Goal: Task Accomplishment & Management: Manage account settings

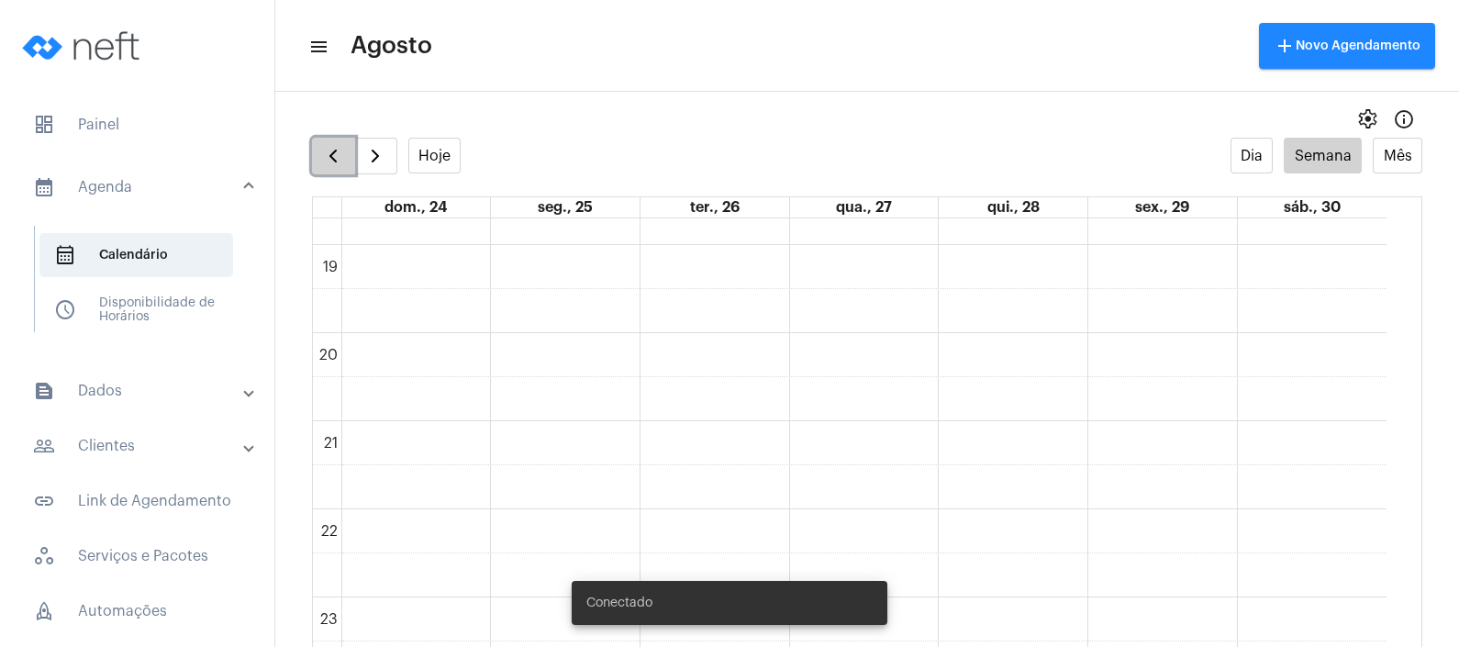
click at [335, 146] on span "button" at bounding box center [333, 156] width 22 height 22
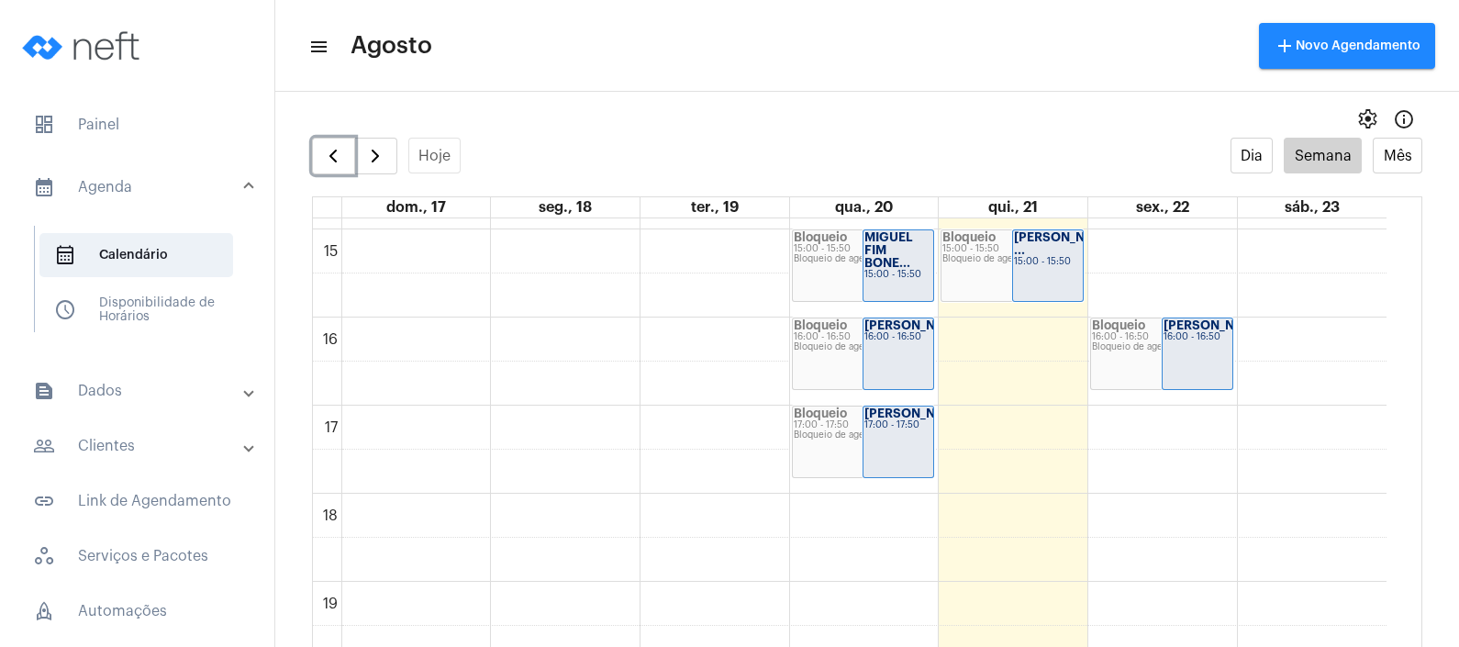
scroll to position [1303, 0]
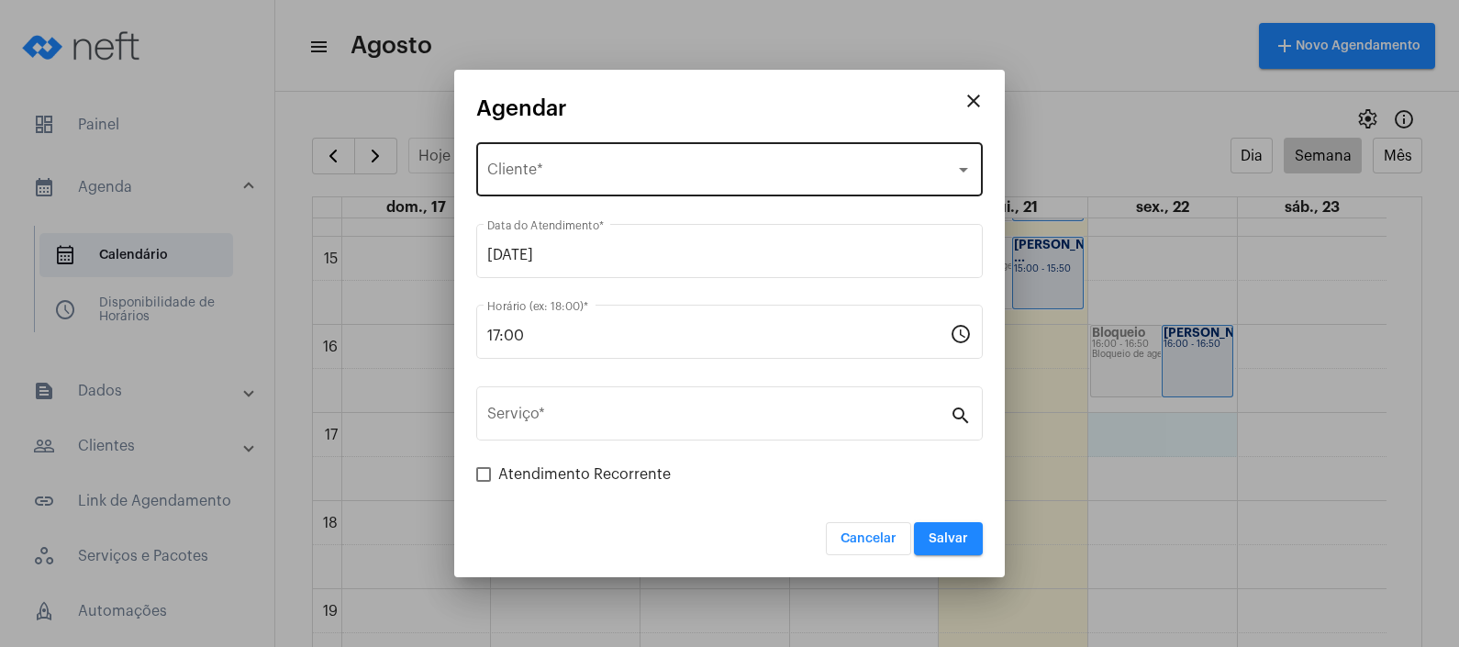
click at [628, 170] on div "Selecione o Cliente" at bounding box center [721, 173] width 468 height 17
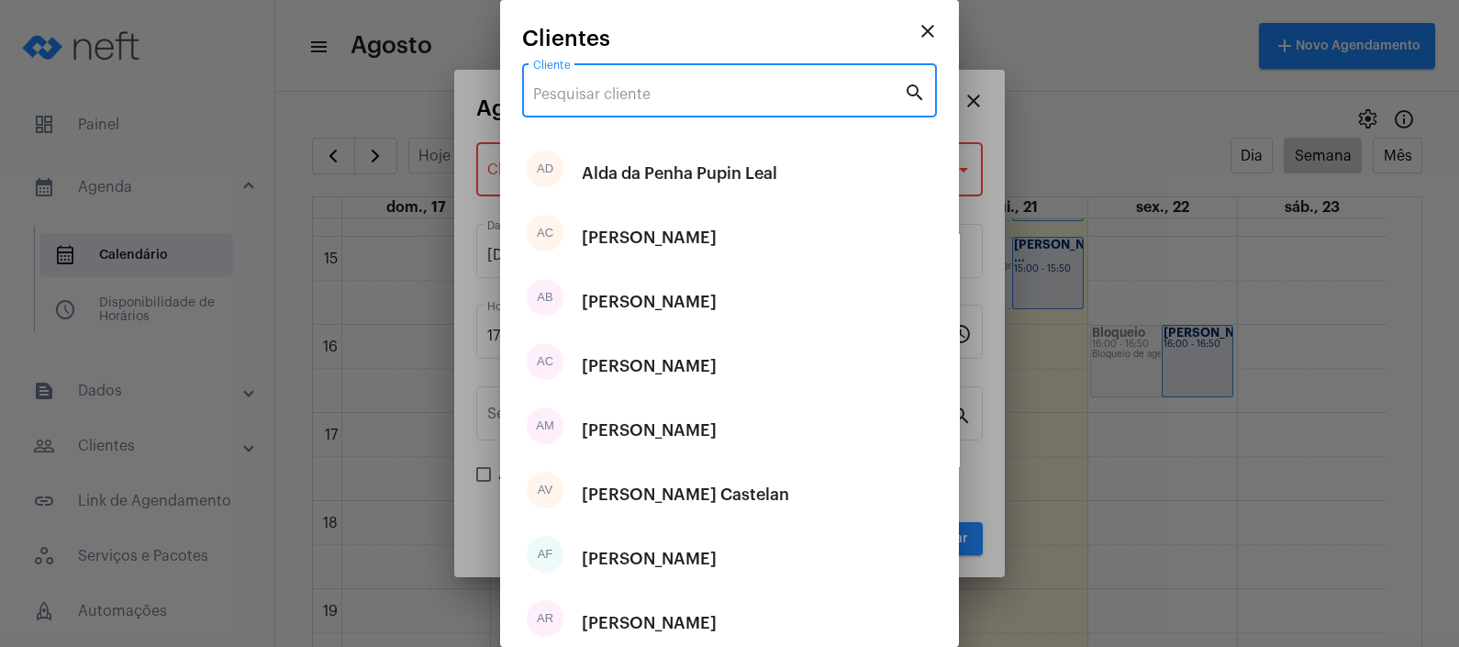
click at [720, 90] on input "Cliente" at bounding box center [718, 94] width 371 height 17
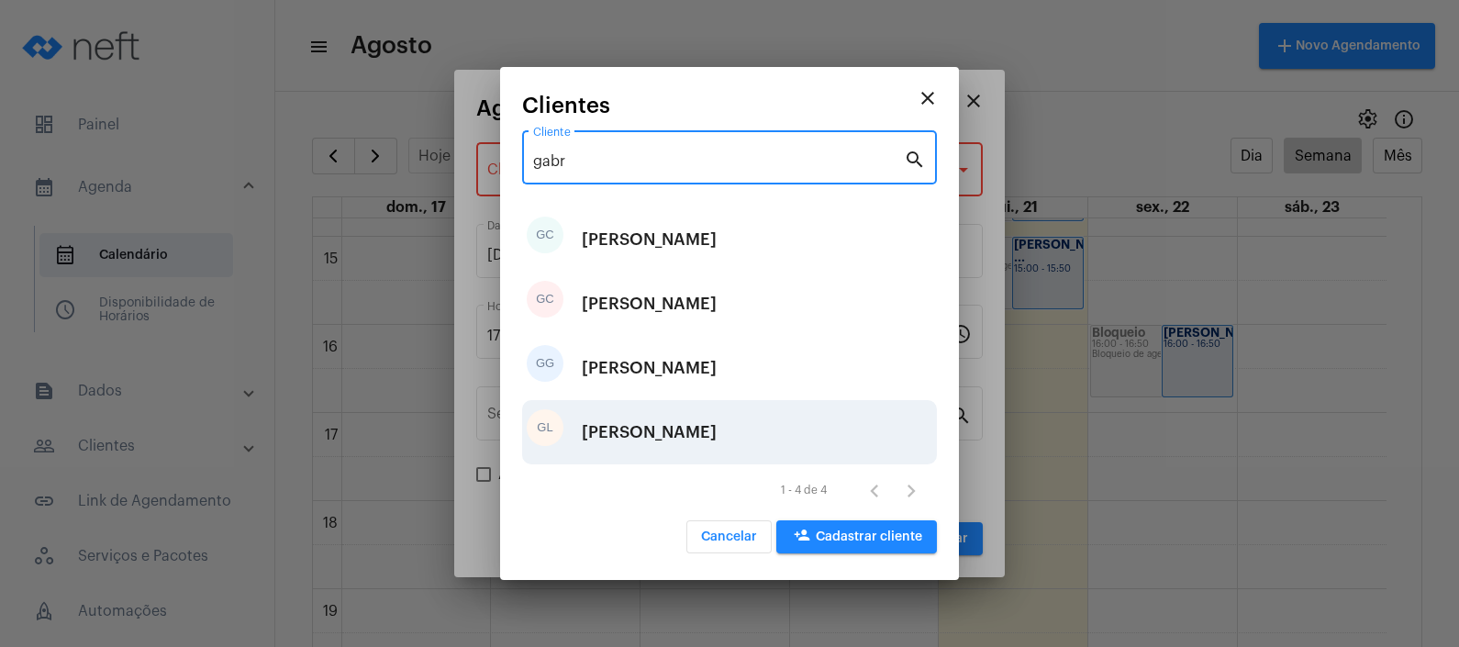
type input "gabr"
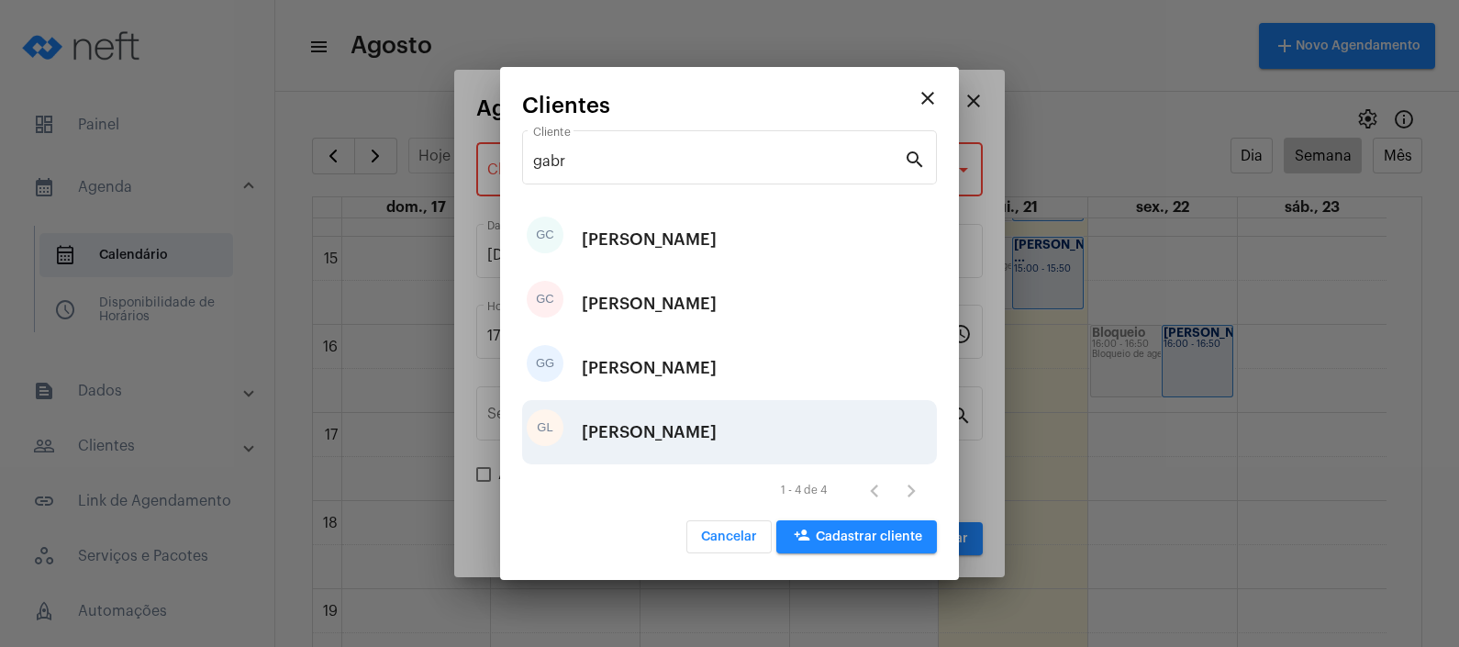
click at [682, 450] on div "[PERSON_NAME]" at bounding box center [649, 432] width 135 height 55
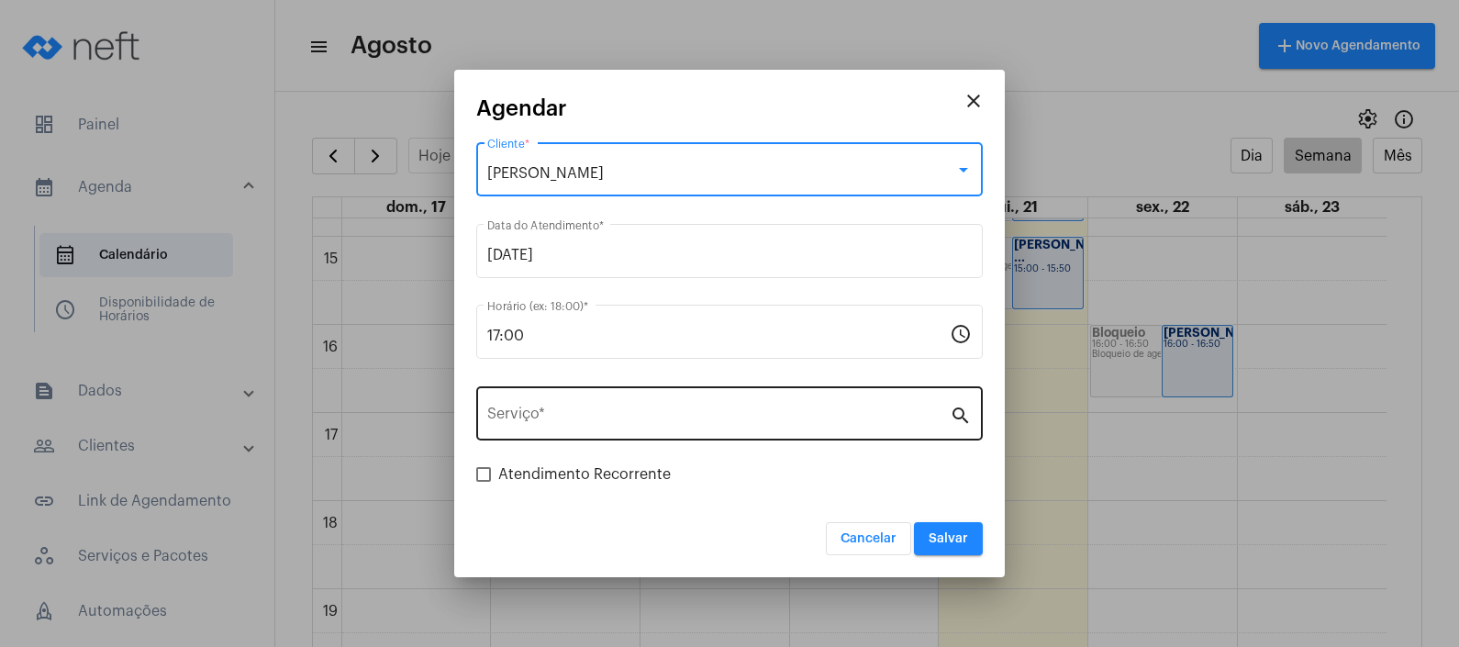
click at [677, 432] on div "Serviço *" at bounding box center [718, 412] width 463 height 58
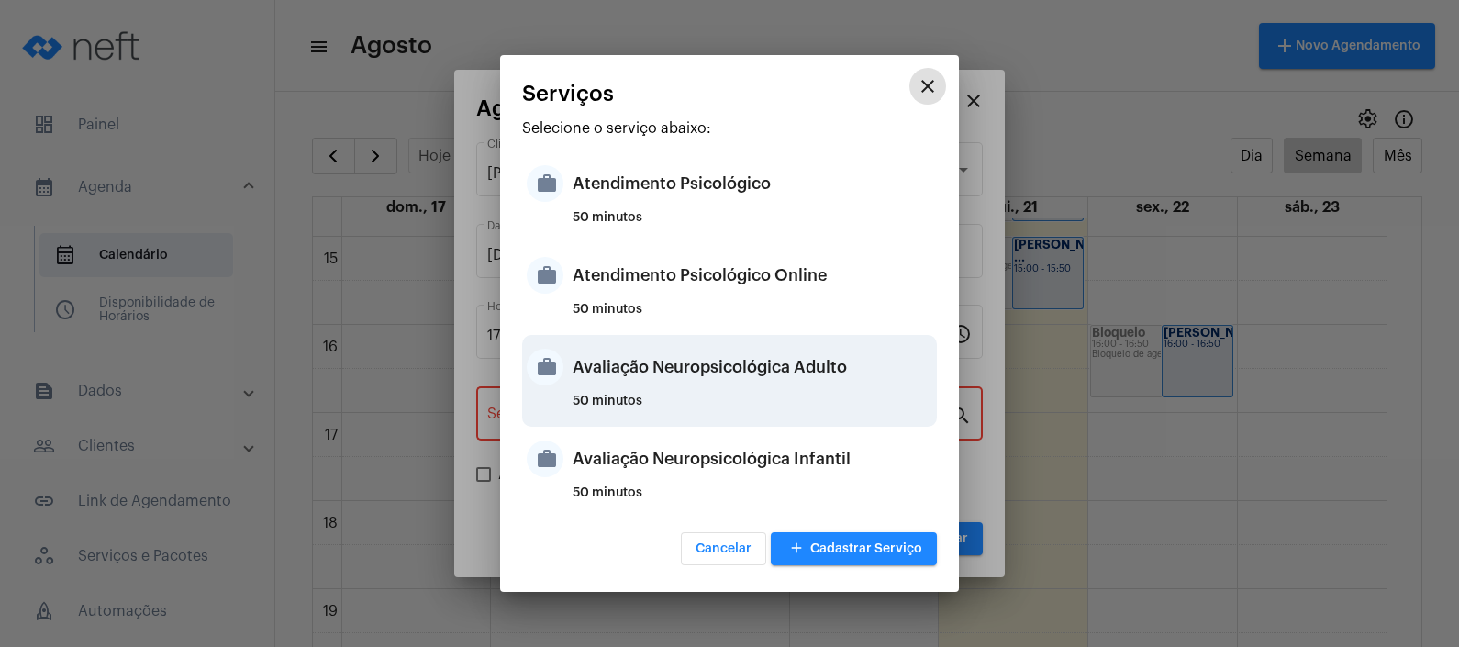
click at [721, 390] on div "Avaliação Neuropsicológica Adulto" at bounding box center [753, 367] width 360 height 55
type input "Avaliação Neuropsicológica Adulto"
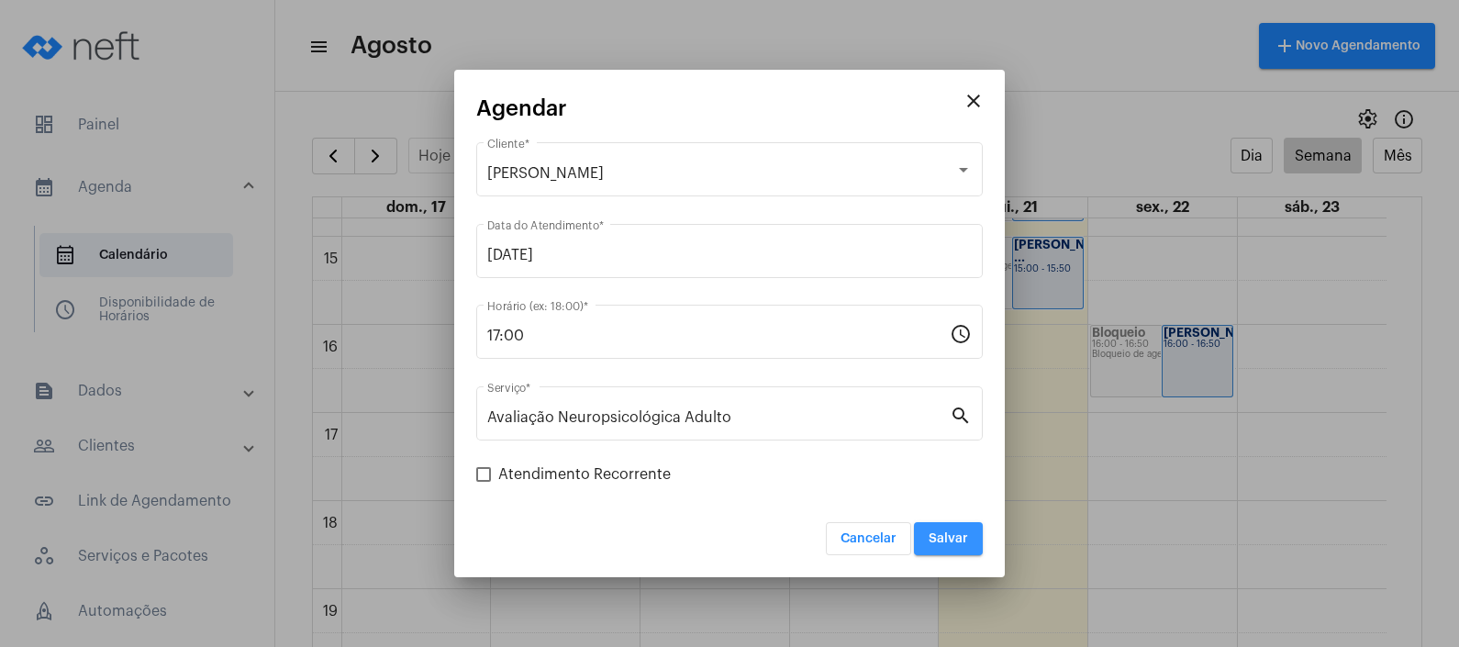
click at [961, 535] on span "Salvar" at bounding box center [948, 538] width 39 height 13
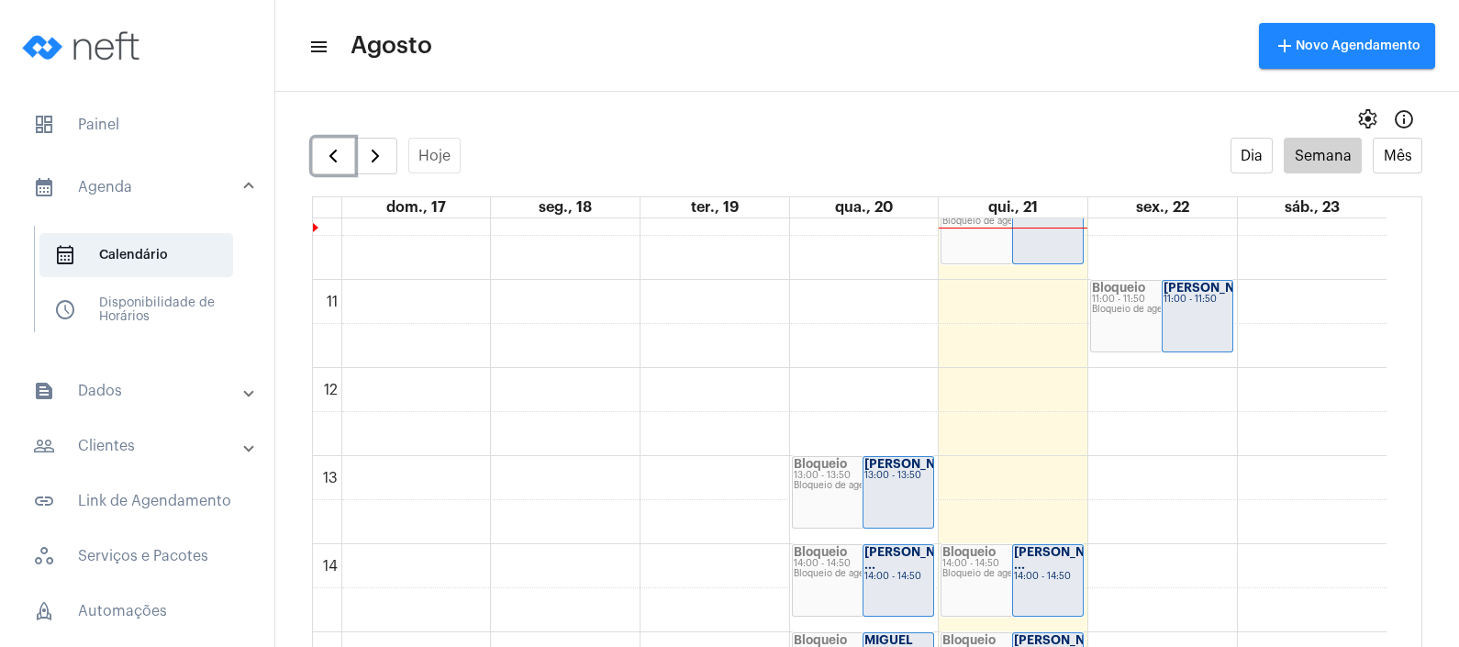
scroll to position [844, 0]
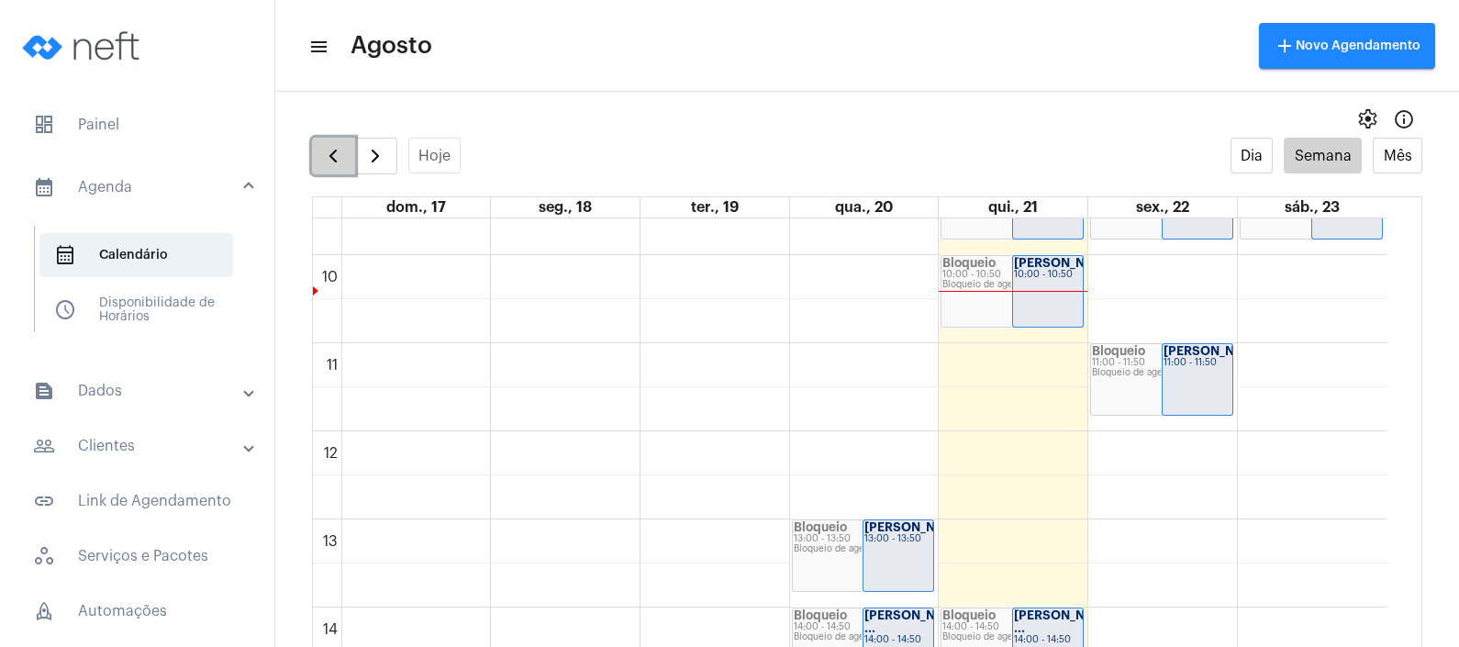
click at [328, 157] on span "button" at bounding box center [333, 156] width 22 height 22
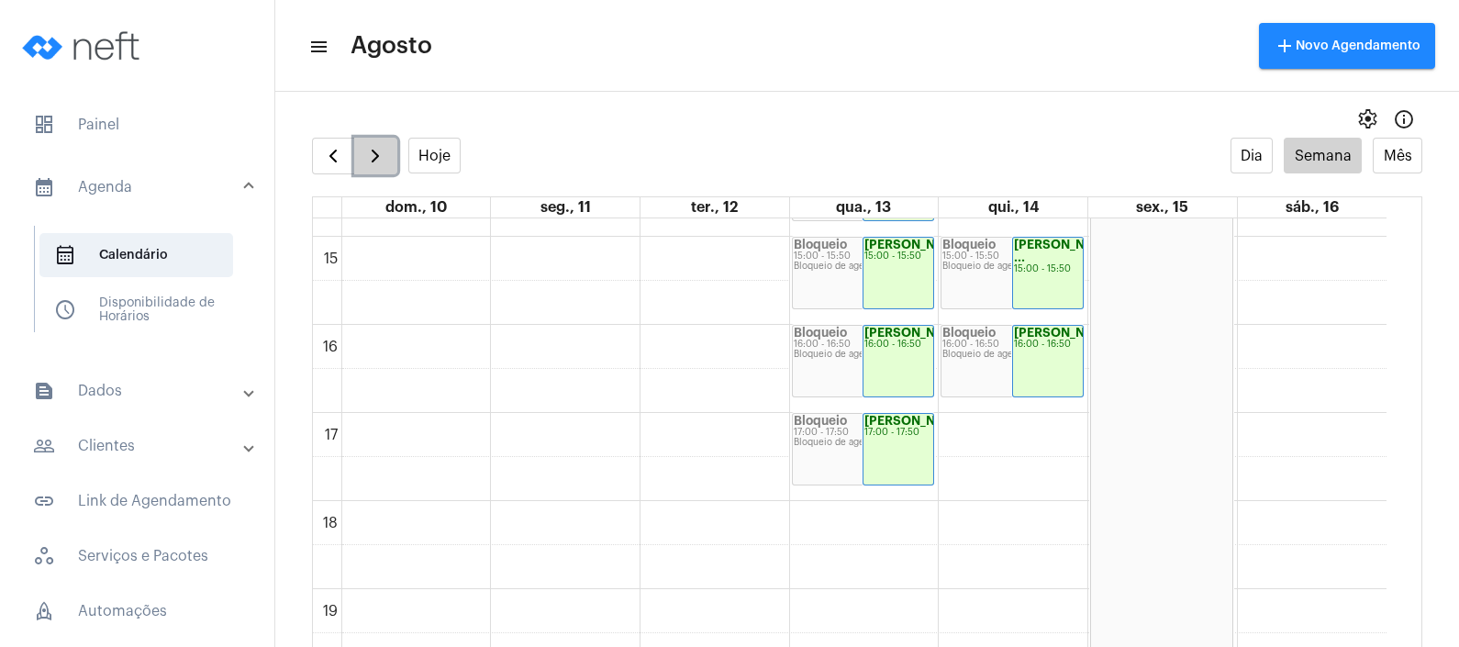
click at [361, 148] on button "button" at bounding box center [375, 156] width 43 height 37
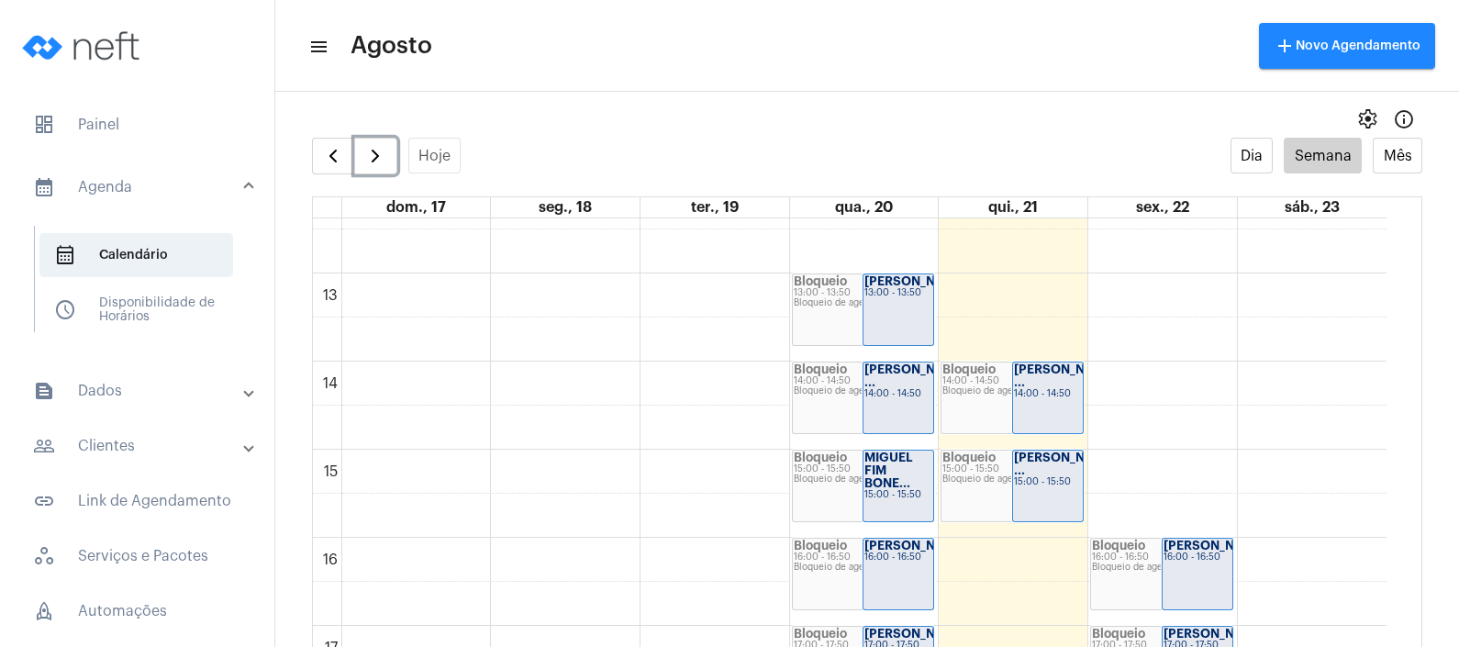
scroll to position [959, 0]
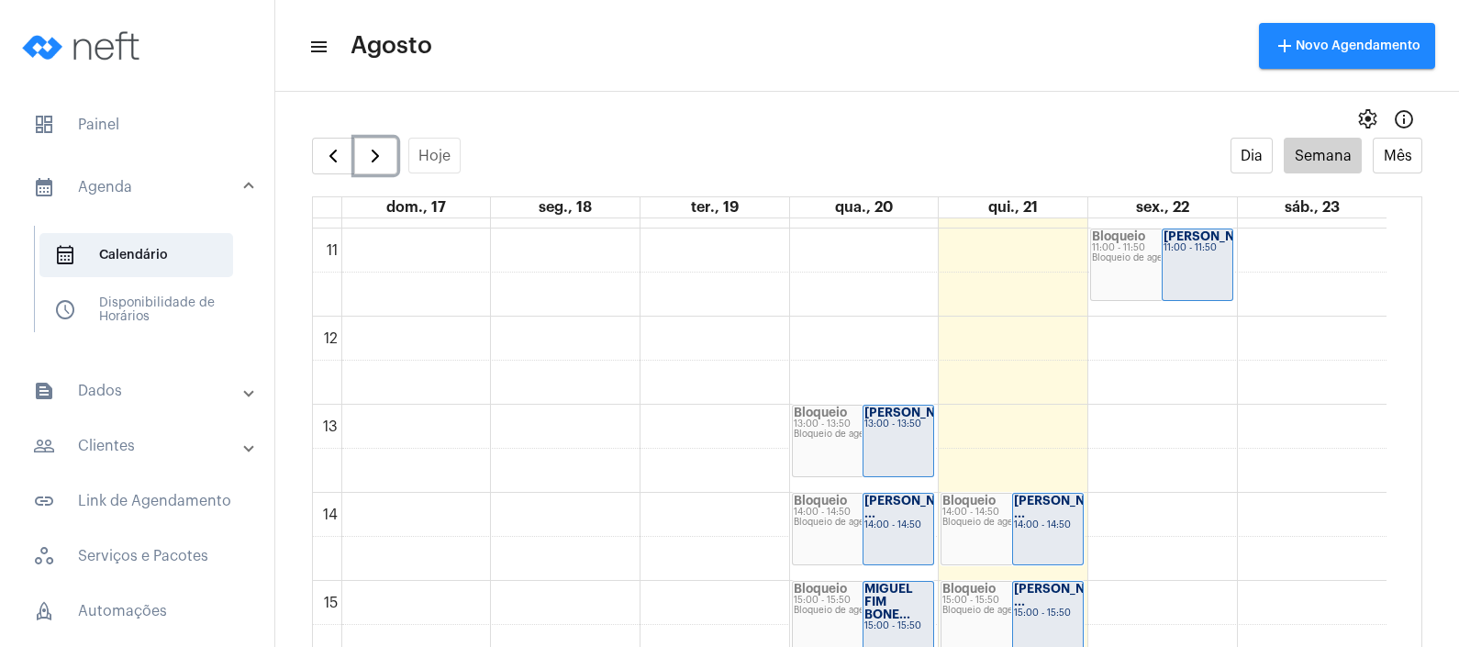
click at [903, 461] on div "[PERSON_NAME]... 13:00 - 13:50" at bounding box center [899, 441] width 70 height 71
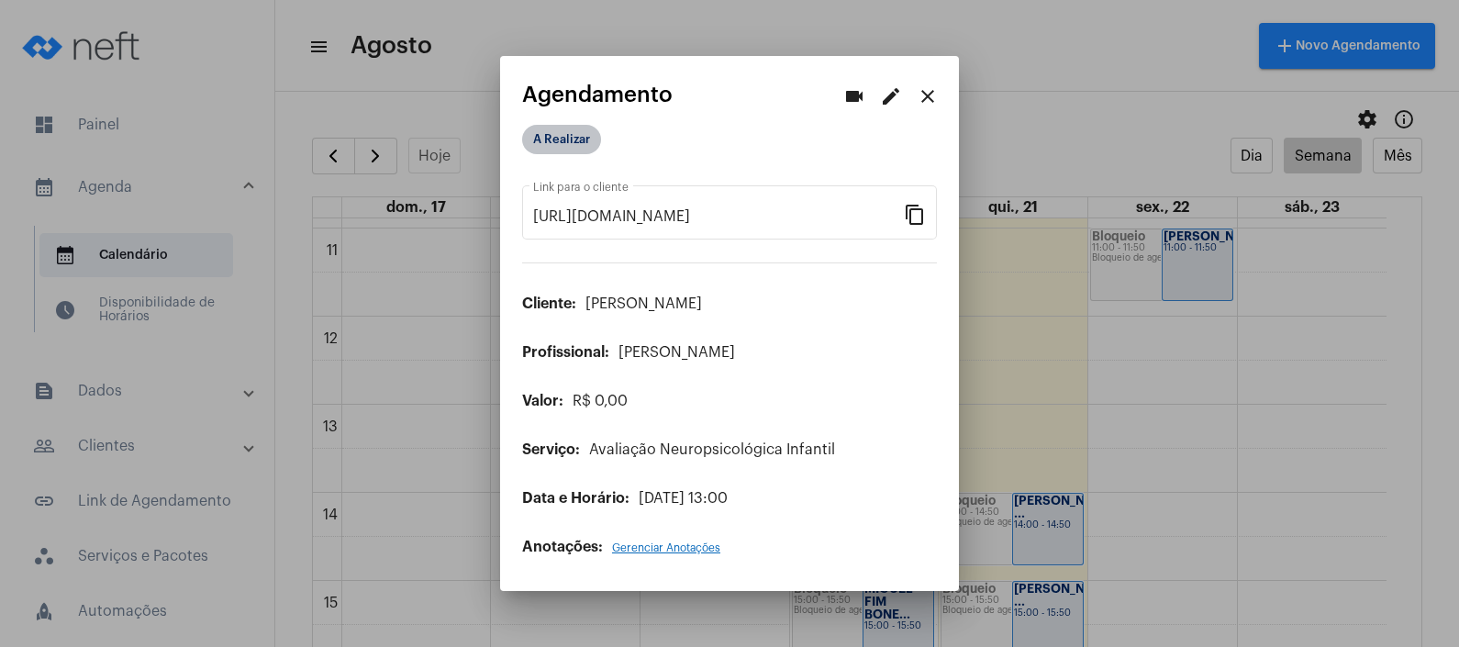
click at [565, 130] on mat-chip "A Realizar" at bounding box center [561, 139] width 79 height 29
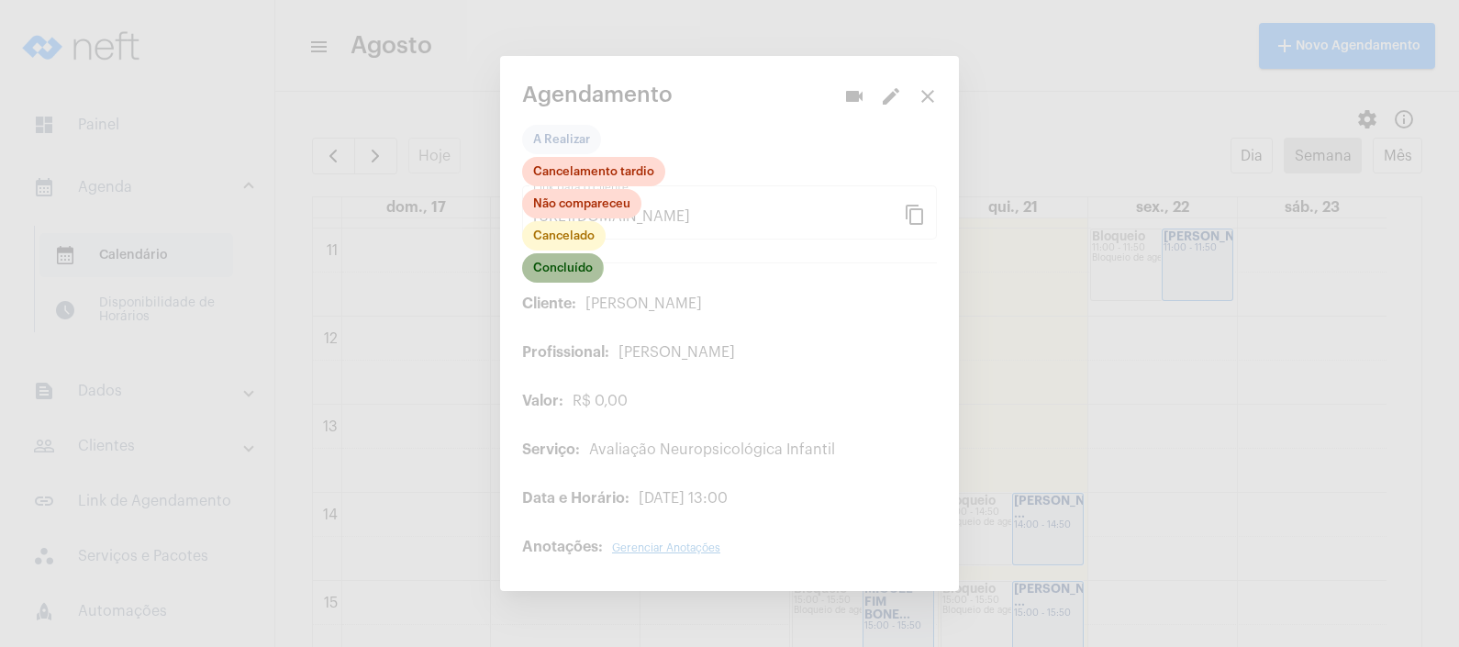
click at [561, 266] on mat-chip "Concluído" at bounding box center [563, 267] width 82 height 29
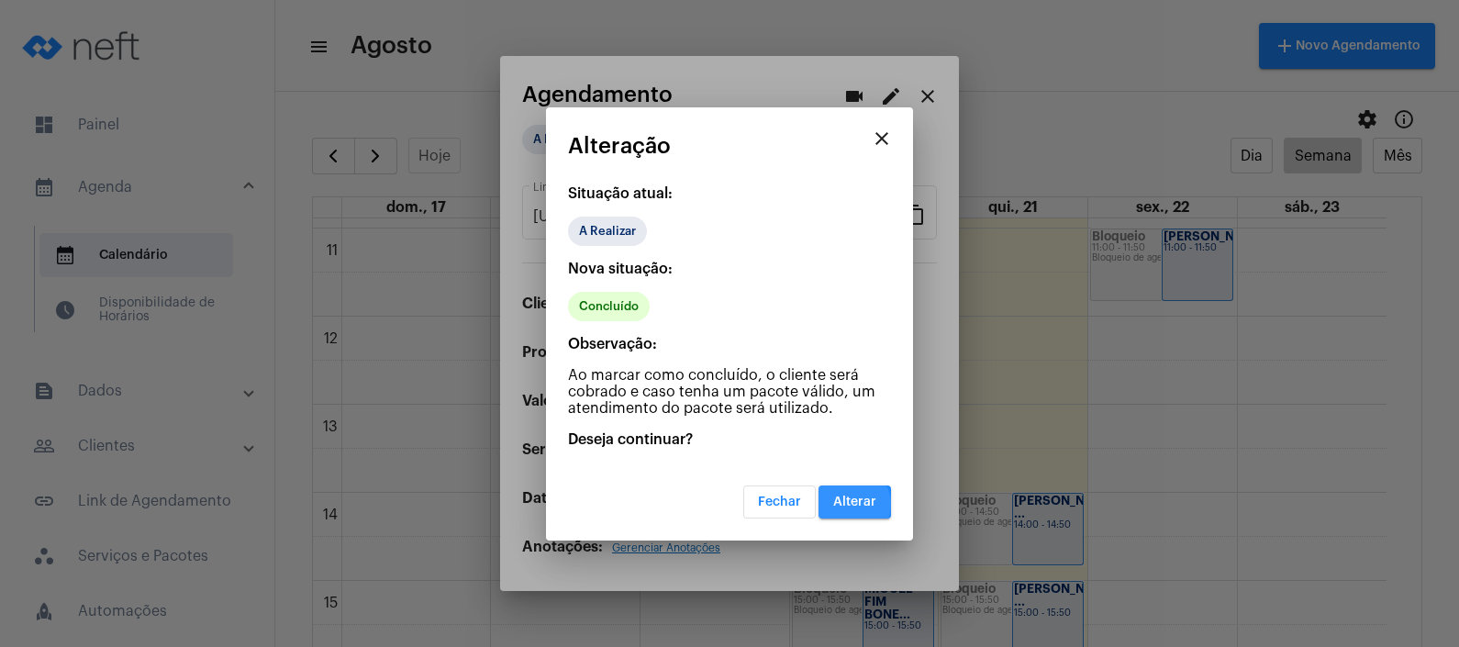
click at [859, 505] on span "Alterar" at bounding box center [854, 502] width 43 height 13
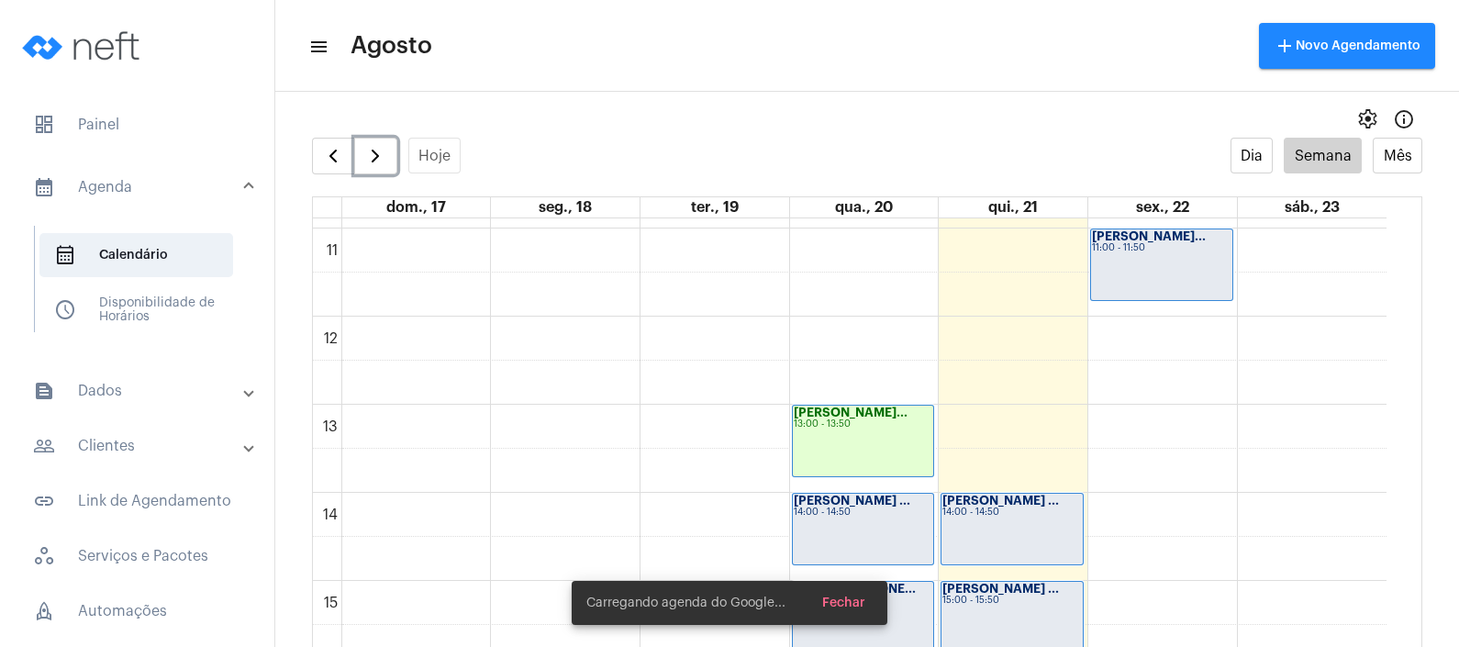
click at [893, 516] on div "[PERSON_NAME] ... 14:00 - 14:50" at bounding box center [863, 529] width 141 height 71
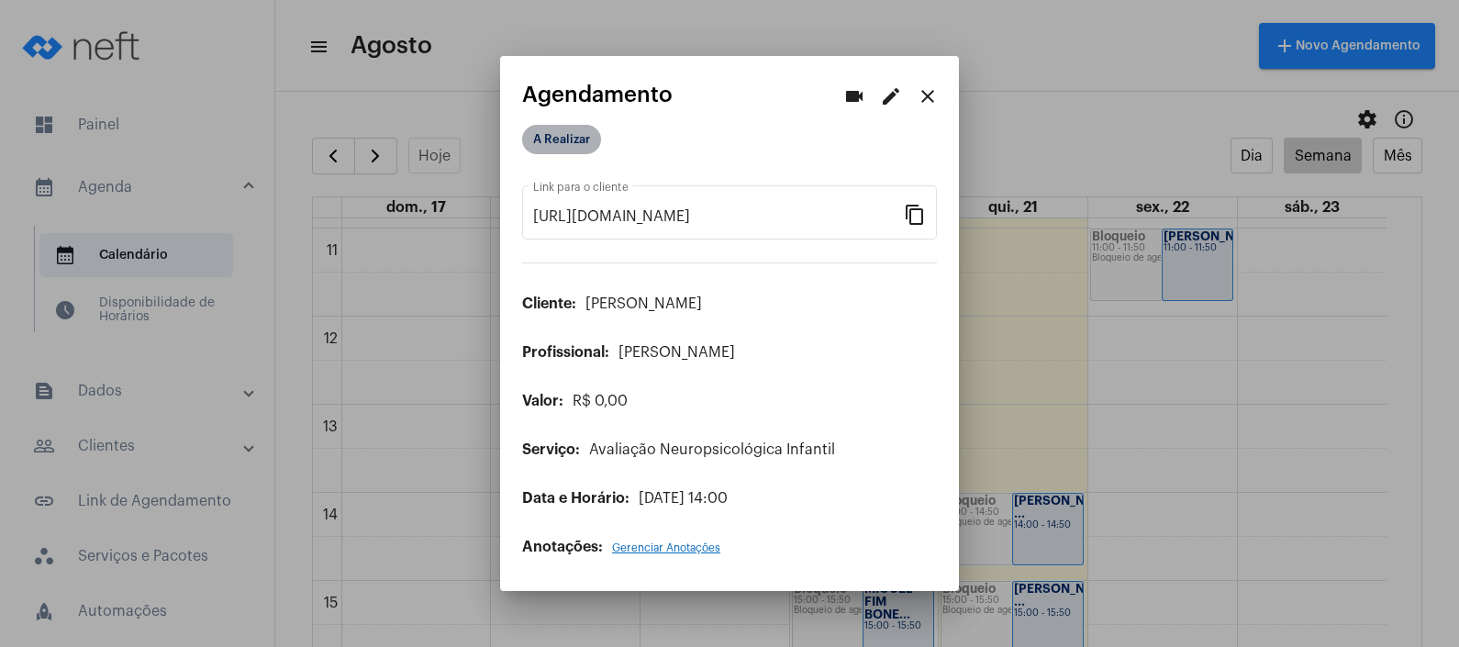
click at [565, 131] on mat-chip "A Realizar" at bounding box center [561, 139] width 79 height 29
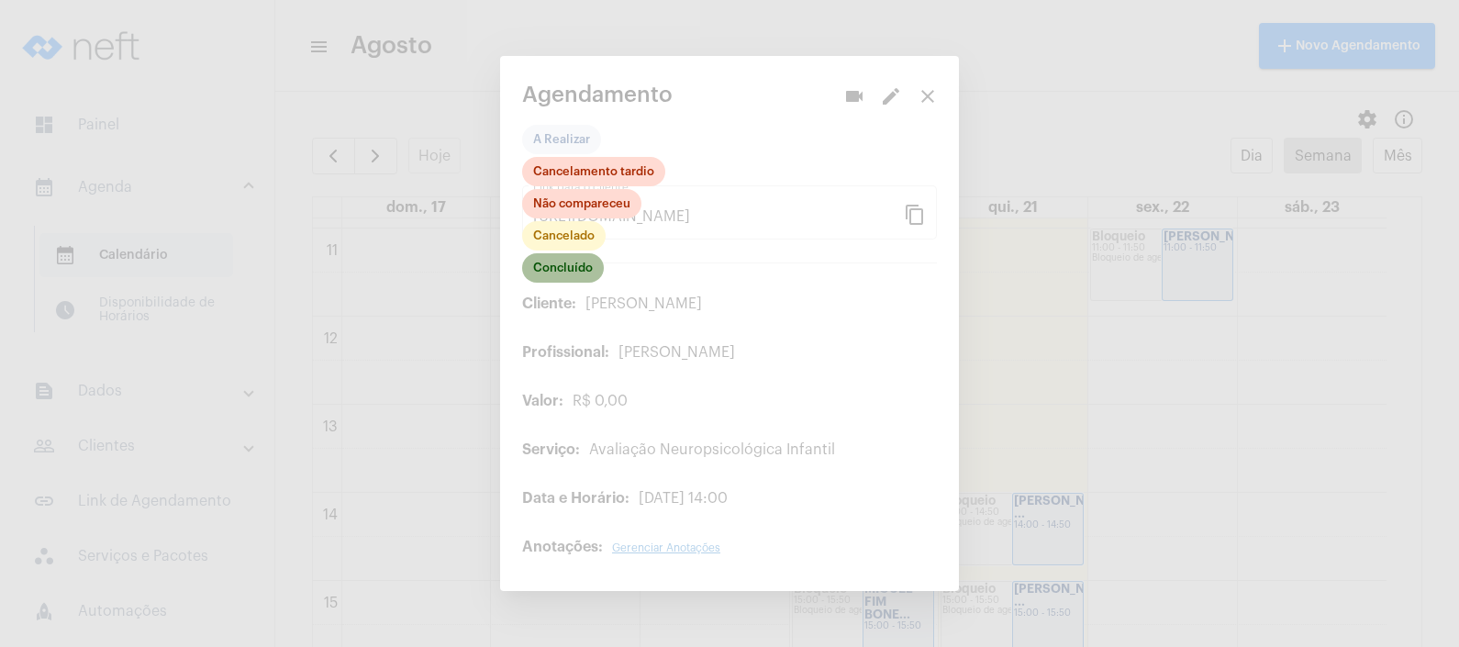
click at [574, 272] on mat-chip "Concluído" at bounding box center [563, 267] width 82 height 29
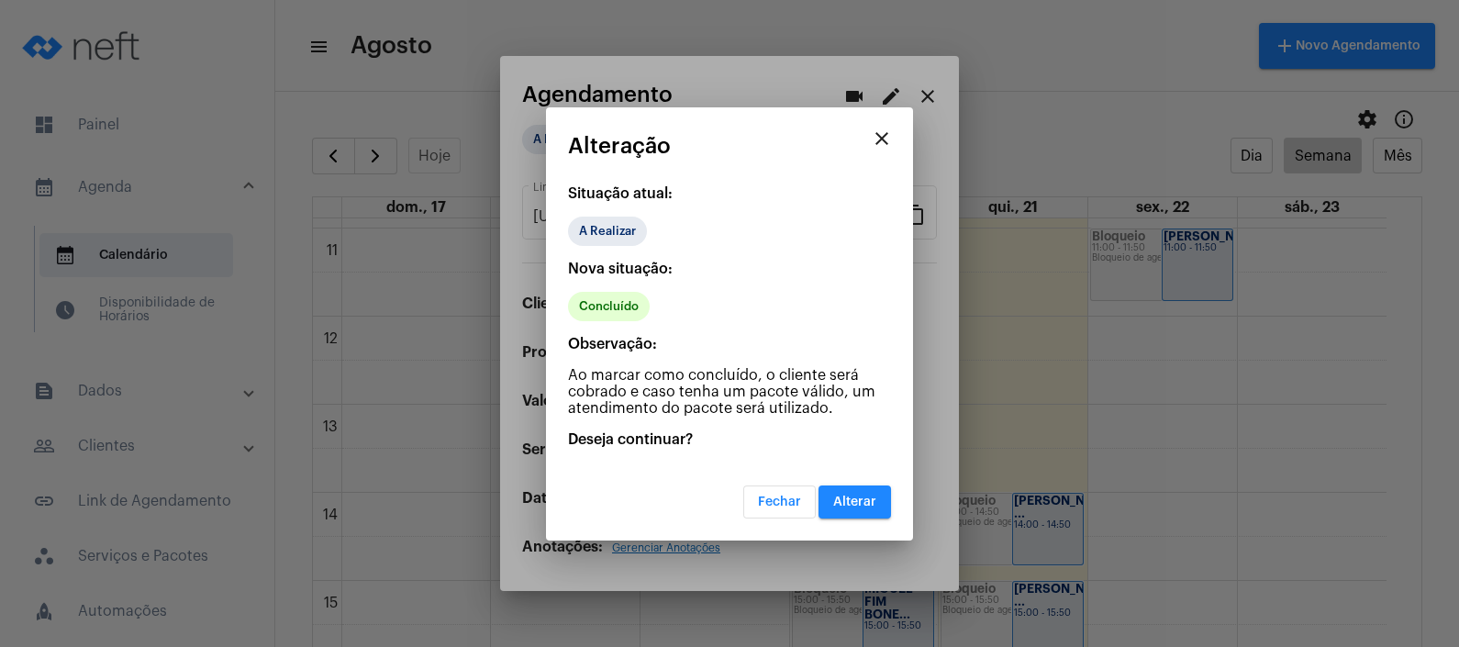
click at [847, 499] on span "Alterar" at bounding box center [854, 502] width 43 height 13
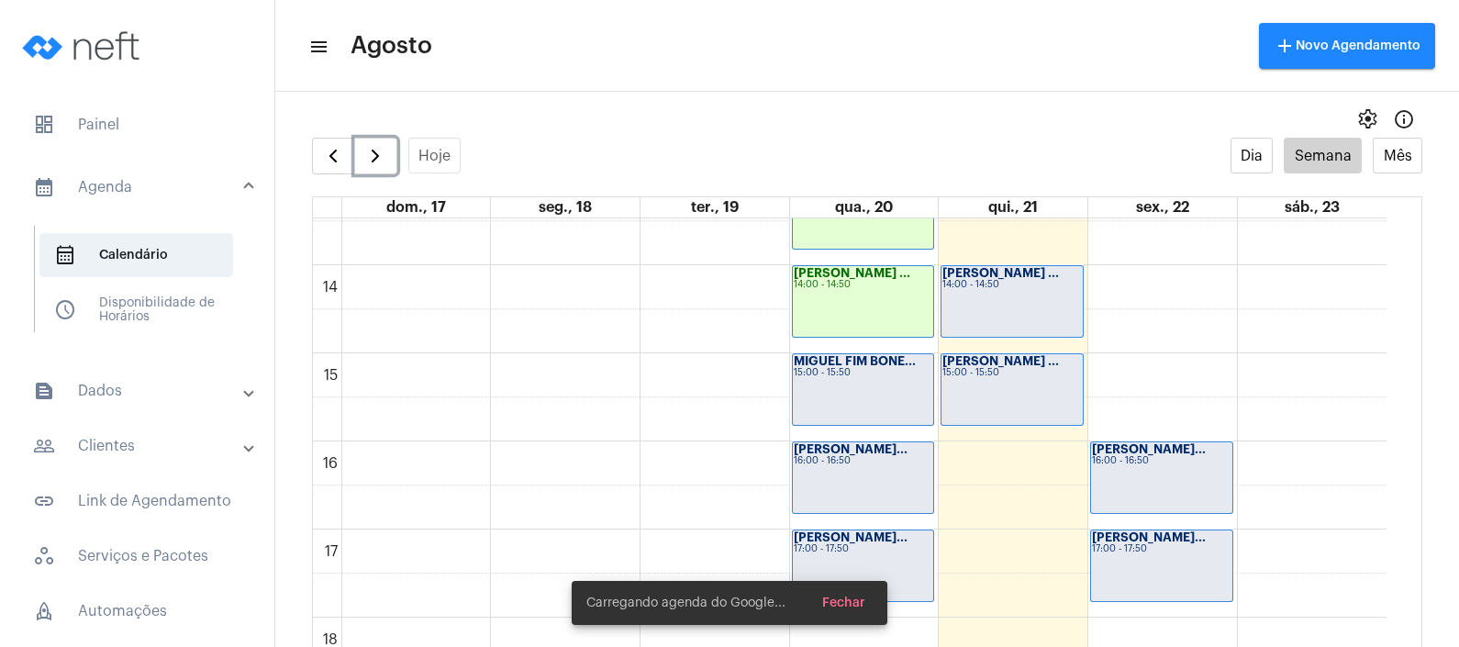
scroll to position [1189, 0]
click at [881, 362] on strong "MIGUEL FIM BONE..." at bounding box center [855, 359] width 122 height 12
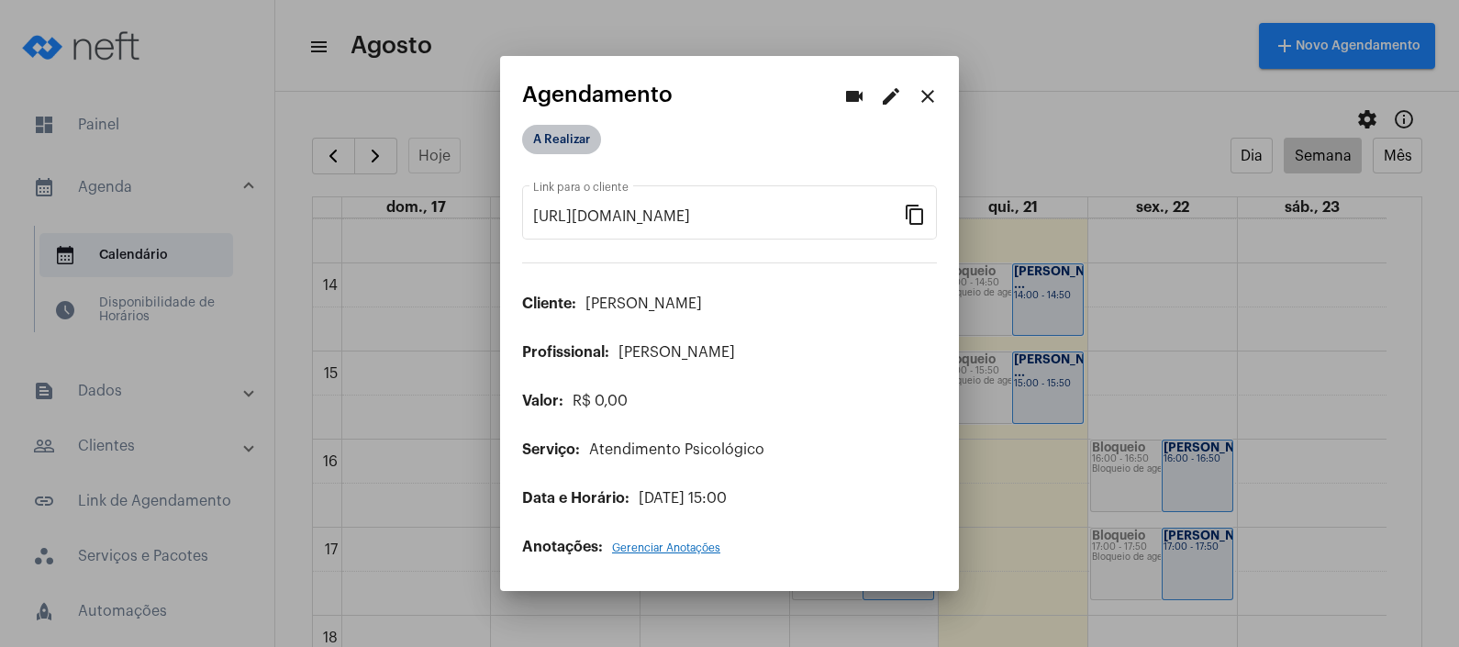
click at [558, 130] on mat-chip "A Realizar" at bounding box center [561, 139] width 79 height 29
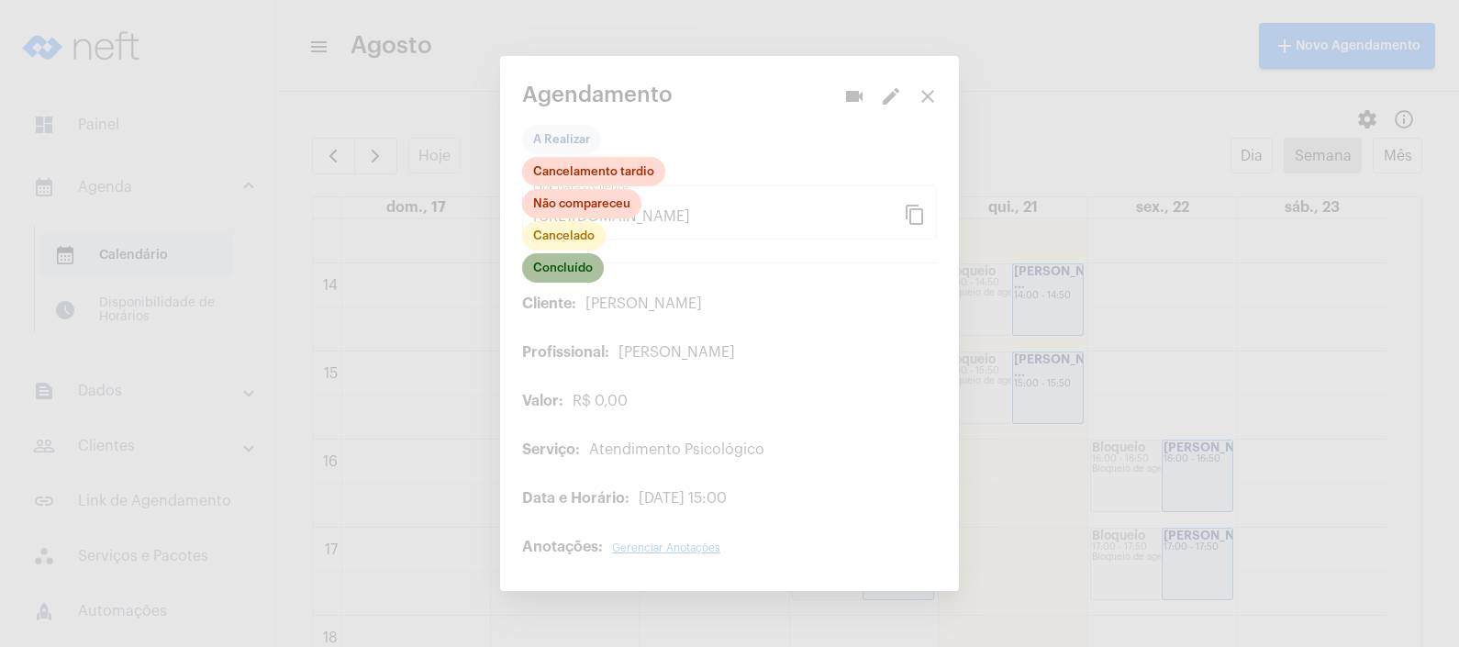
click at [590, 272] on mat-chip "Concluído" at bounding box center [563, 267] width 82 height 29
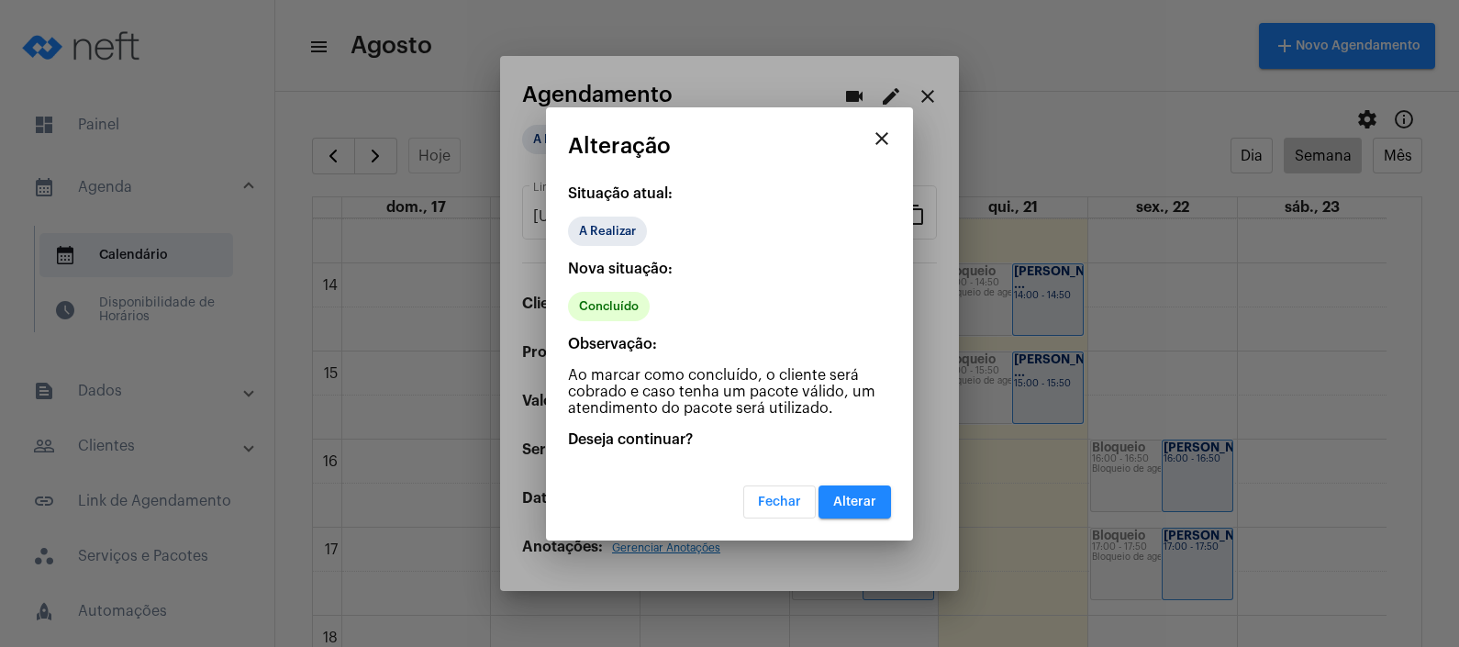
click at [844, 496] on span "Alterar" at bounding box center [854, 502] width 43 height 13
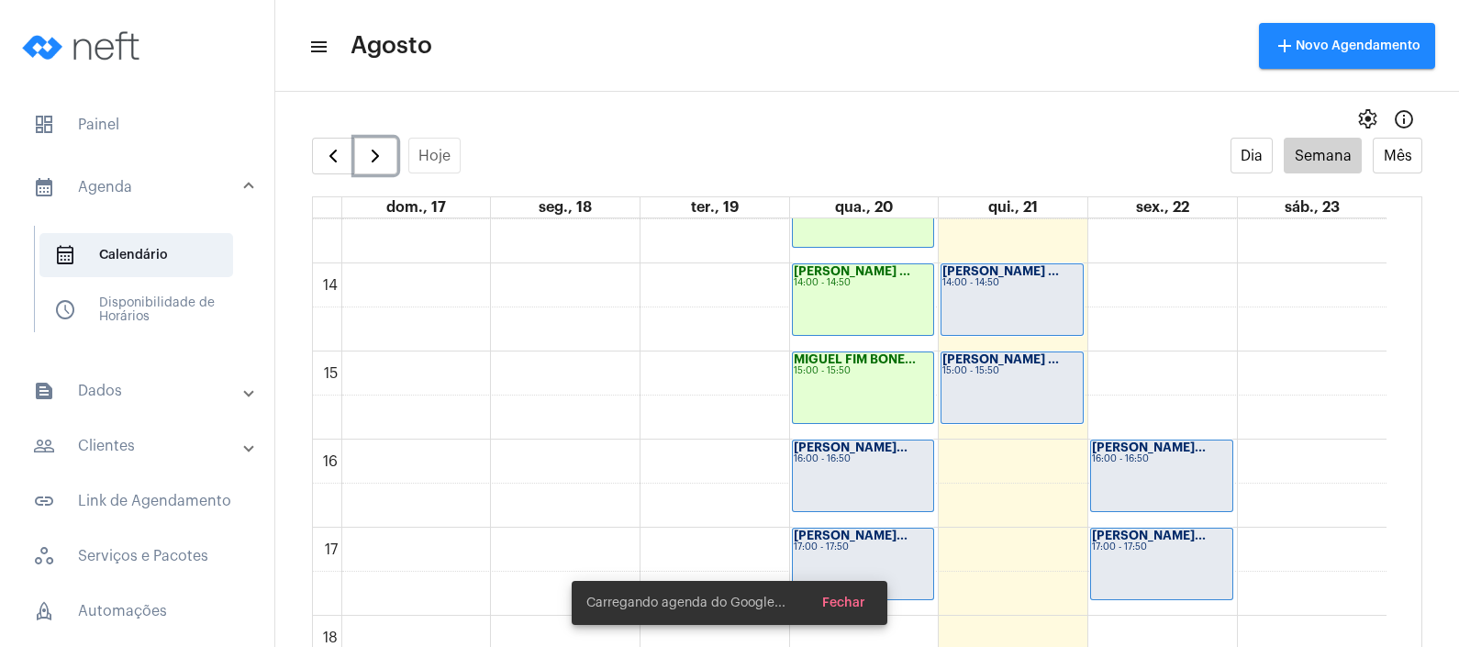
click at [844, 483] on div "[PERSON_NAME]... 16:00 - 16:50" at bounding box center [863, 476] width 141 height 71
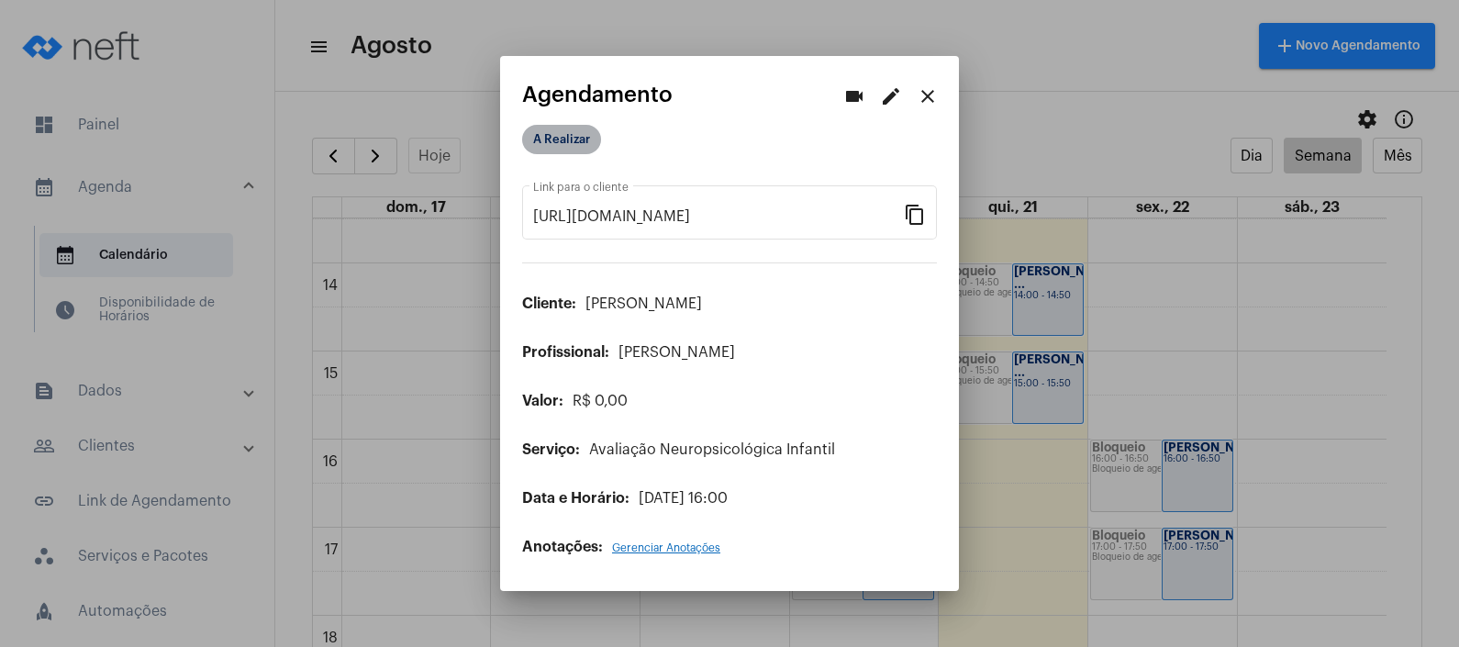
click at [546, 139] on mat-chip "A Realizar" at bounding box center [561, 139] width 79 height 29
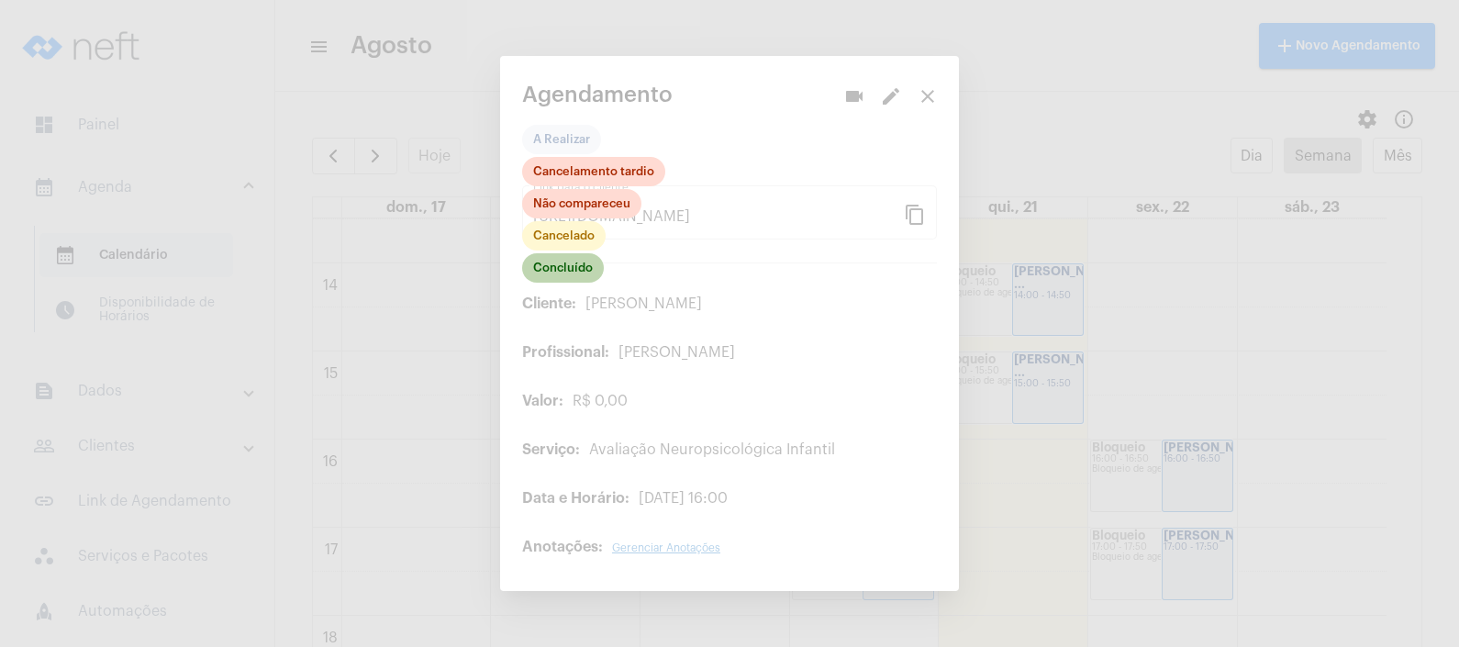
click at [582, 264] on mat-chip "Concluído" at bounding box center [563, 267] width 82 height 29
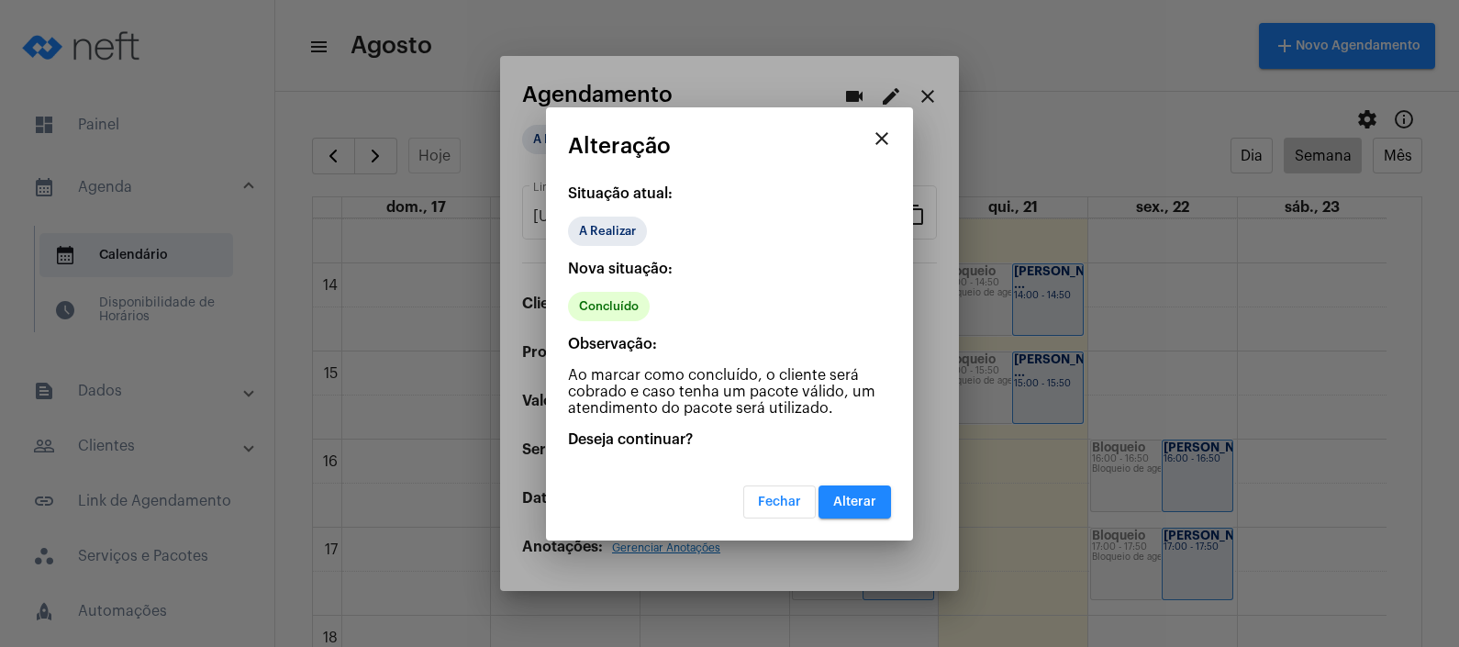
click at [833, 493] on button "Alterar" at bounding box center [855, 502] width 73 height 33
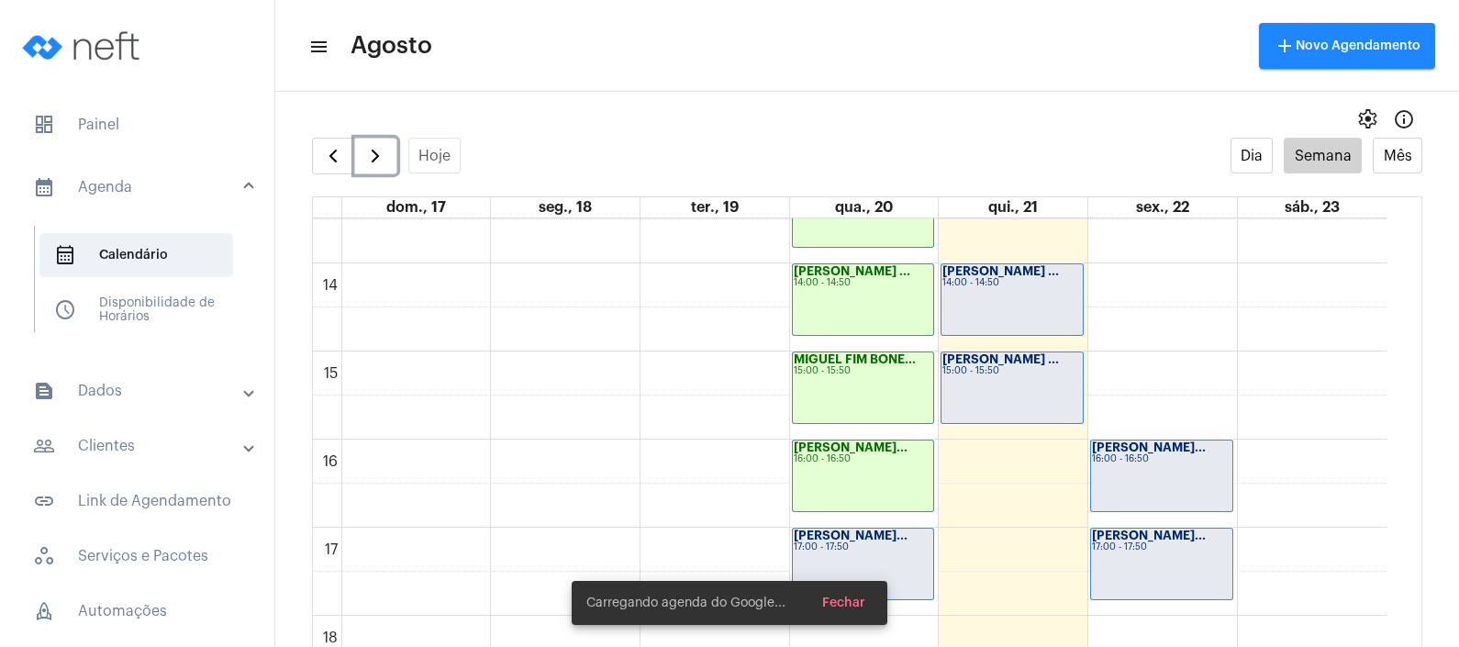
click at [877, 532] on strong "[PERSON_NAME]..." at bounding box center [851, 536] width 114 height 12
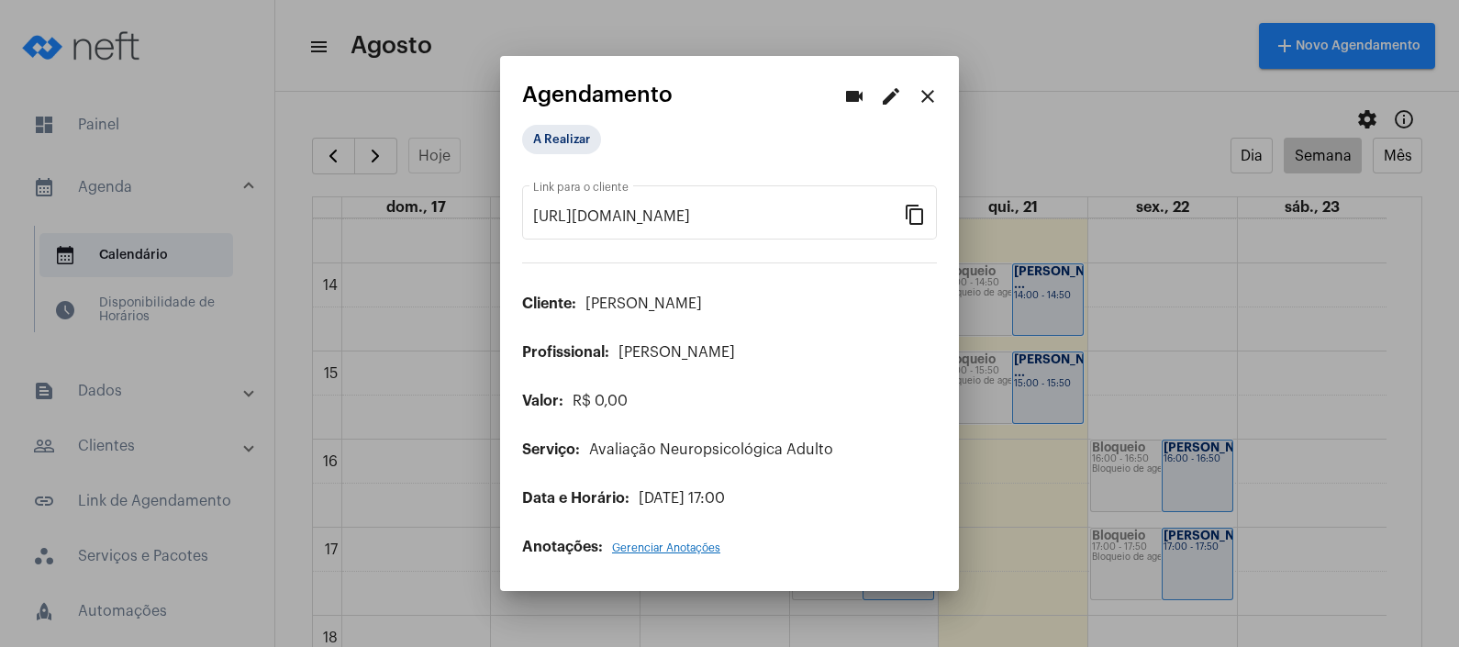
click at [567, 117] on app-view-schedule "videocam edit close Agendamento A Realizar [URL][DOMAIN_NAME] Link para o clien…" at bounding box center [729, 320] width 415 height 474
click at [565, 134] on mat-chip "A Realizar" at bounding box center [561, 139] width 79 height 29
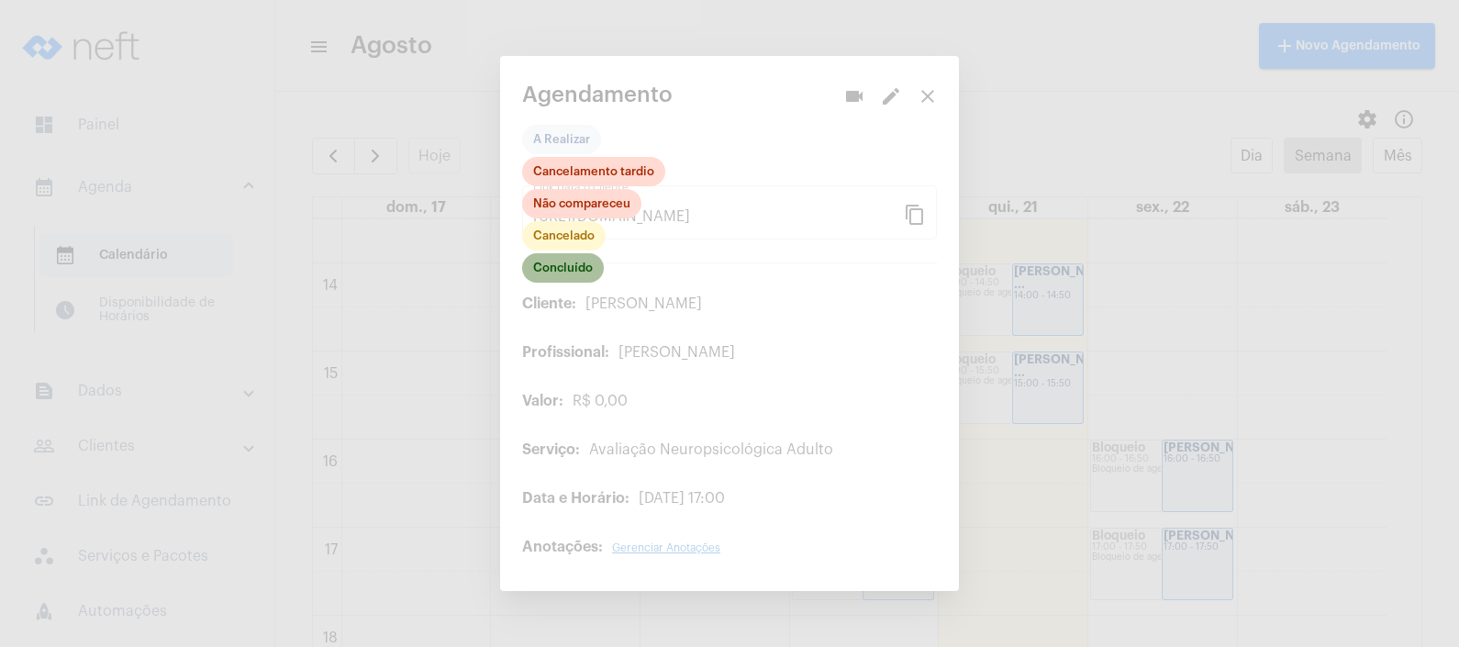
click at [583, 263] on mat-chip "Concluído" at bounding box center [563, 267] width 82 height 29
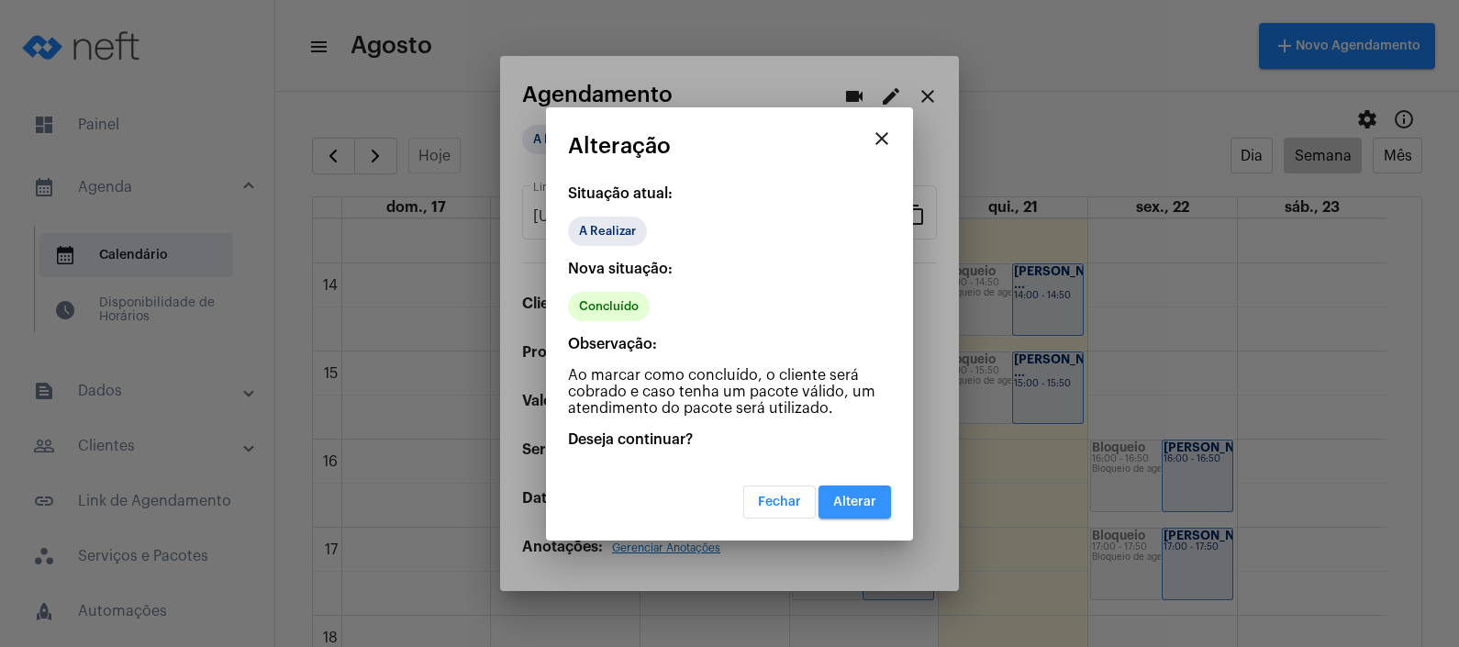
click at [881, 495] on button "Alterar" at bounding box center [855, 502] width 73 height 33
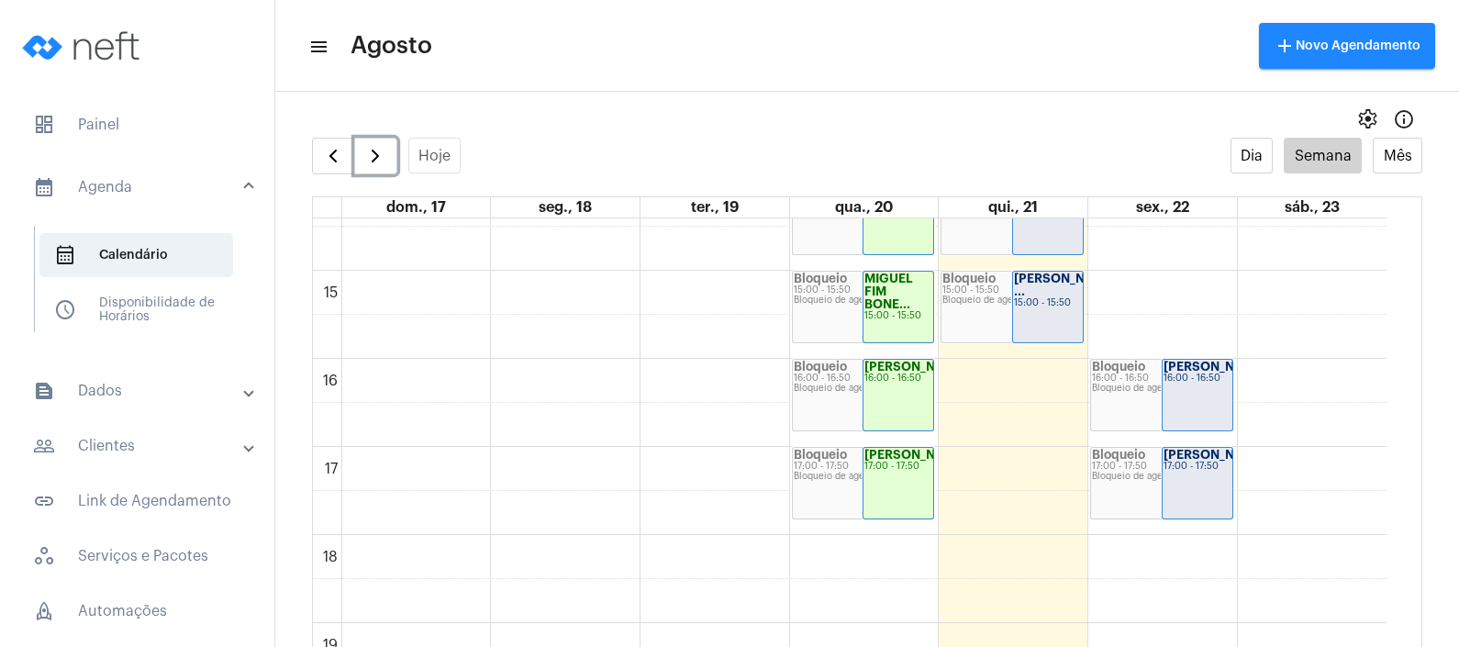
scroll to position [1303, 0]
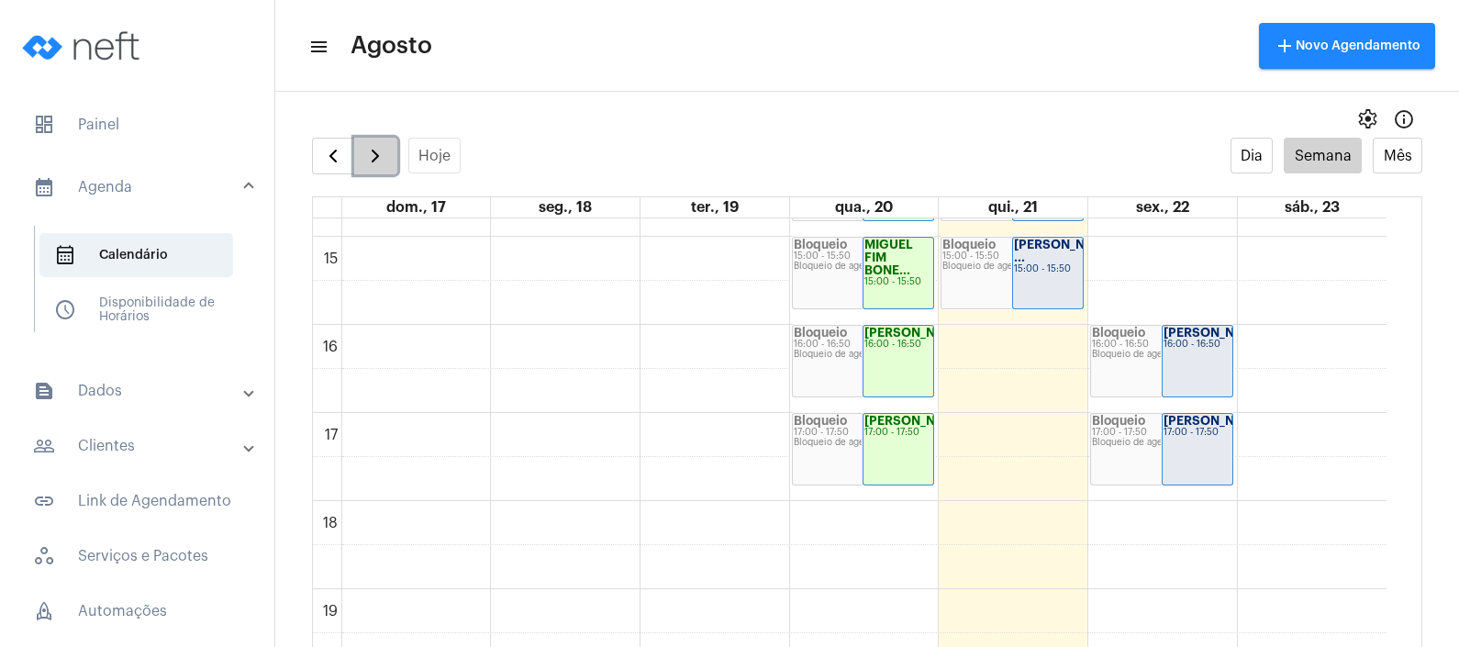
click at [374, 140] on button "button" at bounding box center [375, 156] width 43 height 37
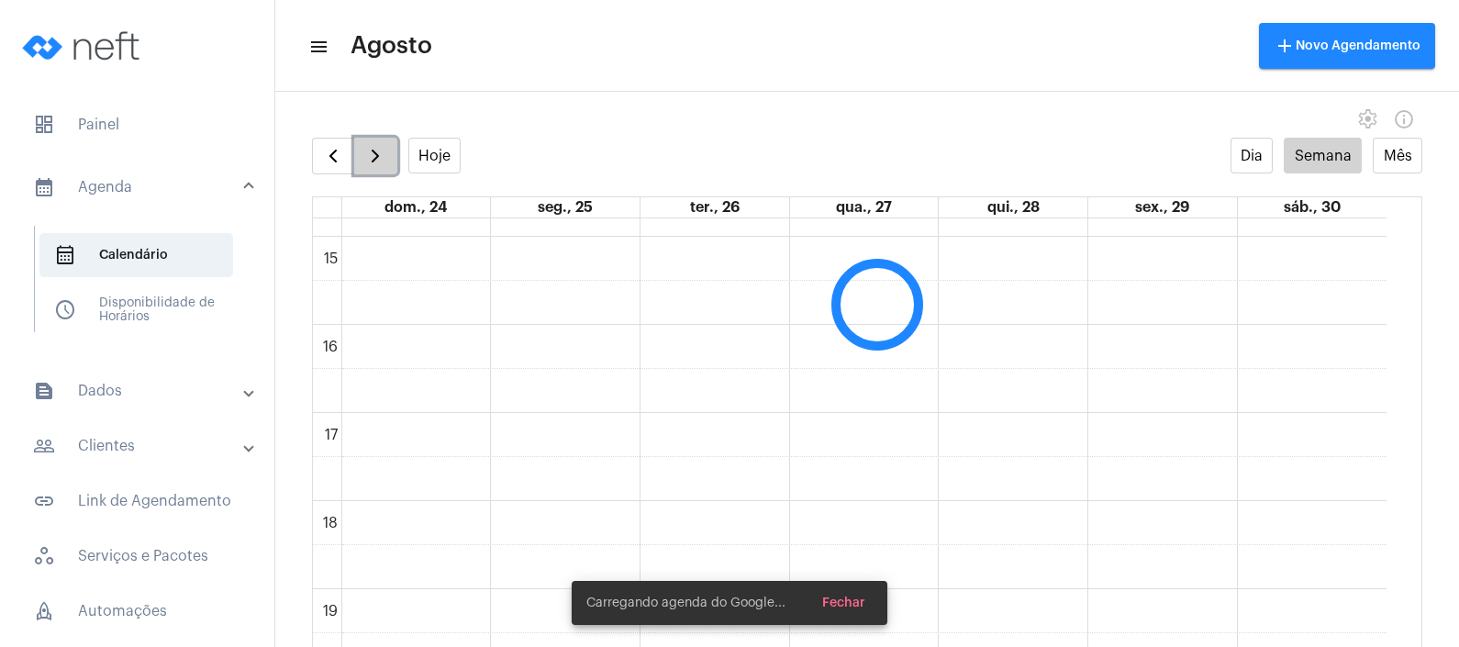
scroll to position [529, 0]
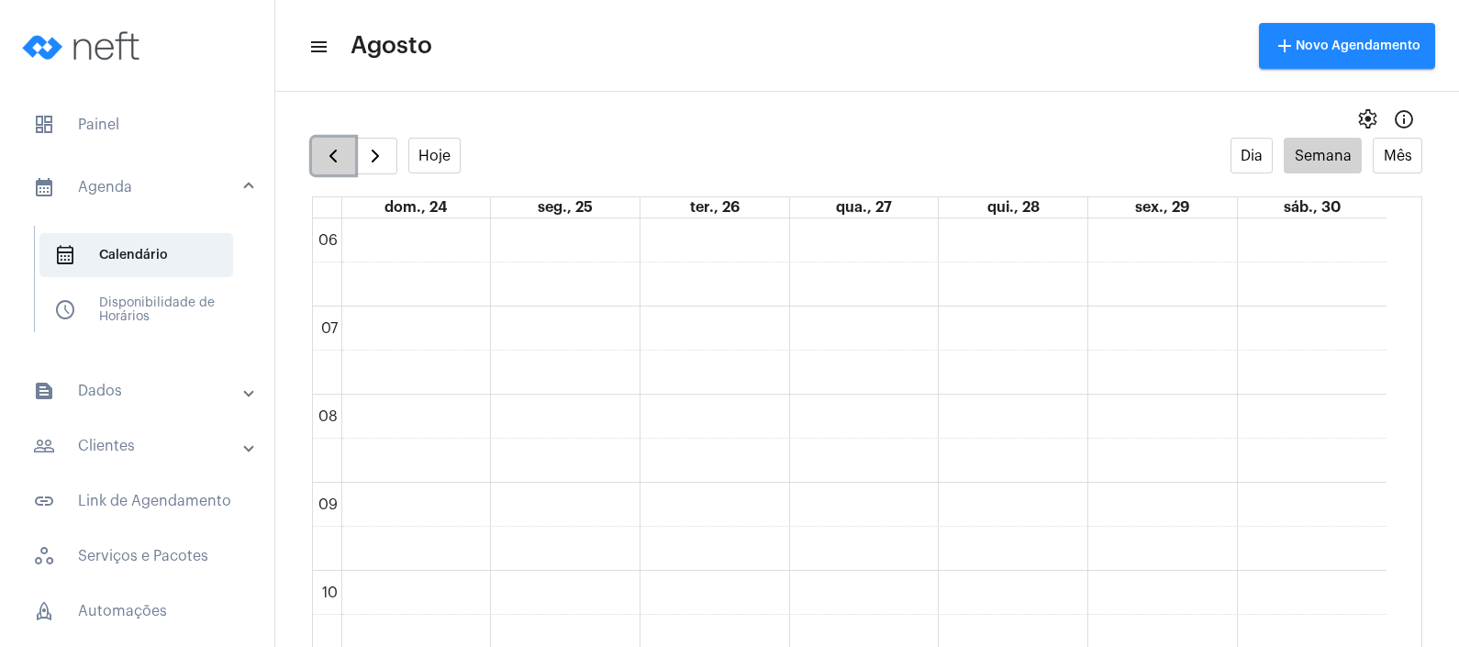
click at [325, 145] on span "button" at bounding box center [333, 156] width 22 height 22
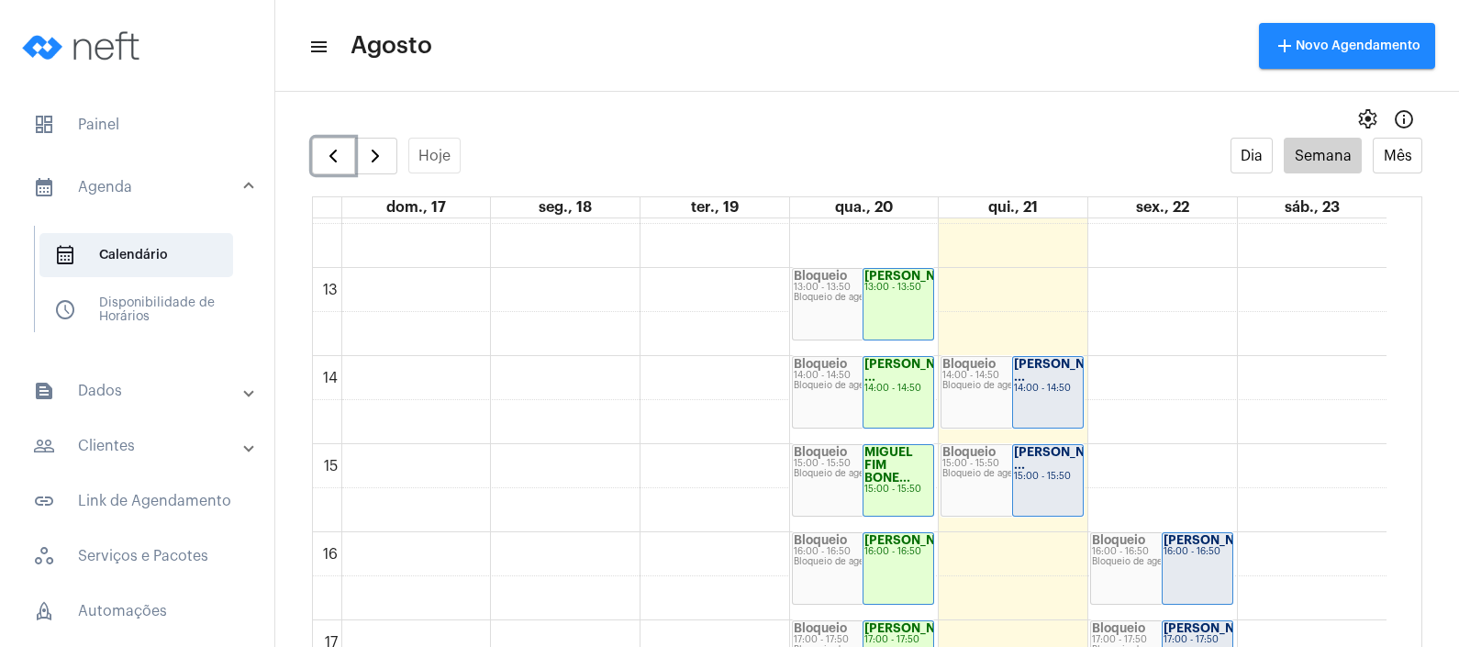
scroll to position [1102, 0]
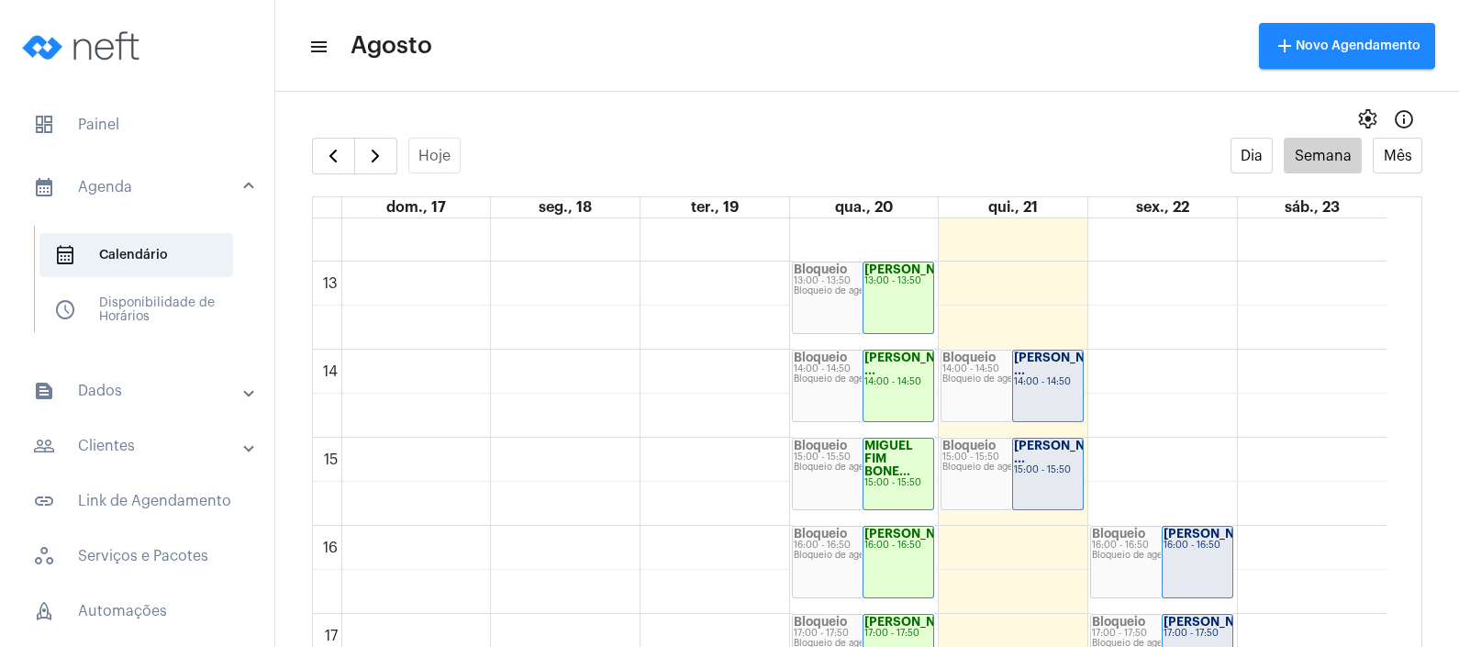
click at [140, 176] on mat-panel-title "calendar_month_outlined Agenda" at bounding box center [139, 187] width 212 height 22
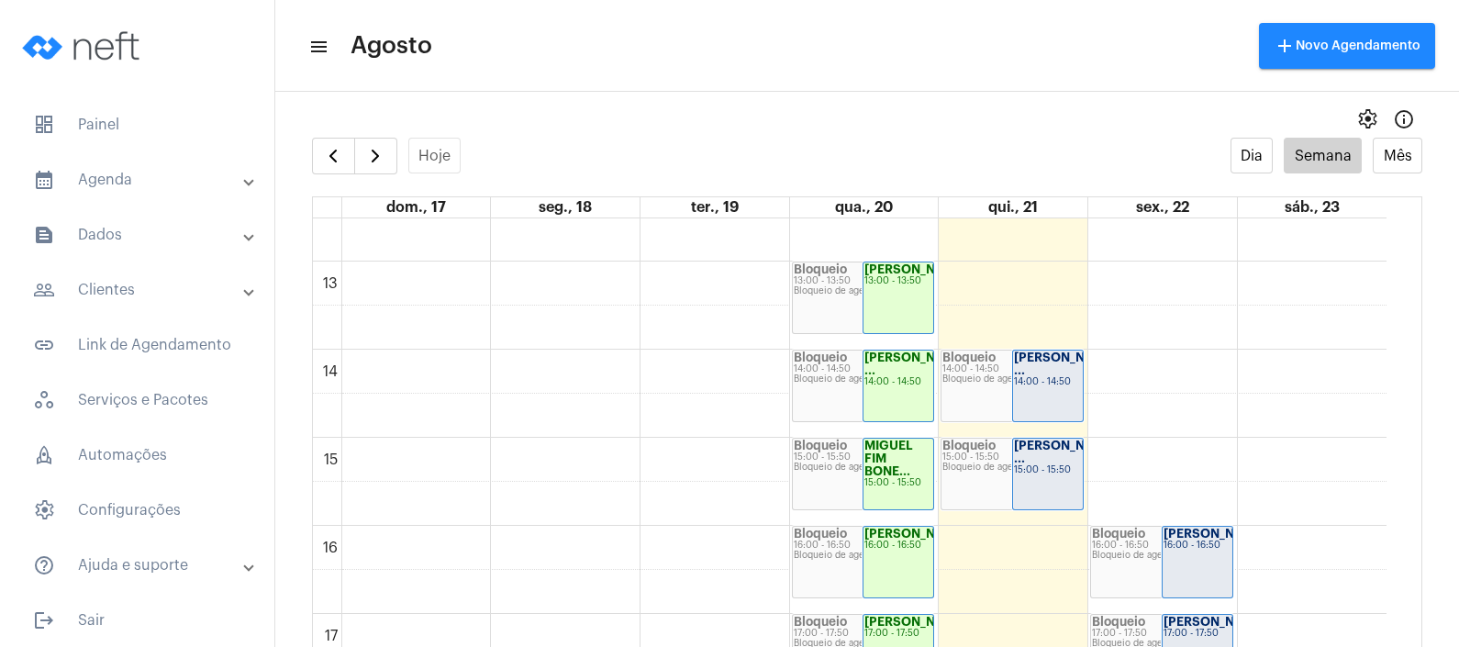
click at [160, 268] on mat-expansion-panel-header "people_outline Clientes" at bounding box center [142, 290] width 263 height 44
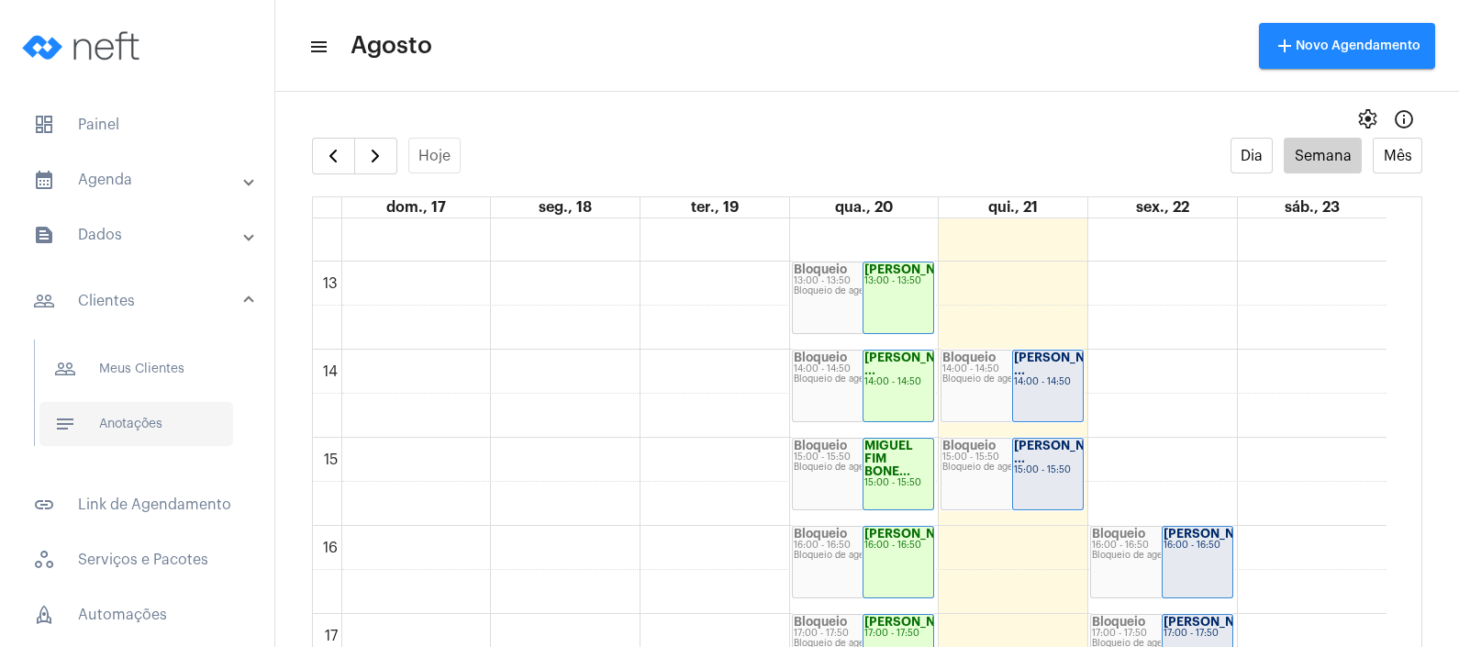
click at [162, 402] on span "notes Anotações" at bounding box center [136, 424] width 194 height 44
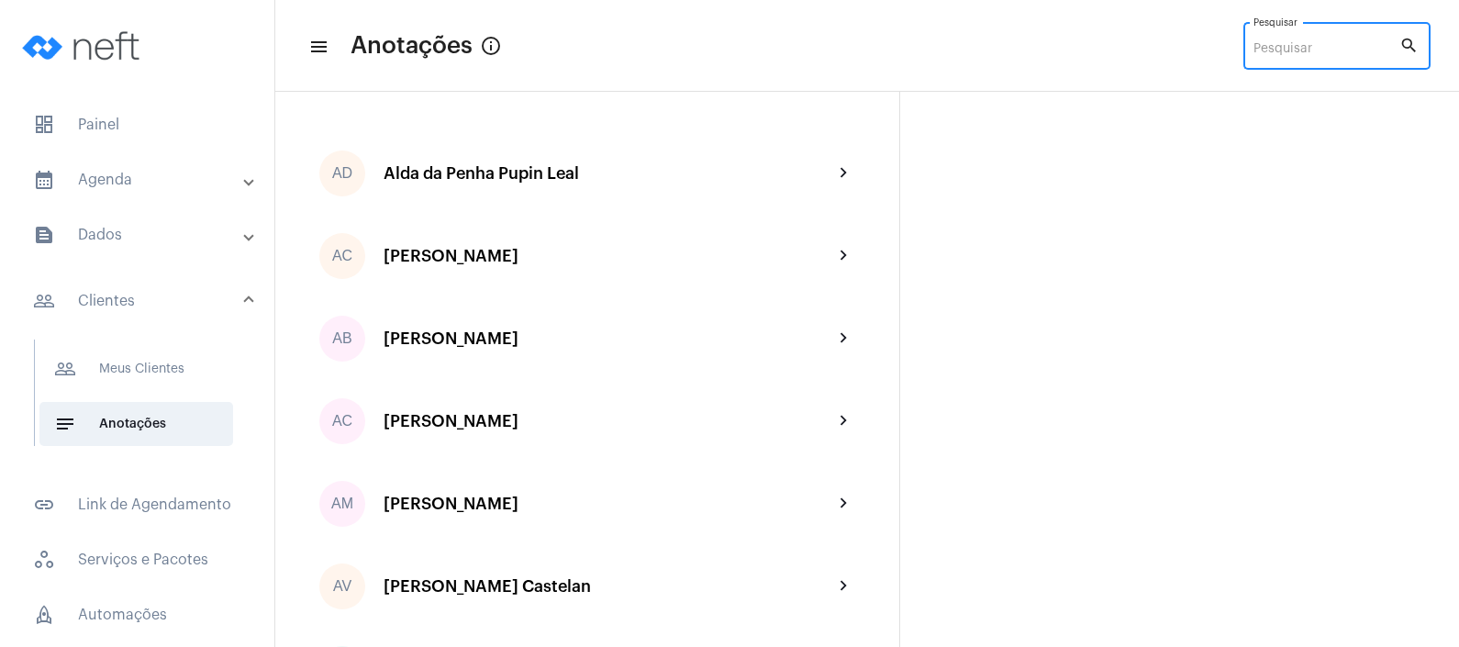
click at [1338, 46] on input "Pesquisar" at bounding box center [1327, 49] width 146 height 15
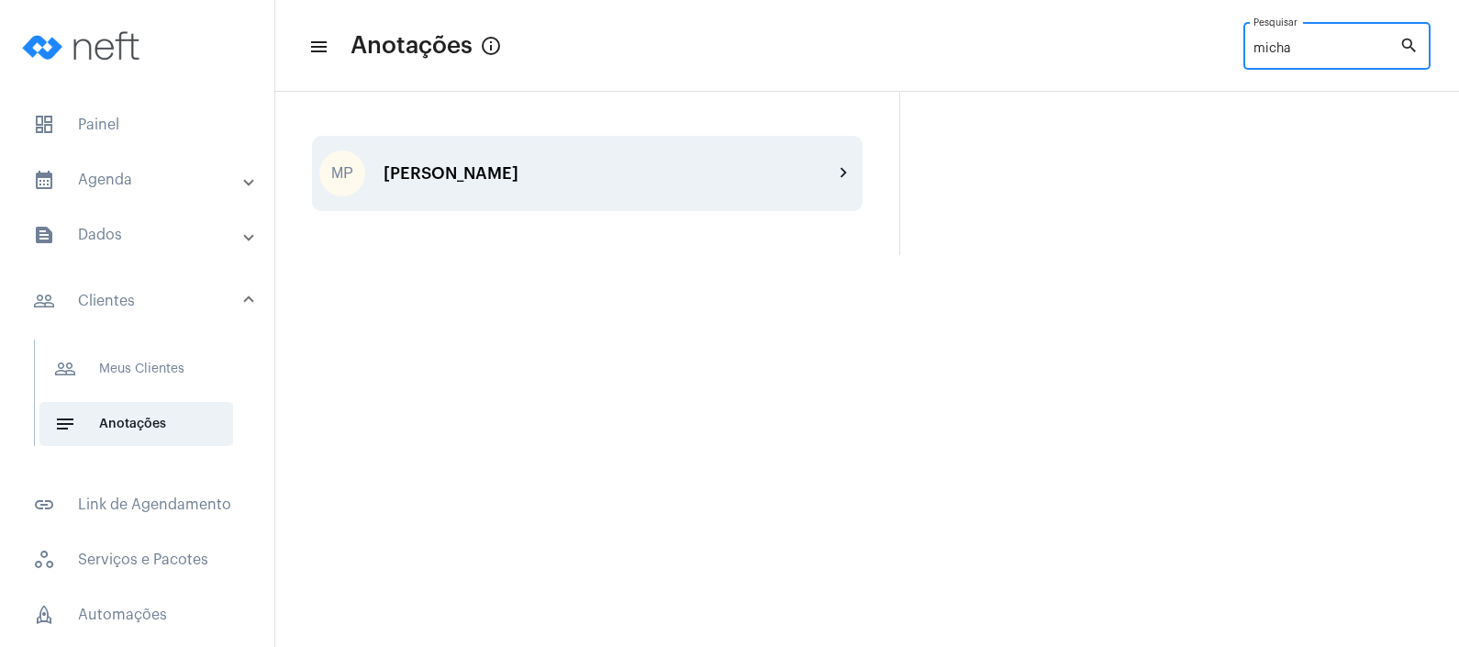
type input "micha"
click at [578, 170] on div "[PERSON_NAME]" at bounding box center [609, 173] width 450 height 18
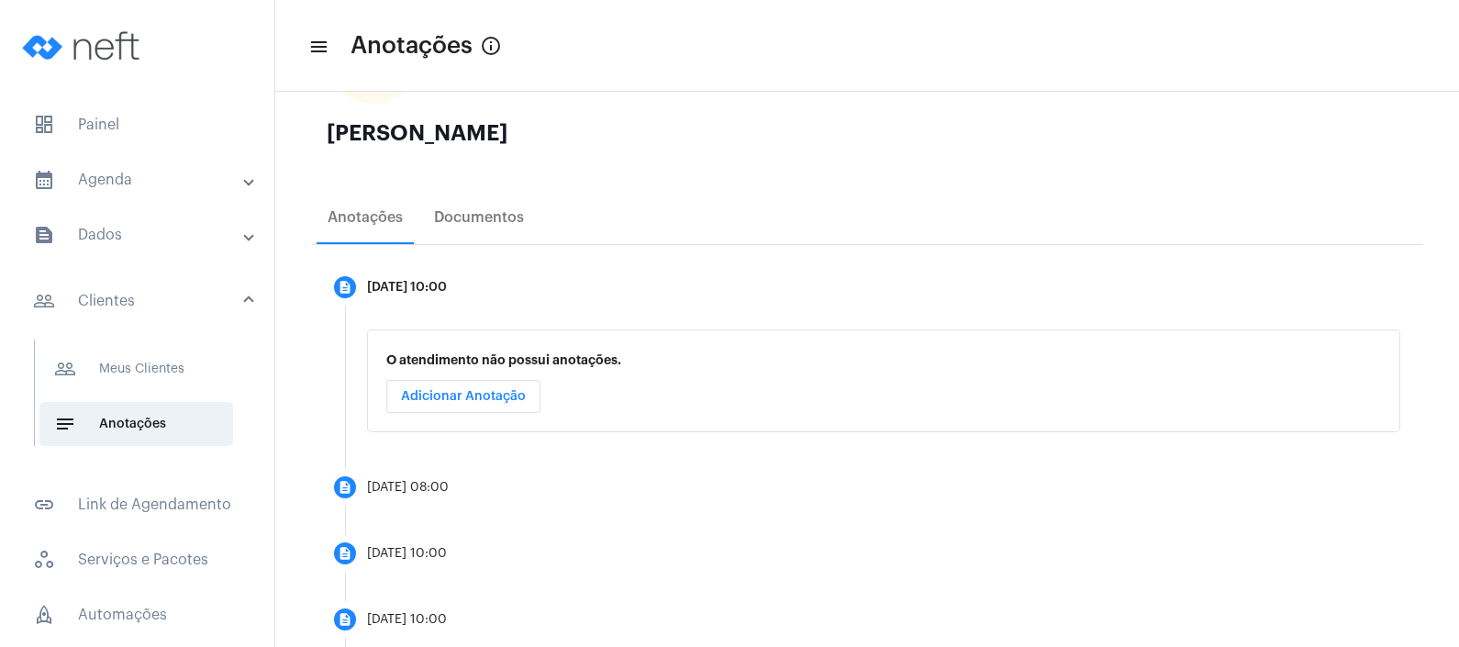
scroll to position [305, 0]
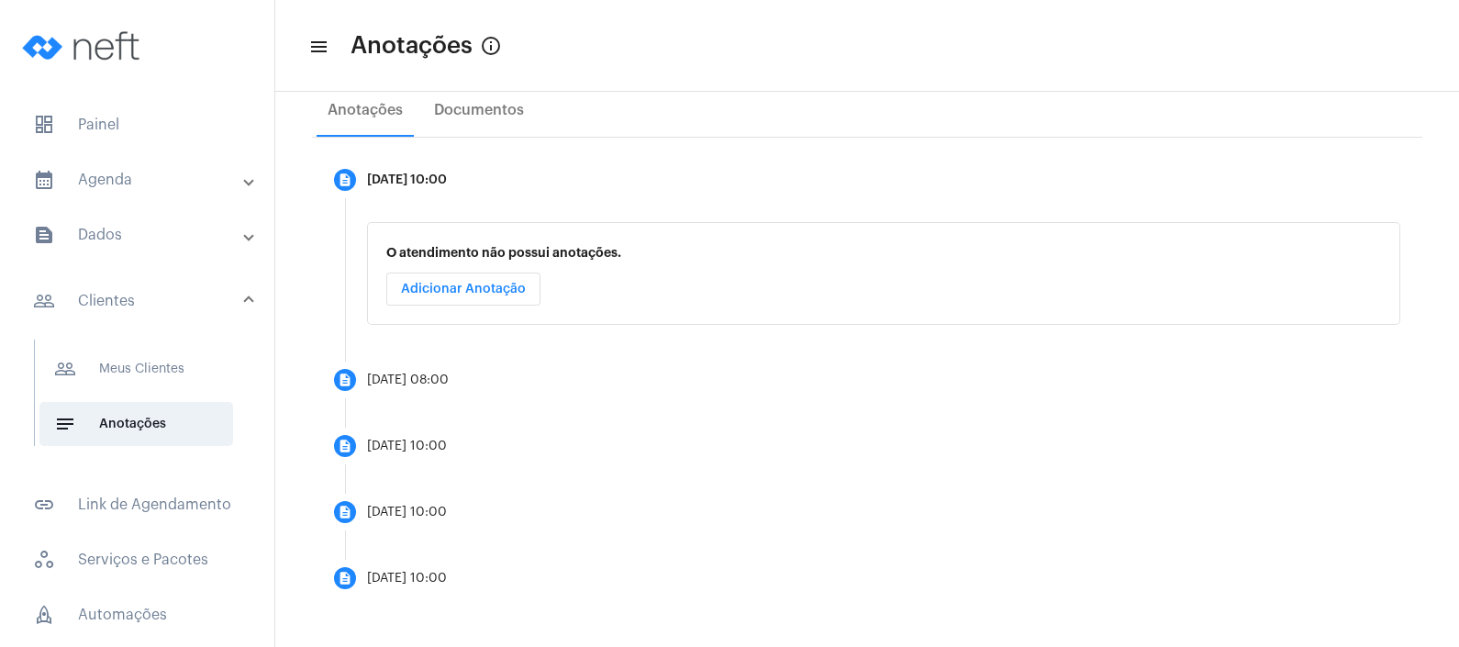
click at [172, 169] on mat-panel-title "calendar_month_outlined Agenda" at bounding box center [139, 180] width 212 height 22
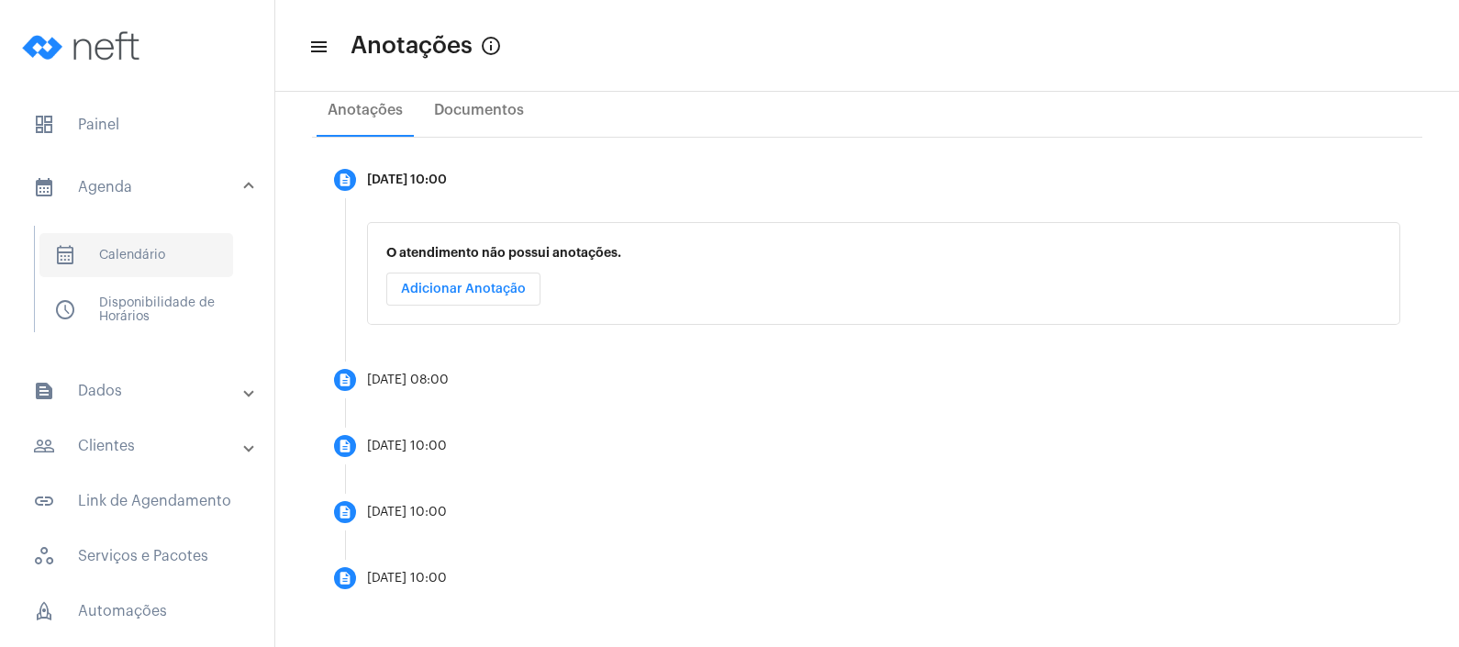
click at [129, 233] on span "calendar_month_outlined Calendário" at bounding box center [136, 255] width 194 height 44
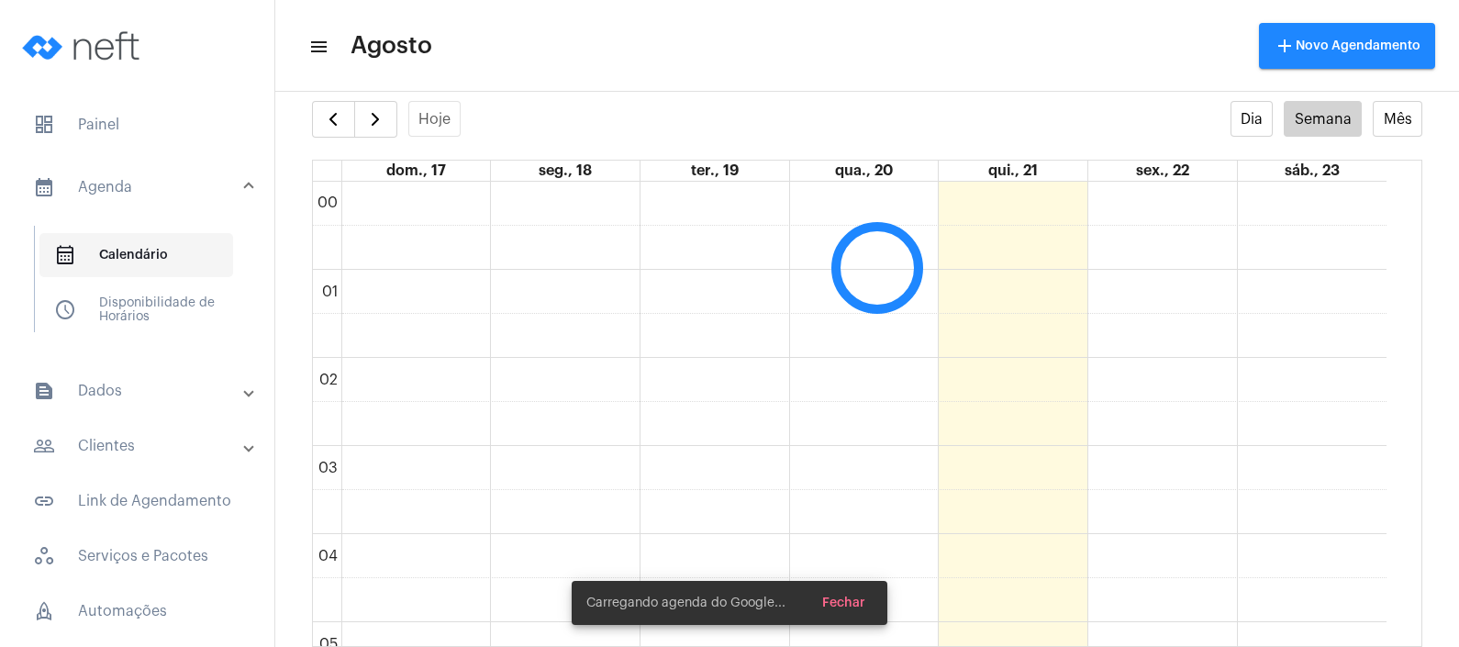
scroll to position [529, 0]
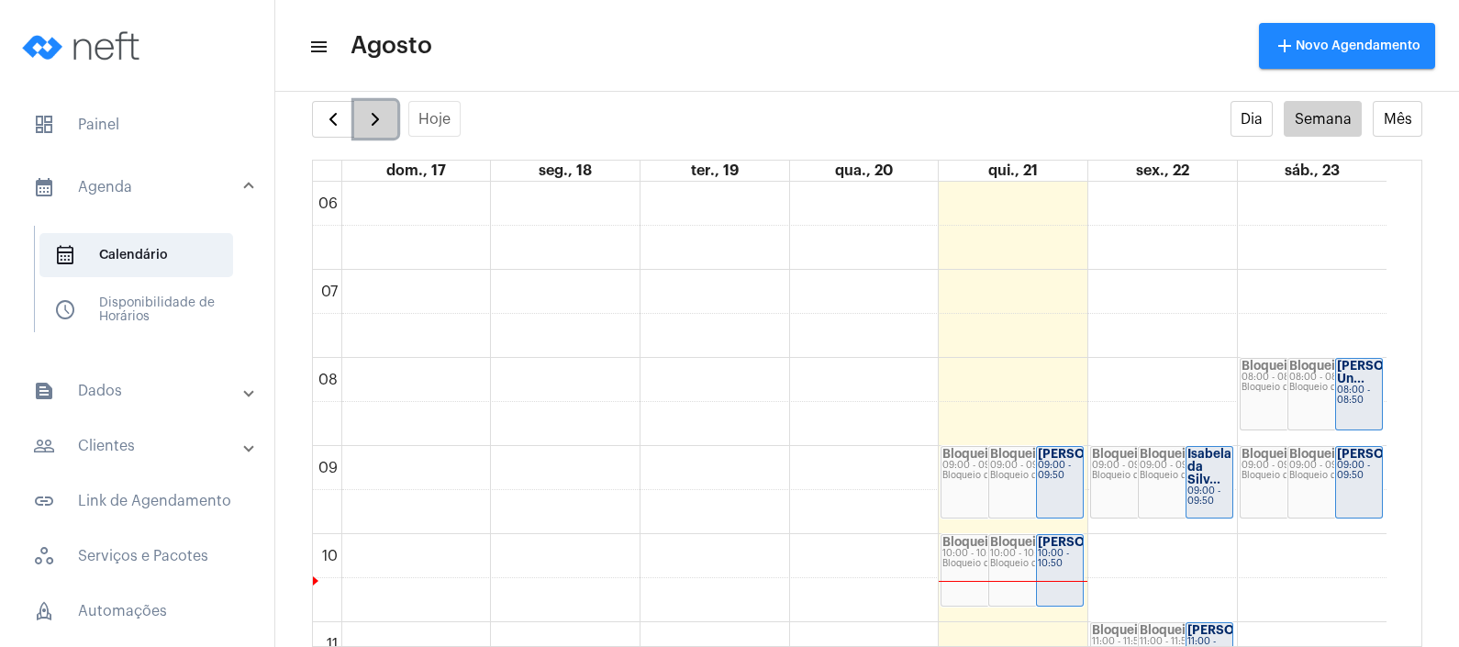
click at [375, 112] on span "button" at bounding box center [375, 119] width 22 height 22
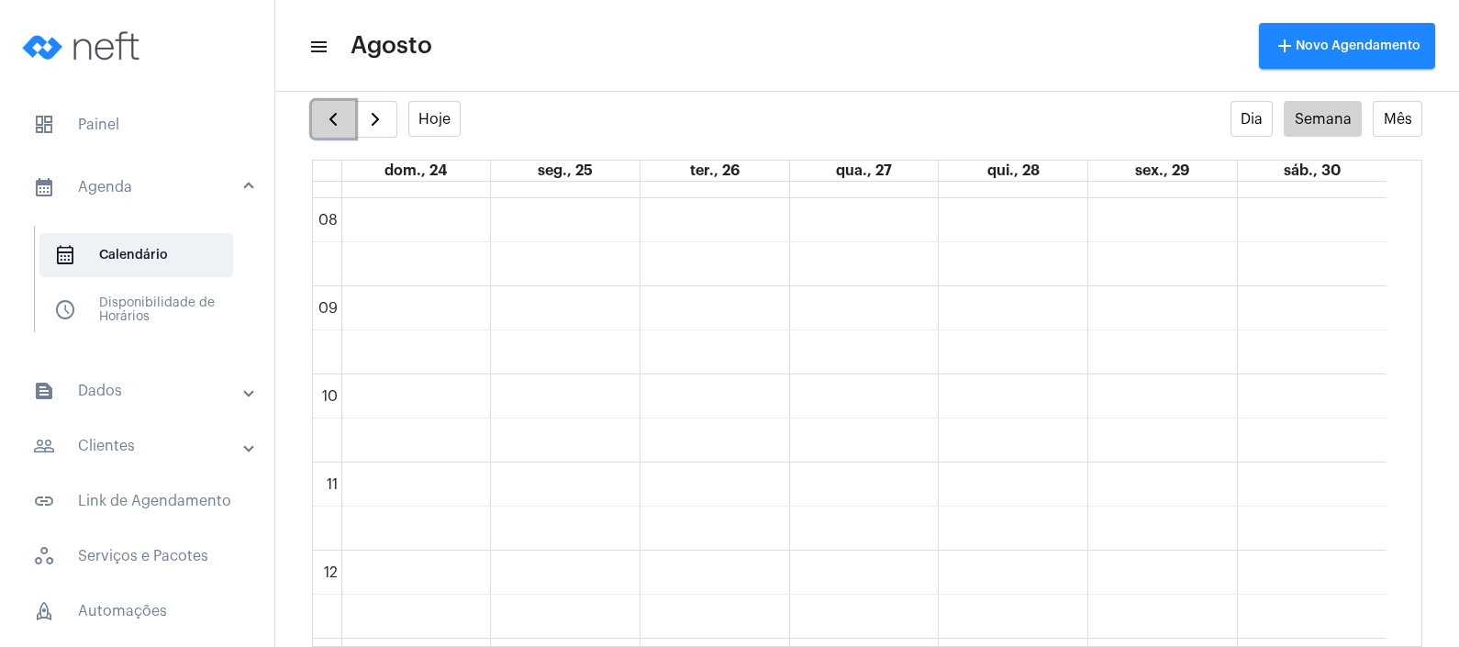
click at [324, 108] on span "button" at bounding box center [333, 119] width 22 height 22
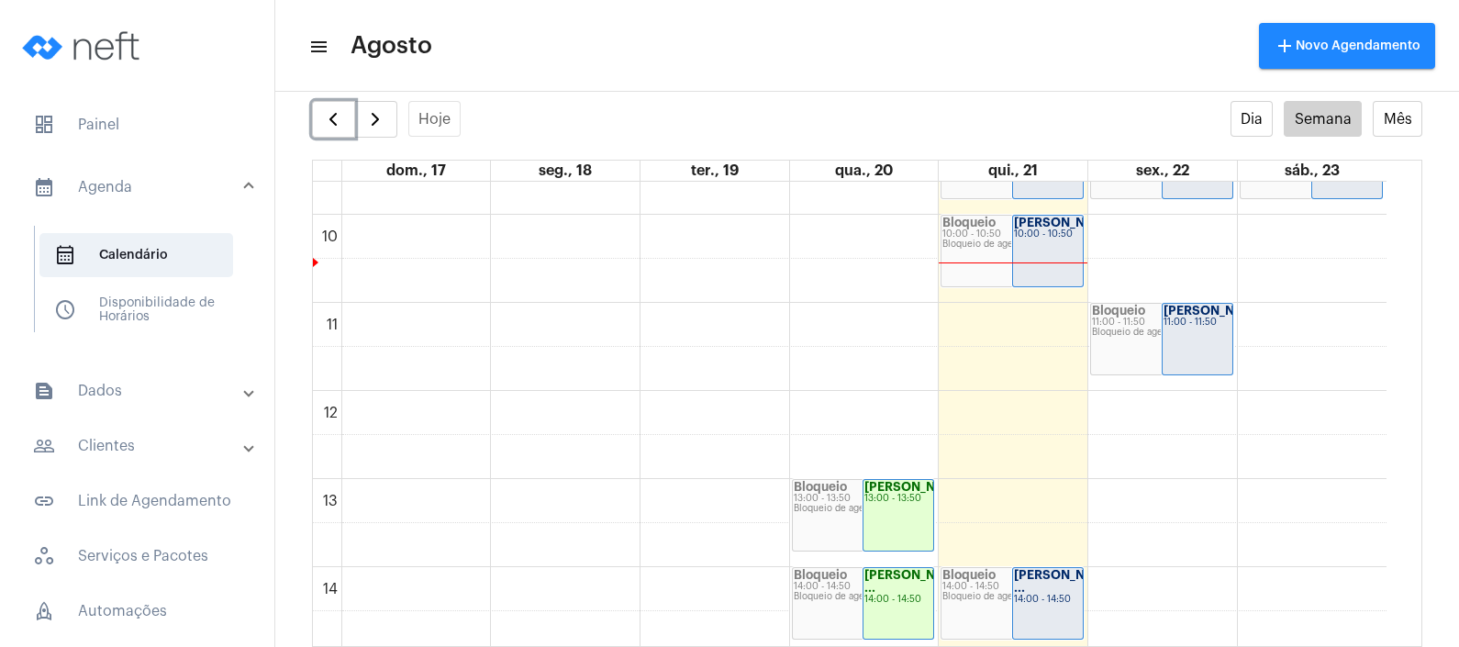
scroll to position [988, 0]
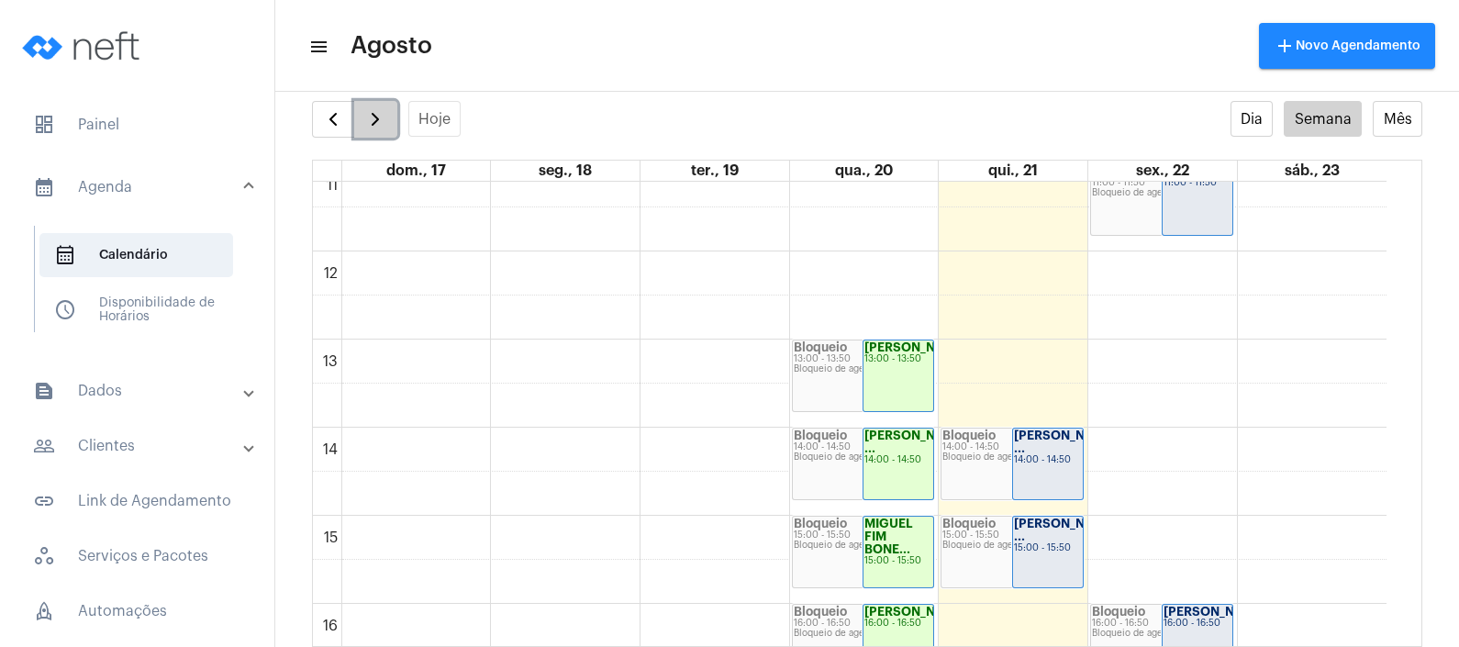
click at [367, 123] on span "button" at bounding box center [375, 119] width 22 height 22
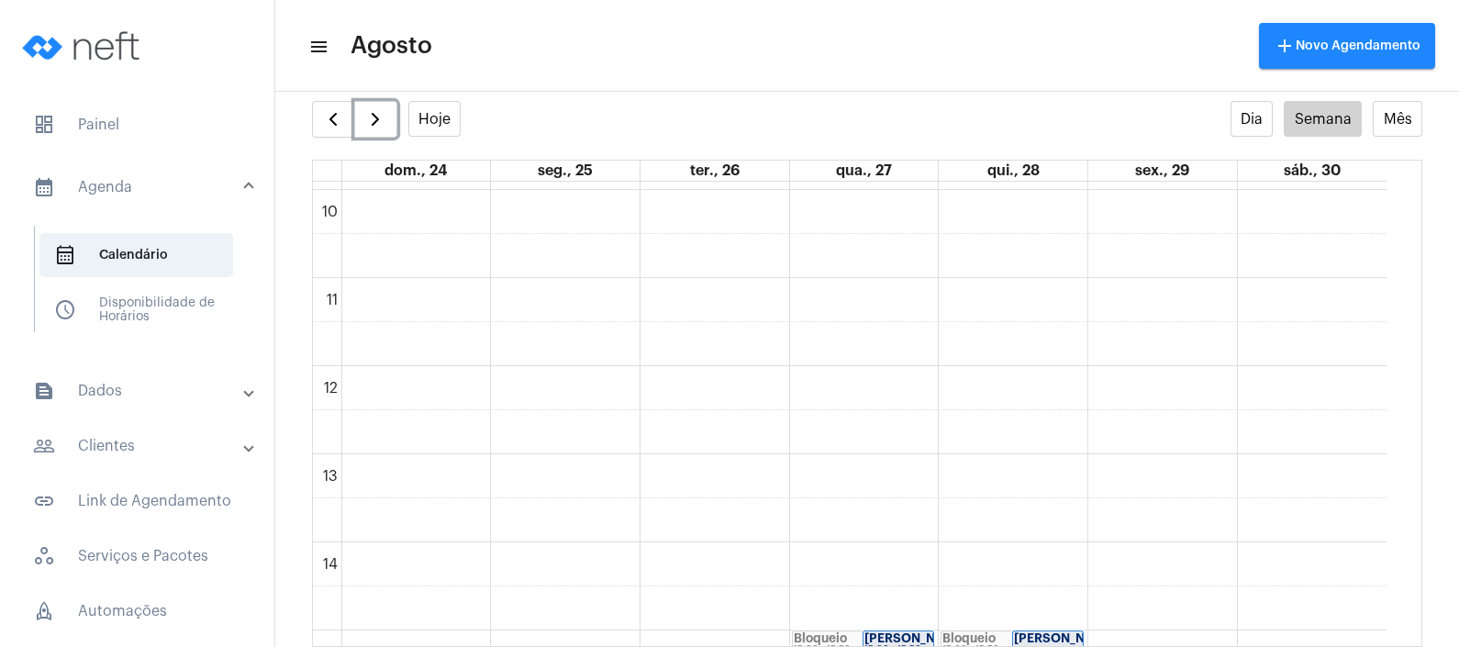
scroll to position [988, 0]
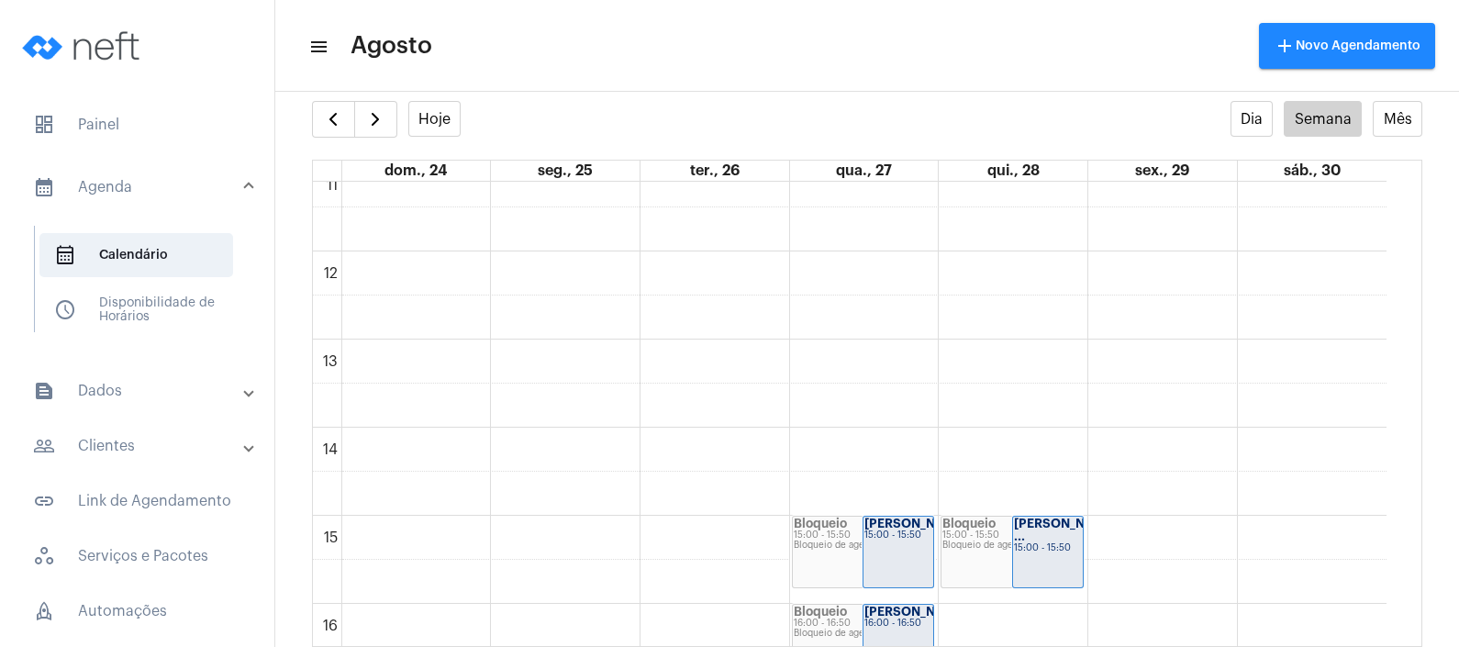
click at [156, 435] on mat-panel-title "people_outline Clientes" at bounding box center [139, 446] width 212 height 22
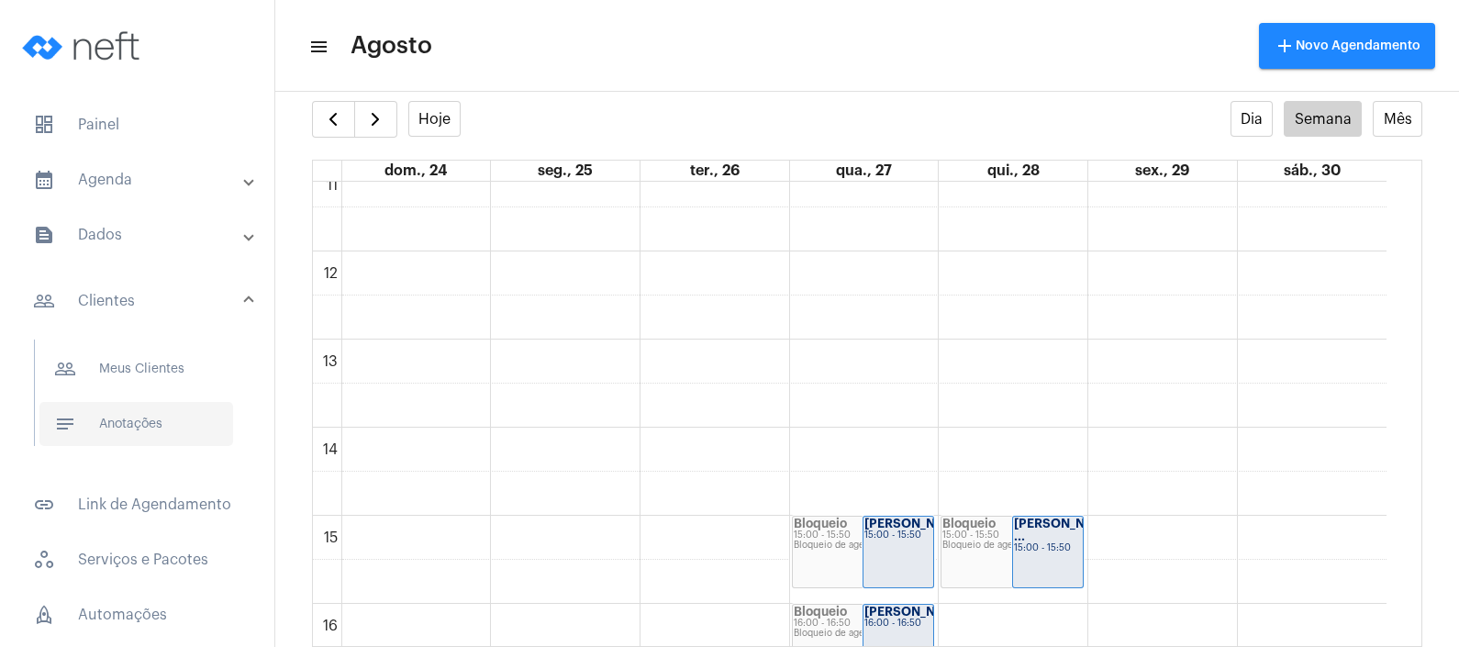
click at [164, 402] on span "notes Anotações" at bounding box center [136, 424] width 194 height 44
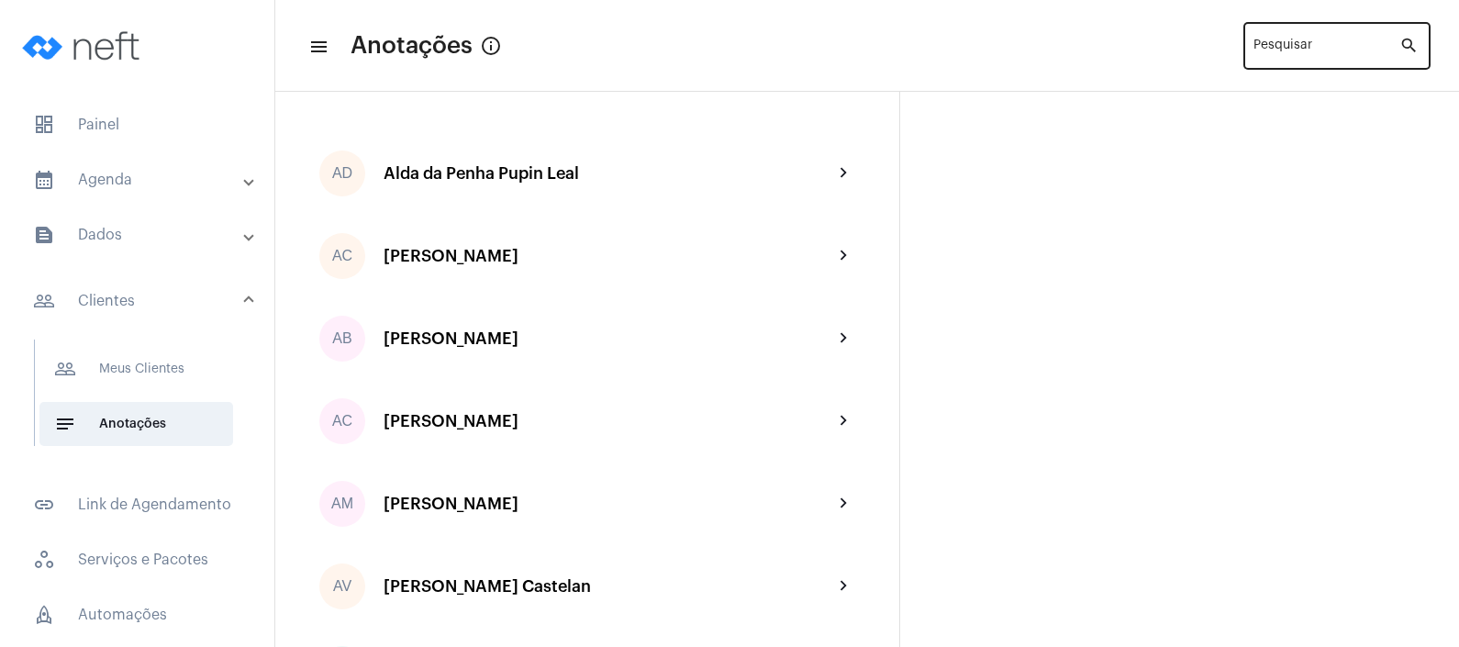
click at [1271, 50] on input "Pesquisar" at bounding box center [1327, 49] width 146 height 15
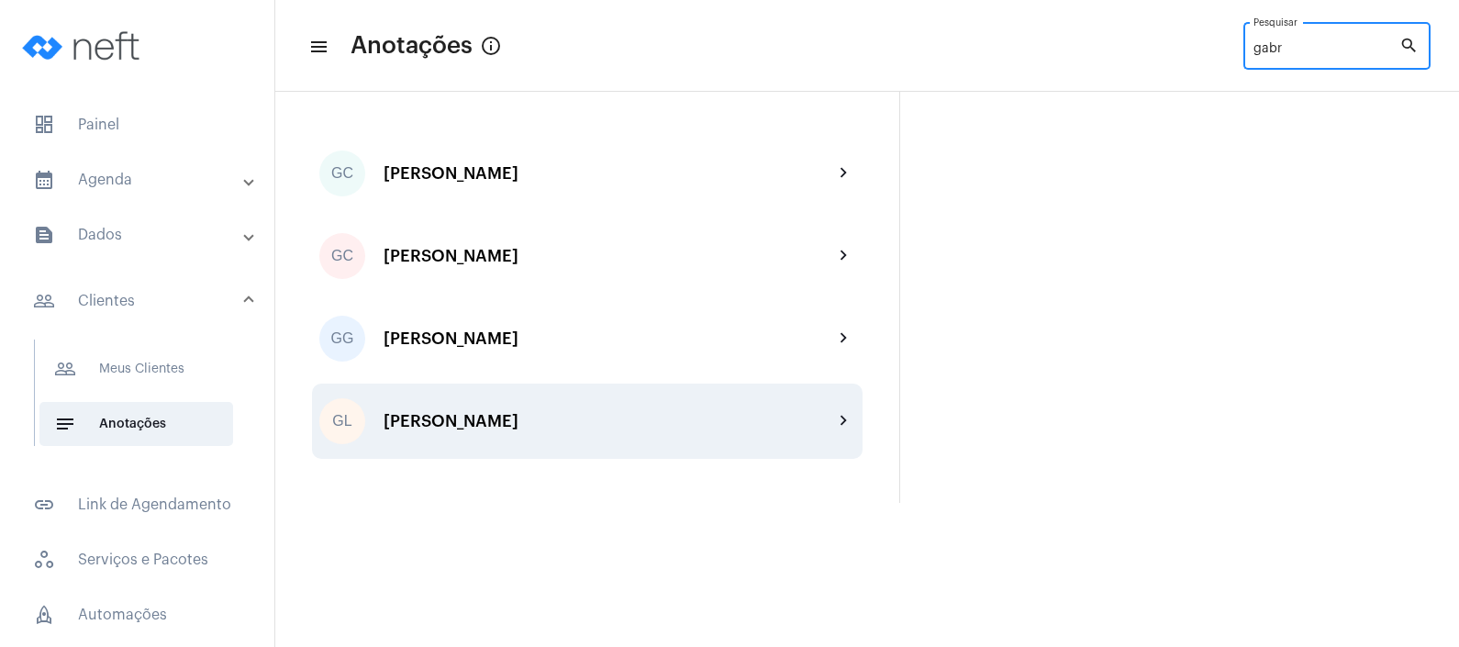
type input "gabr"
click at [517, 408] on div "GL [PERSON_NAME] chevron_right" at bounding box center [587, 421] width 551 height 75
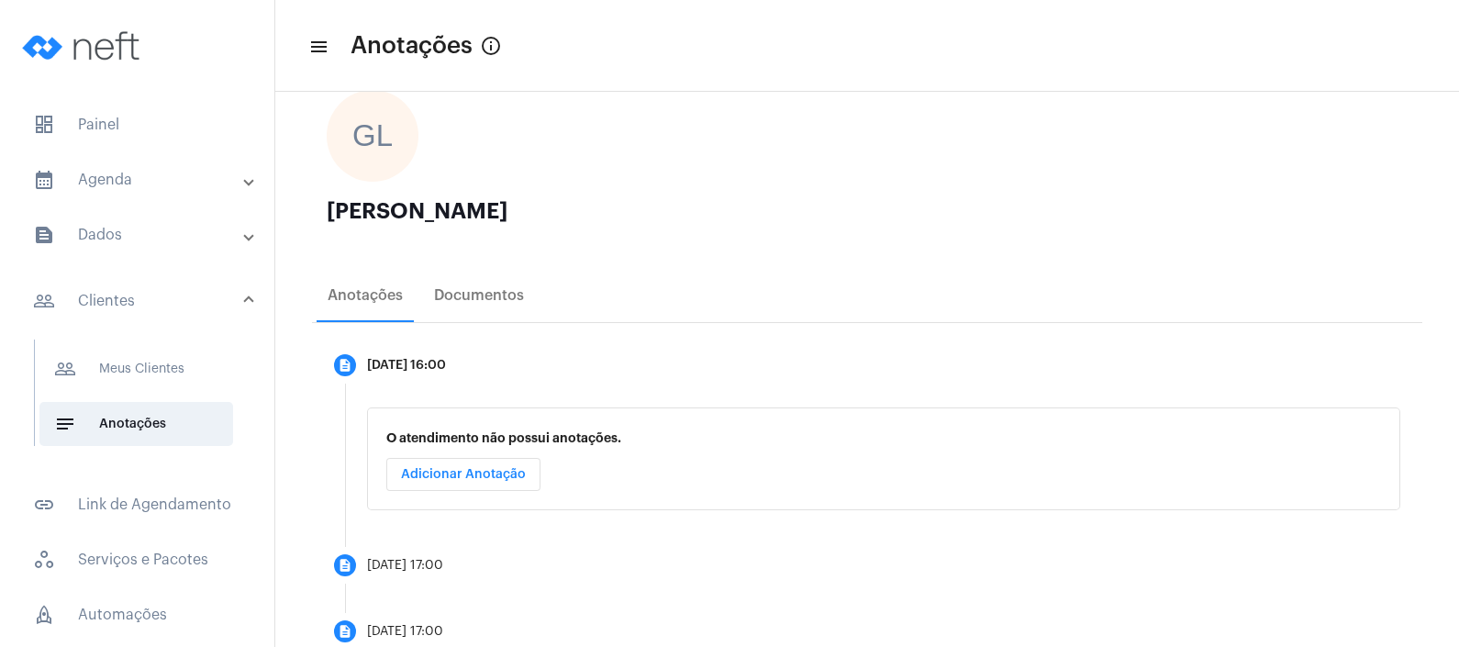
scroll to position [173, 0]
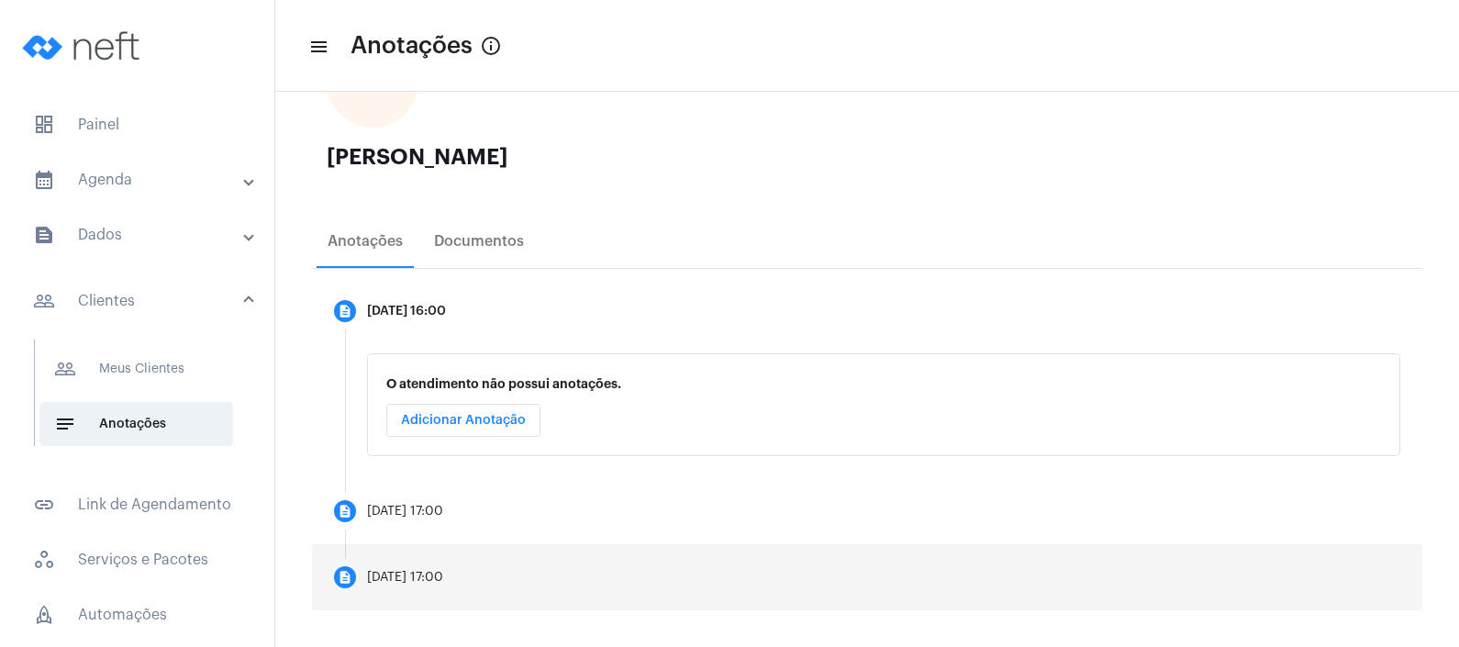
click at [484, 557] on mat-step-header "description [DATE] 17:00" at bounding box center [867, 577] width 1111 height 66
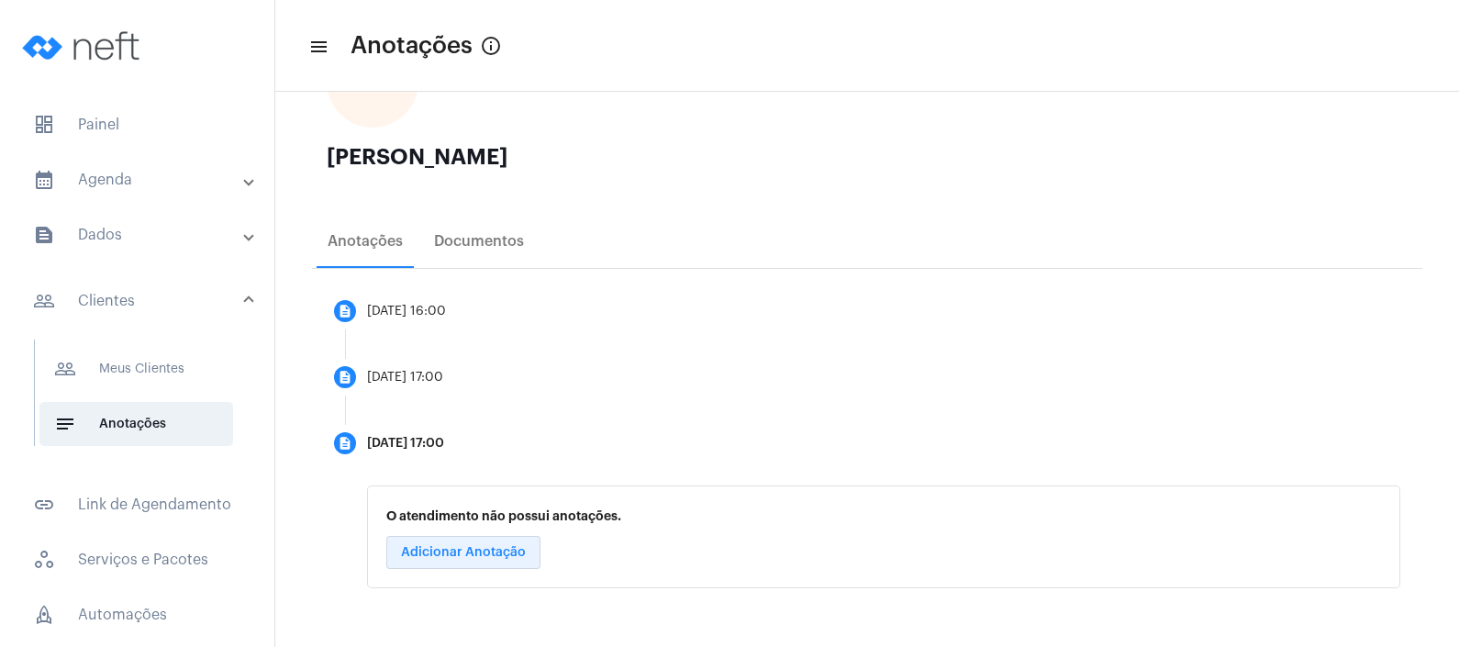
click at [484, 555] on span "Adicionar Anotação" at bounding box center [463, 552] width 125 height 13
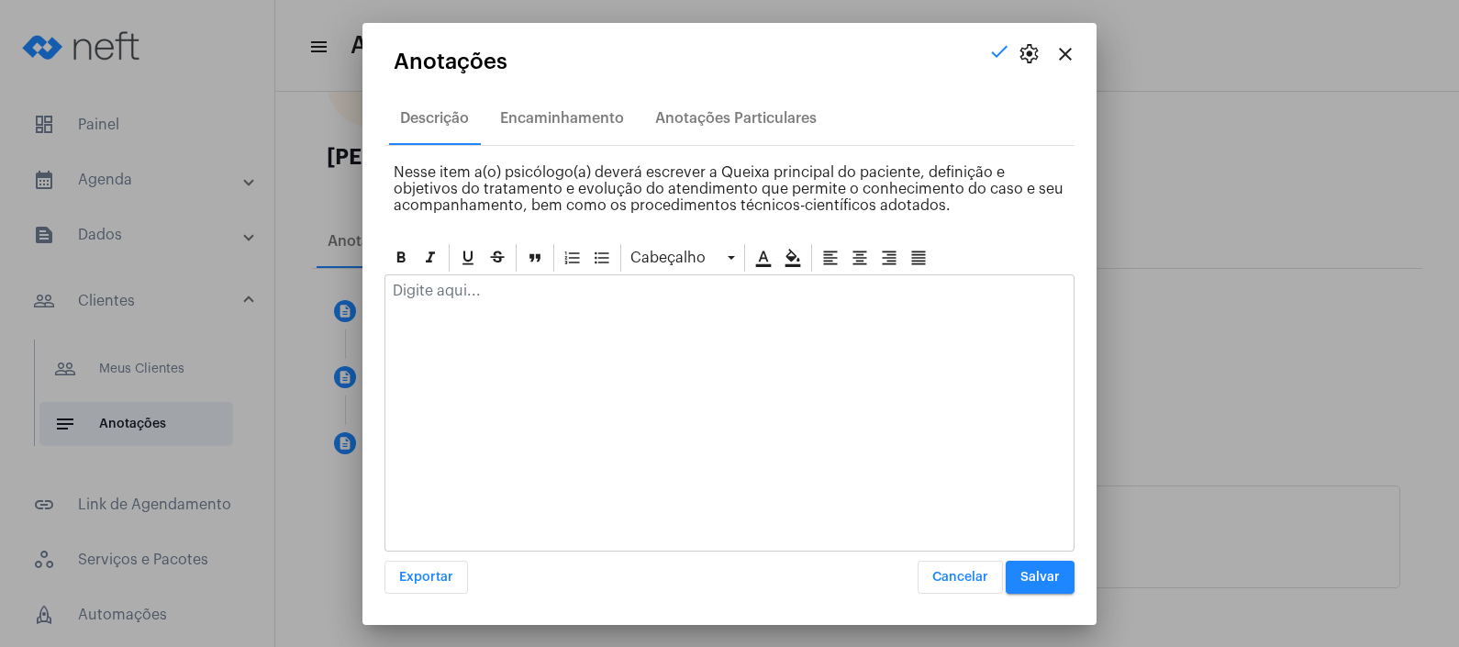
click at [505, 325] on div at bounding box center [730, 412] width 690 height 277
click at [506, 309] on div at bounding box center [730, 295] width 688 height 40
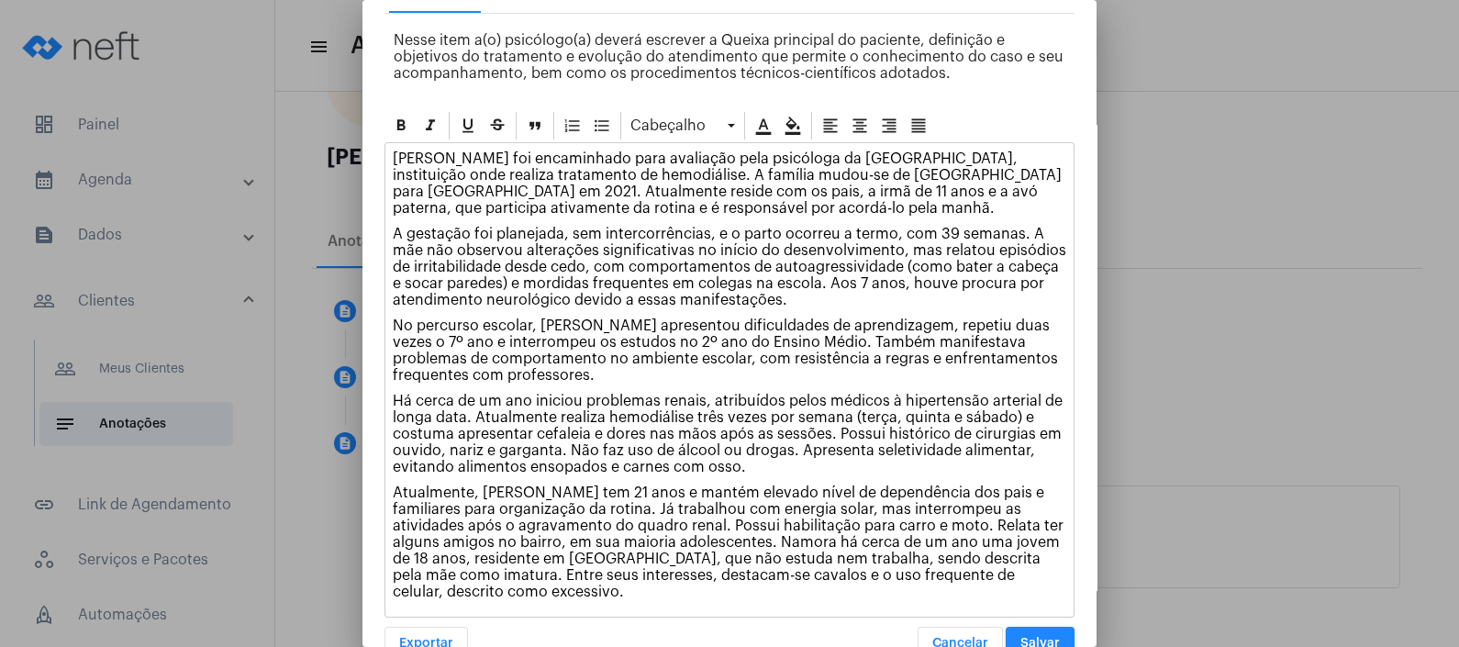
scroll to position [140, 0]
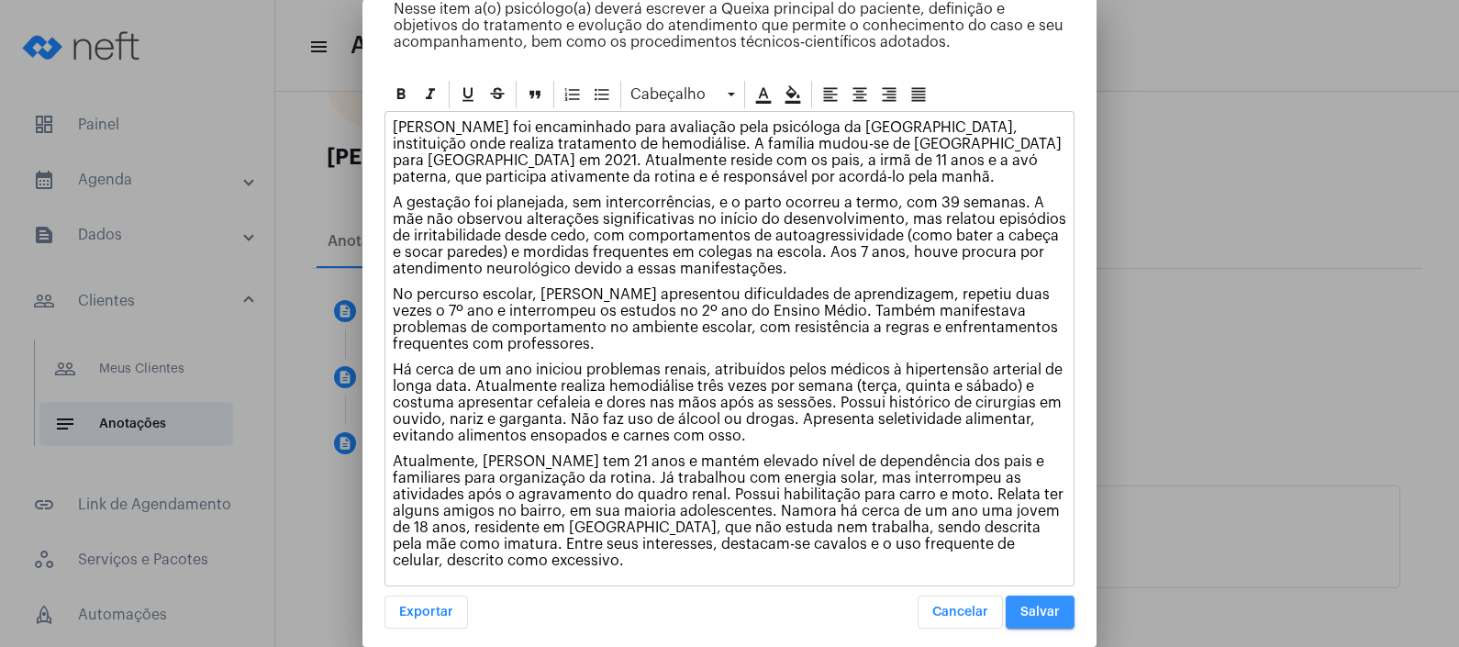
click at [1023, 607] on button "Salvar" at bounding box center [1040, 612] width 69 height 33
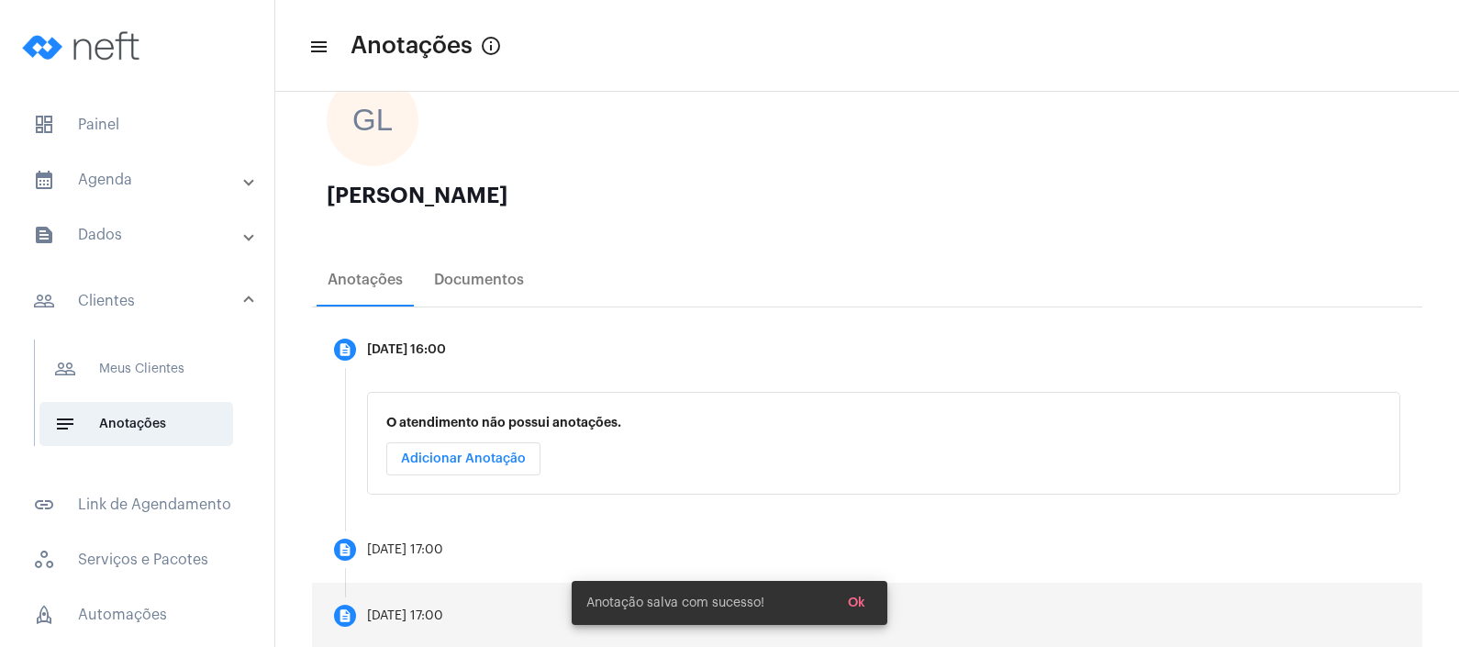
scroll to position [173, 0]
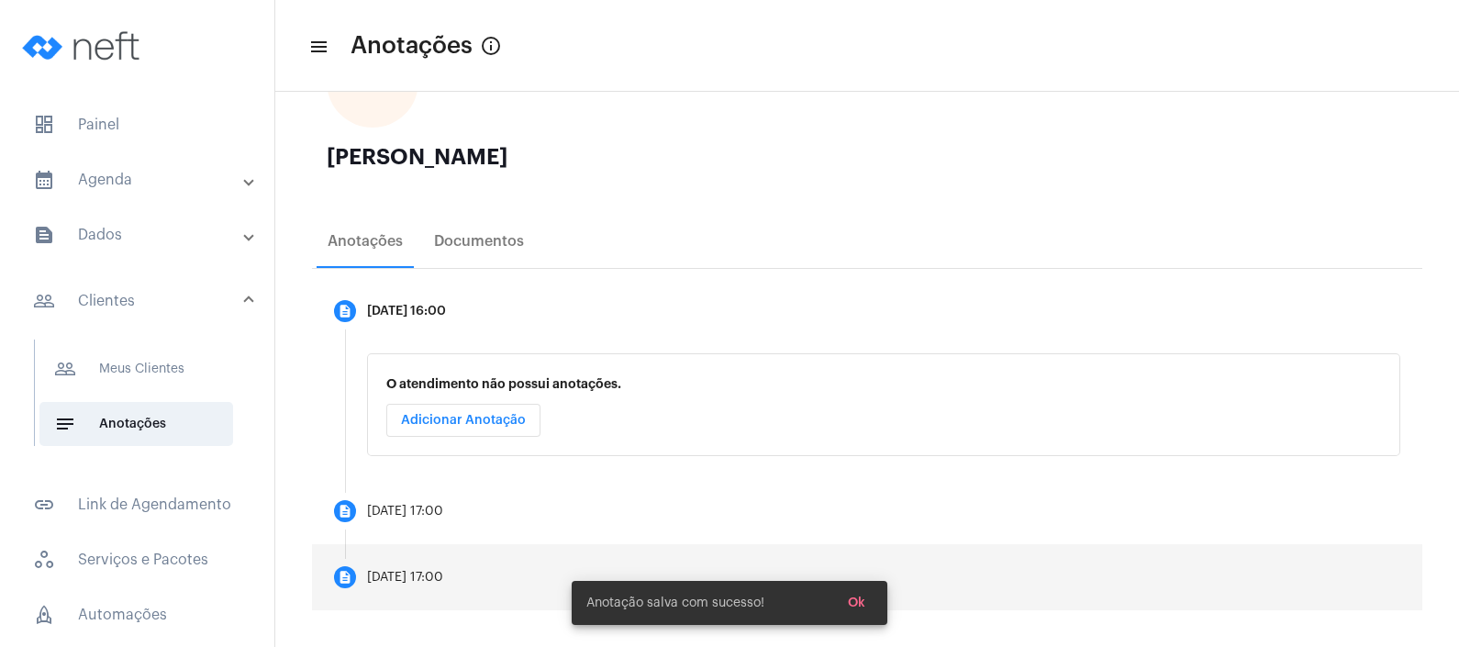
click at [492, 565] on mat-step-header "description [DATE] 17:00" at bounding box center [867, 577] width 1111 height 66
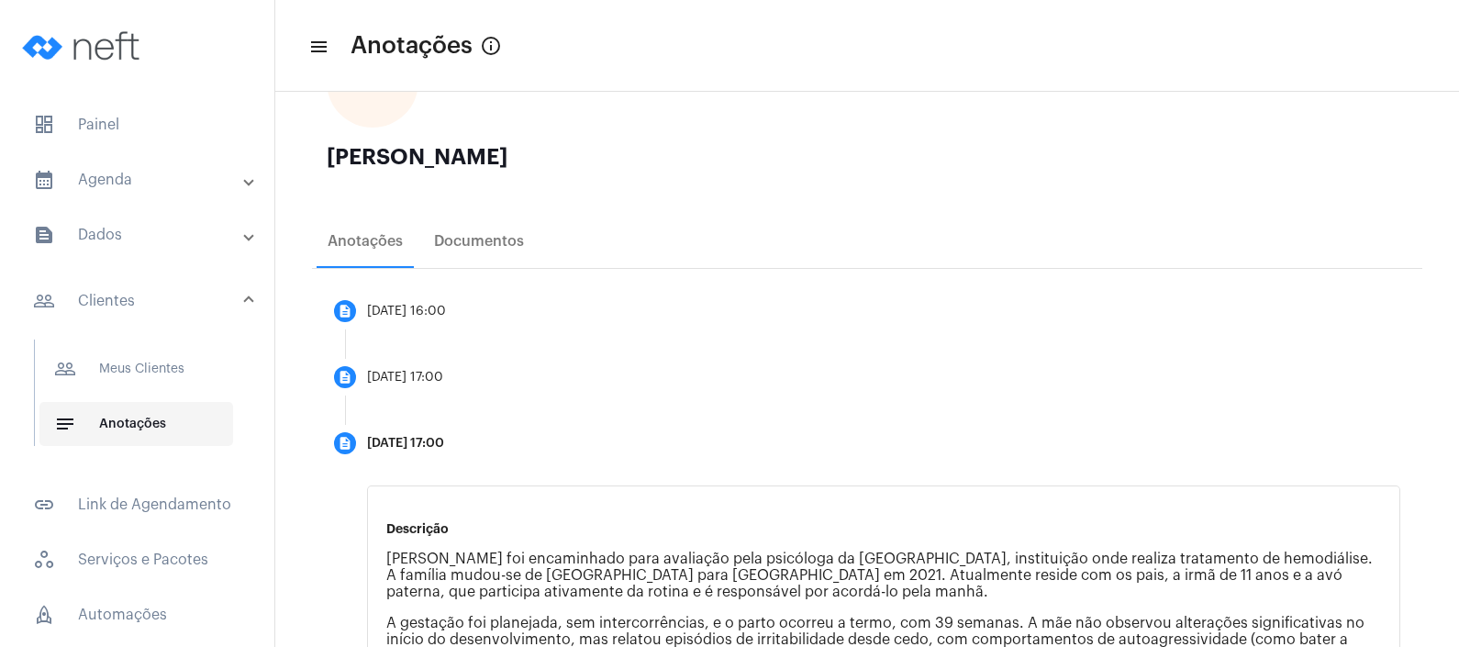
click at [162, 402] on span "notes Anotações" at bounding box center [136, 424] width 194 height 44
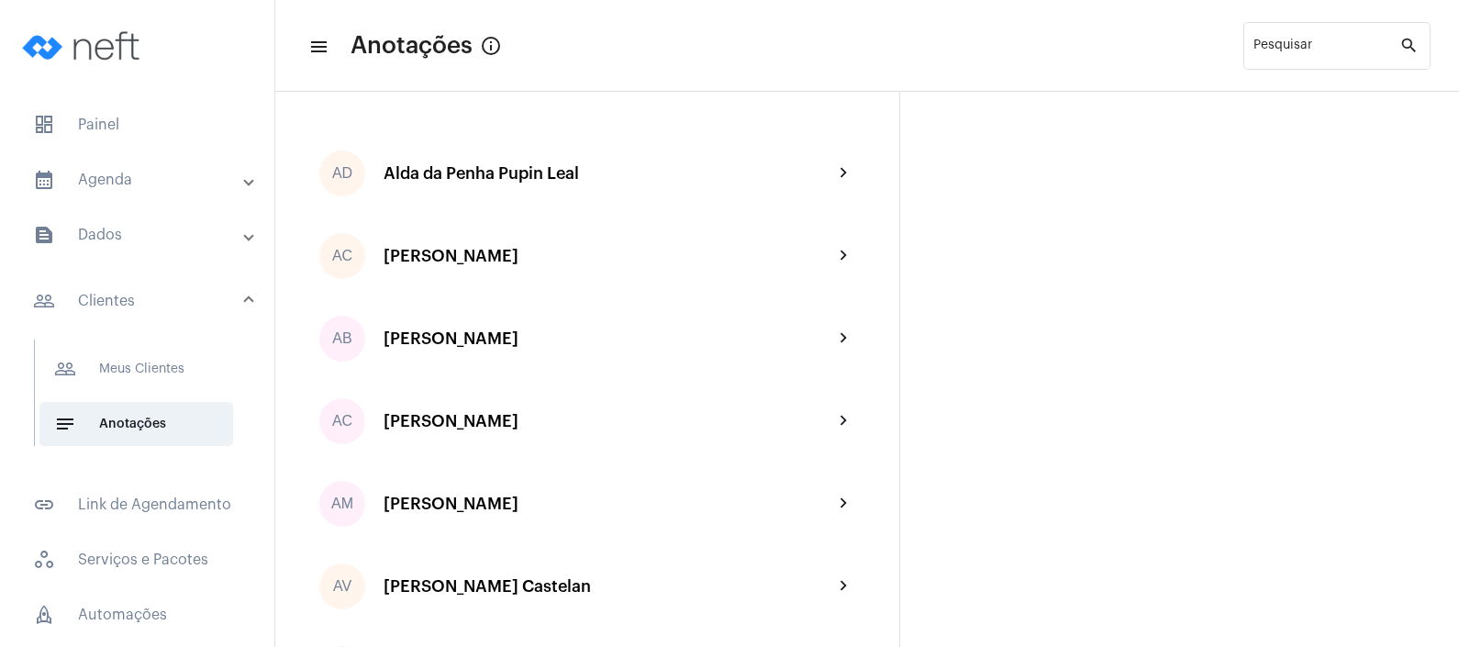
click at [114, 169] on mat-panel-title "calendar_month_outlined Agenda" at bounding box center [139, 180] width 212 height 22
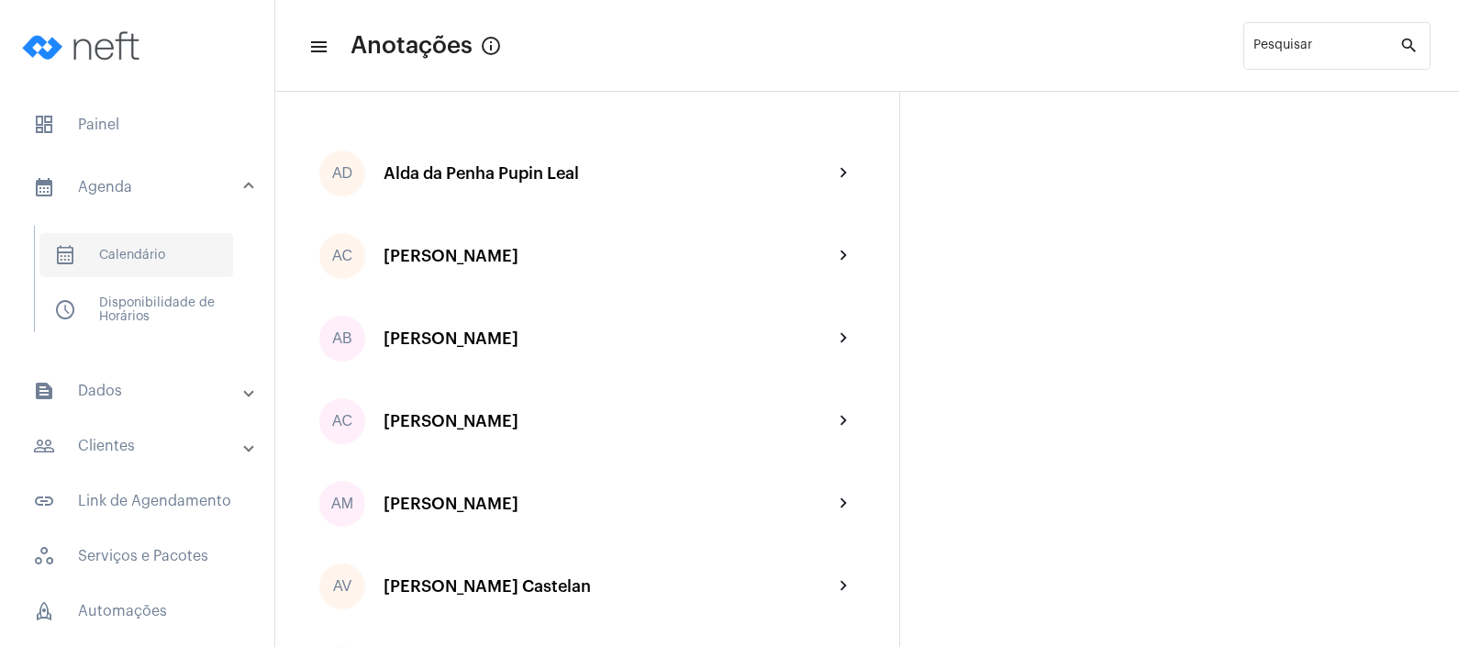
click at [97, 233] on span "calendar_month_outlined Calendário" at bounding box center [136, 255] width 194 height 44
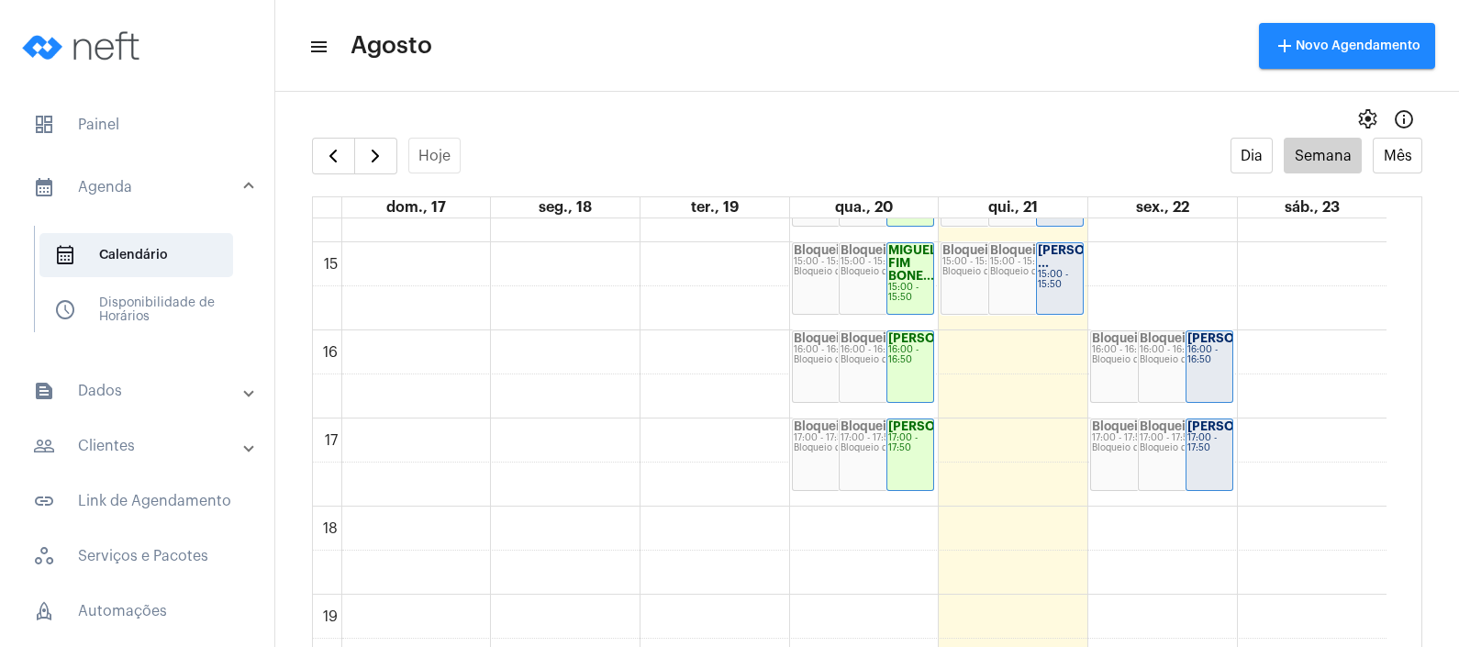
scroll to position [1332, 0]
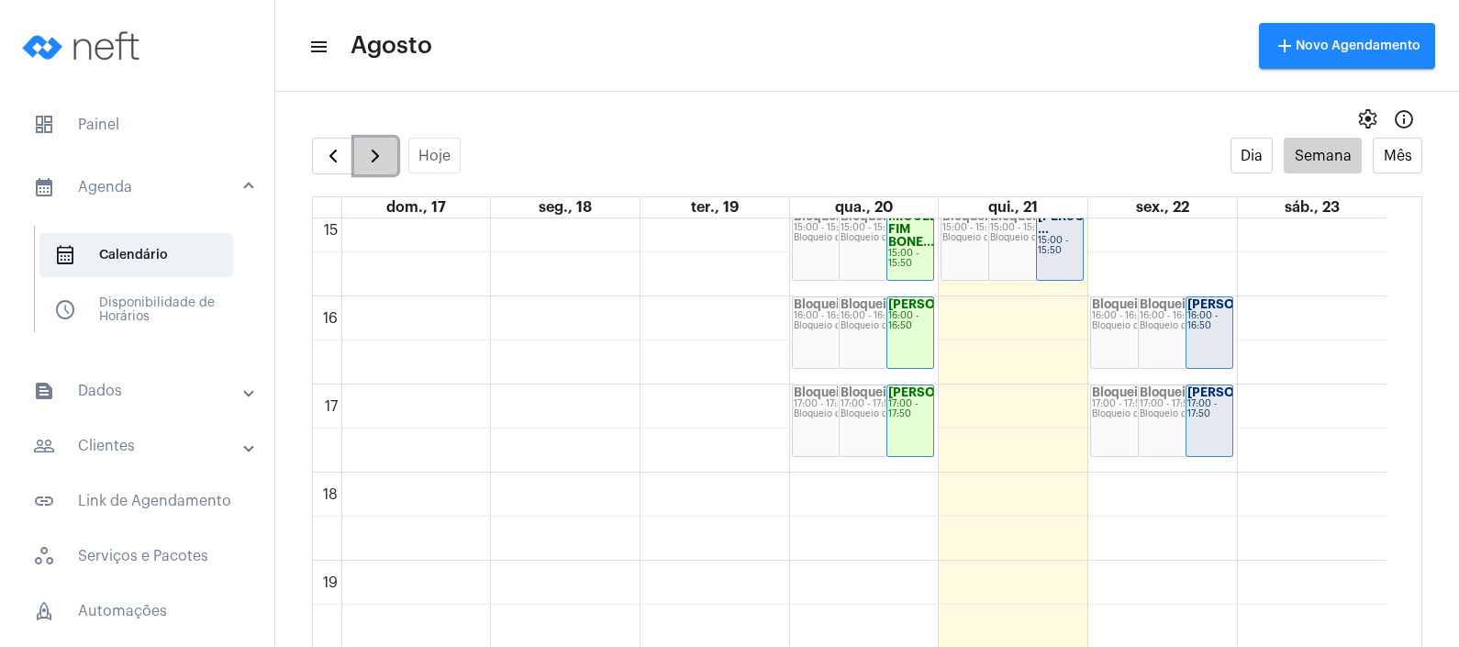
click at [375, 146] on span "button" at bounding box center [375, 156] width 22 height 22
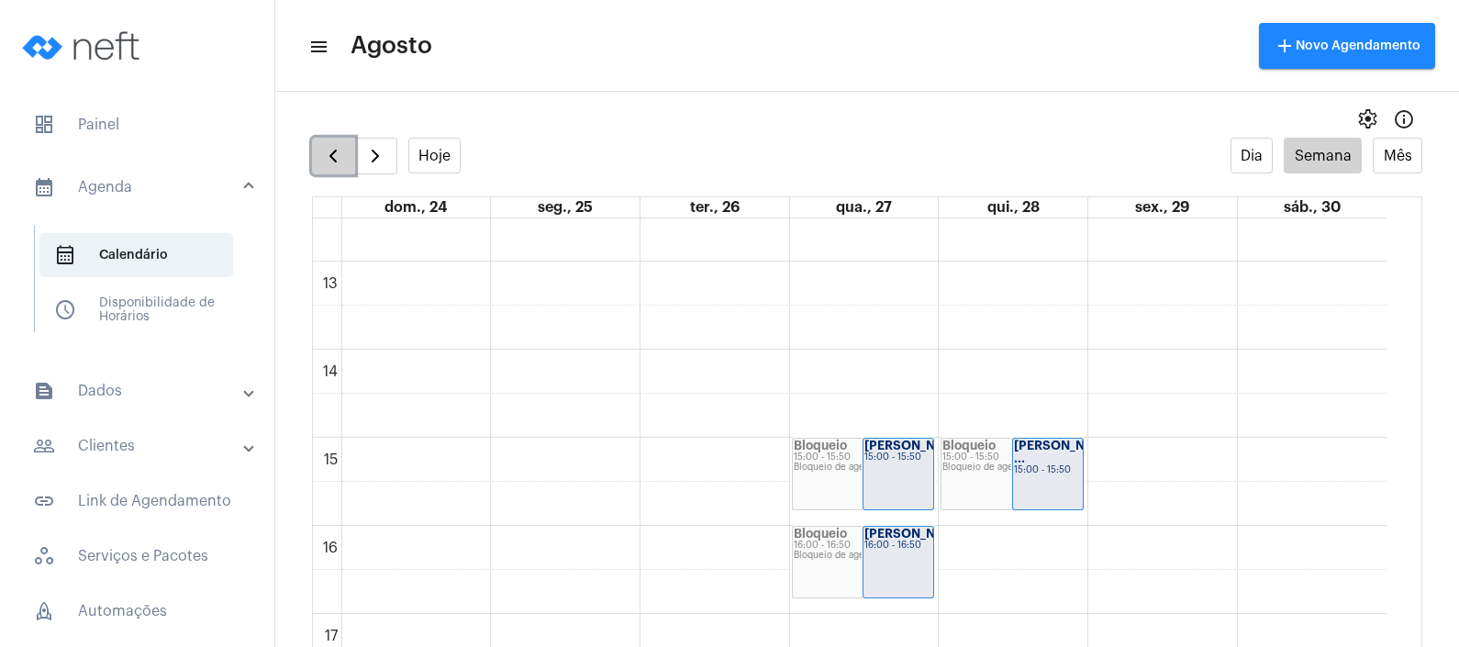
click at [315, 148] on button "button" at bounding box center [333, 156] width 43 height 37
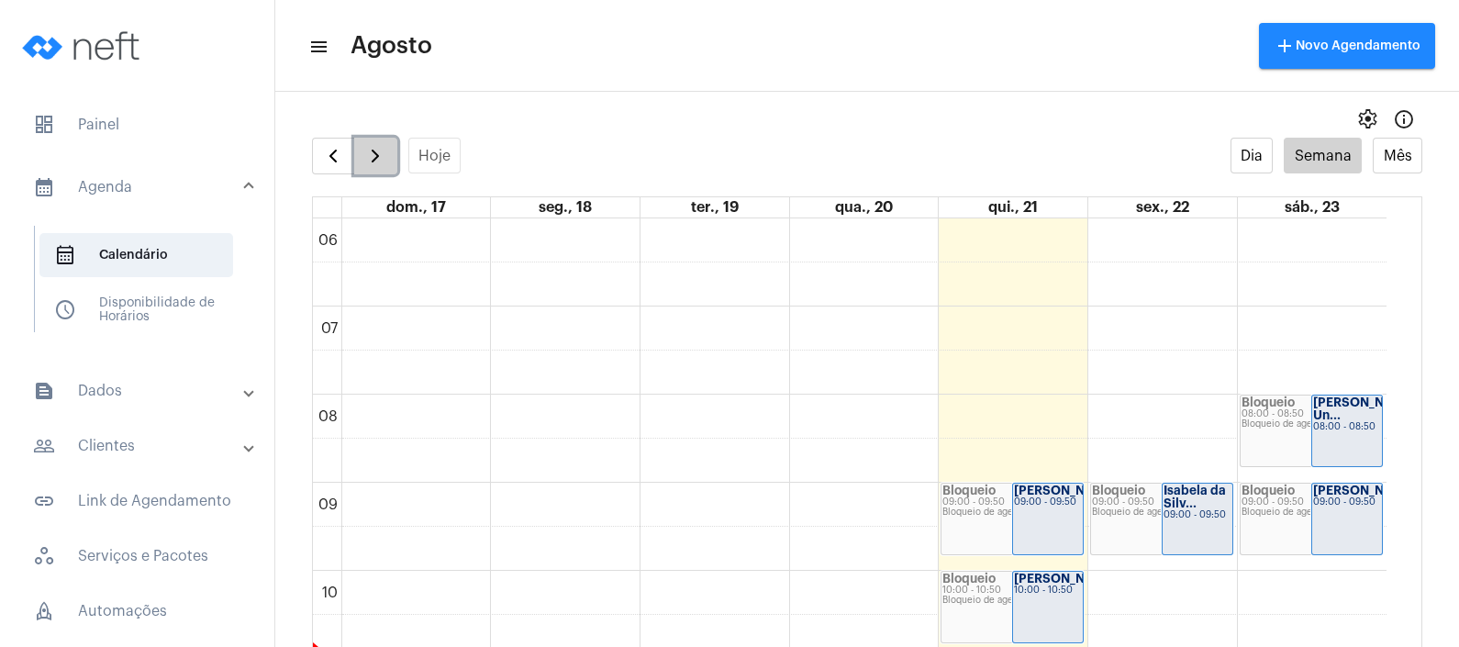
click at [368, 170] on button "button" at bounding box center [375, 156] width 43 height 37
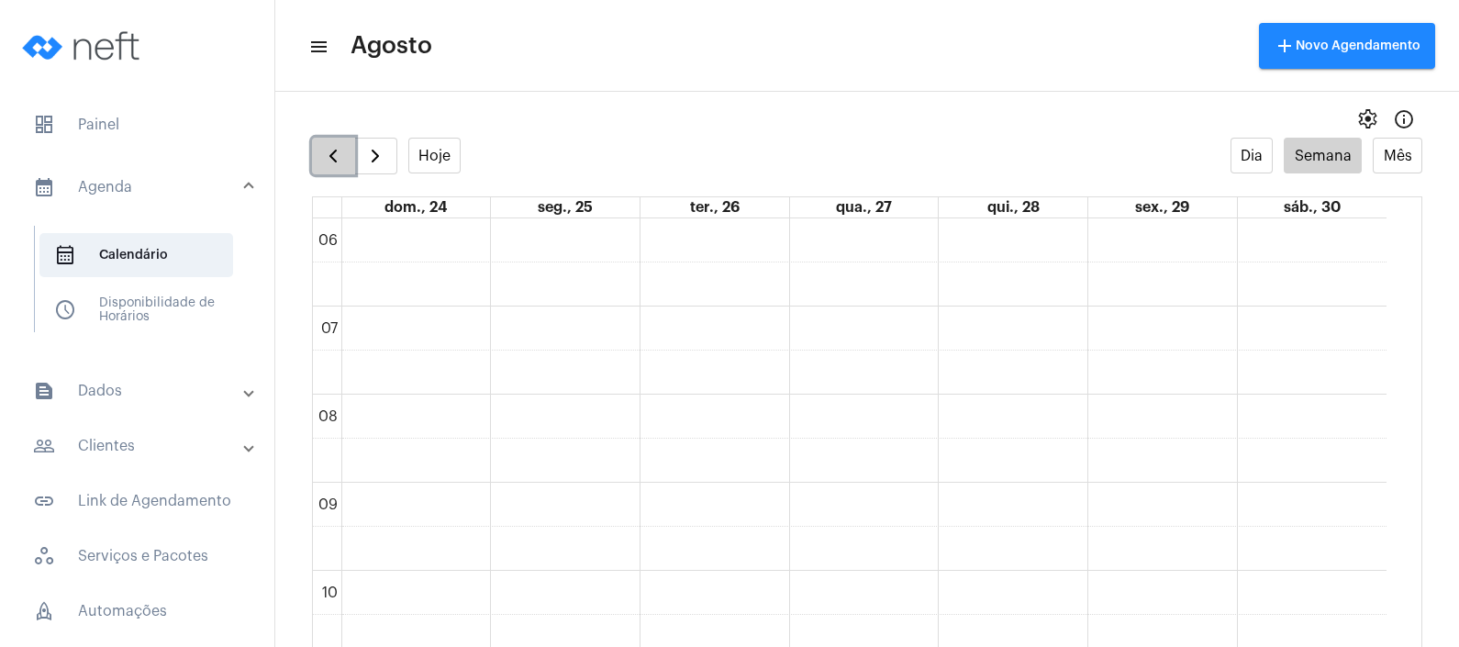
click at [337, 145] on span "button" at bounding box center [333, 156] width 22 height 22
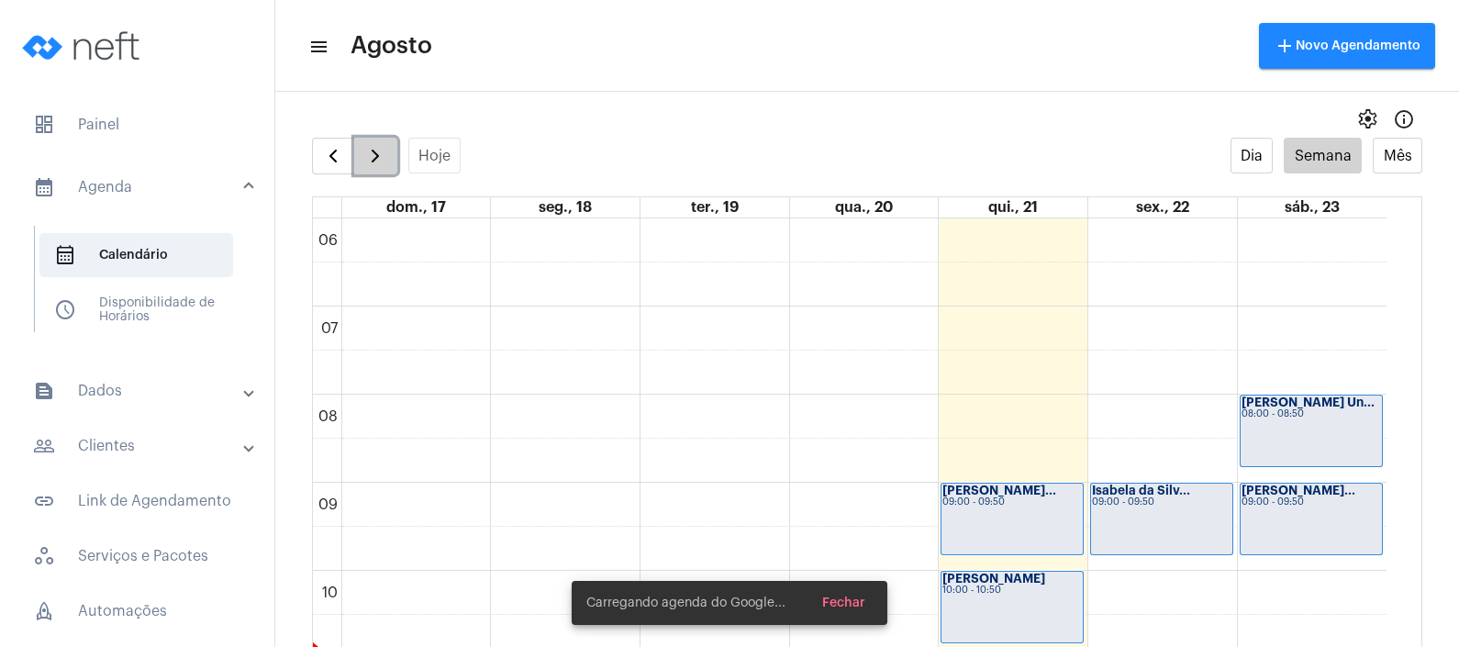
click at [372, 158] on span "button" at bounding box center [375, 156] width 22 height 22
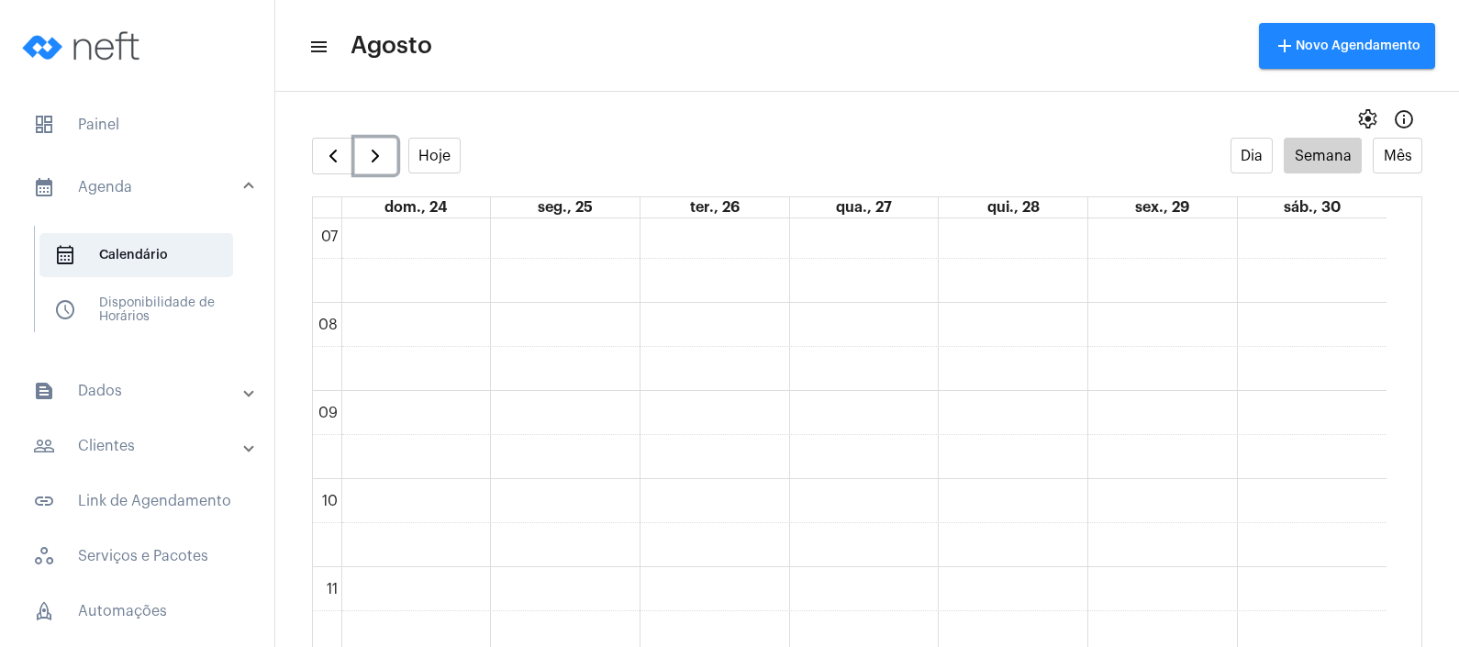
scroll to position [643, 0]
click at [1004, 487] on div "00 01 02 03 04 05 06 07 08 09 10 11 12 13 14 15 16 17 18 19 20 21 22 23 Bloquei…" at bounding box center [850, 632] width 1074 height 2115
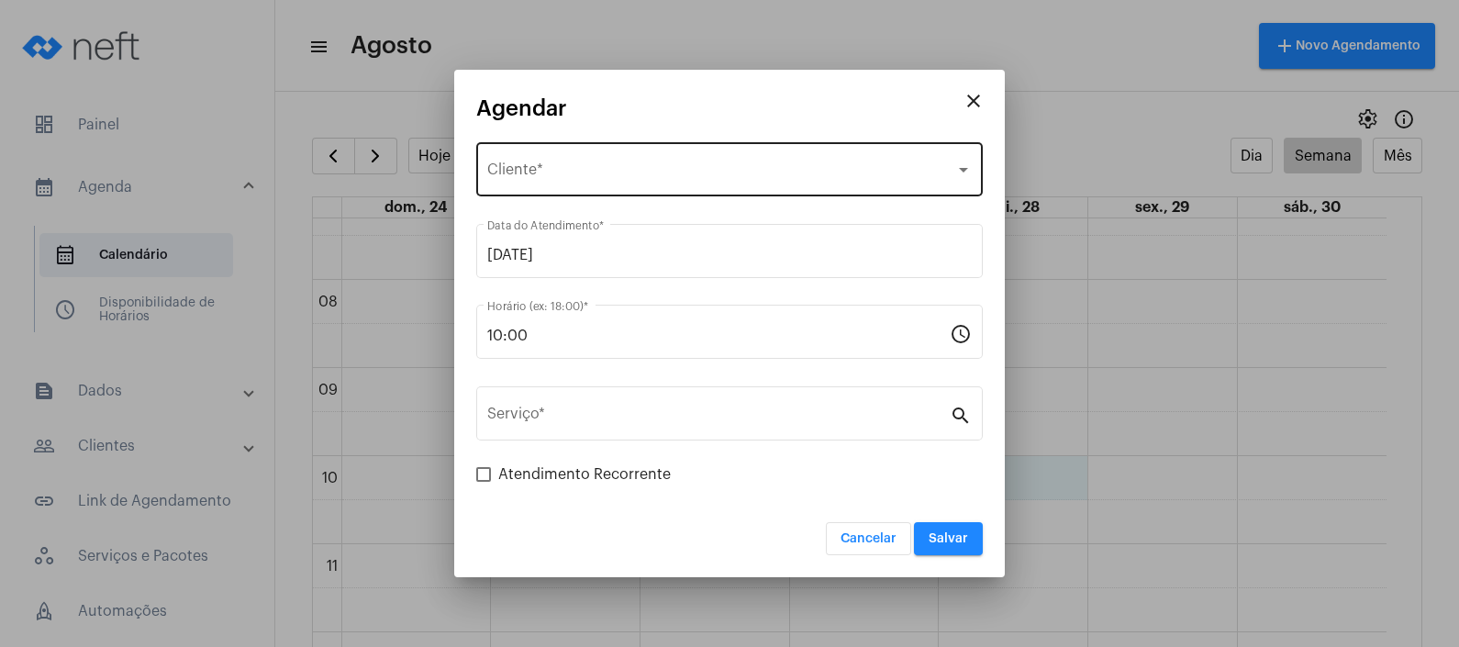
click at [688, 165] on div "Selecione o Cliente" at bounding box center [721, 173] width 468 height 17
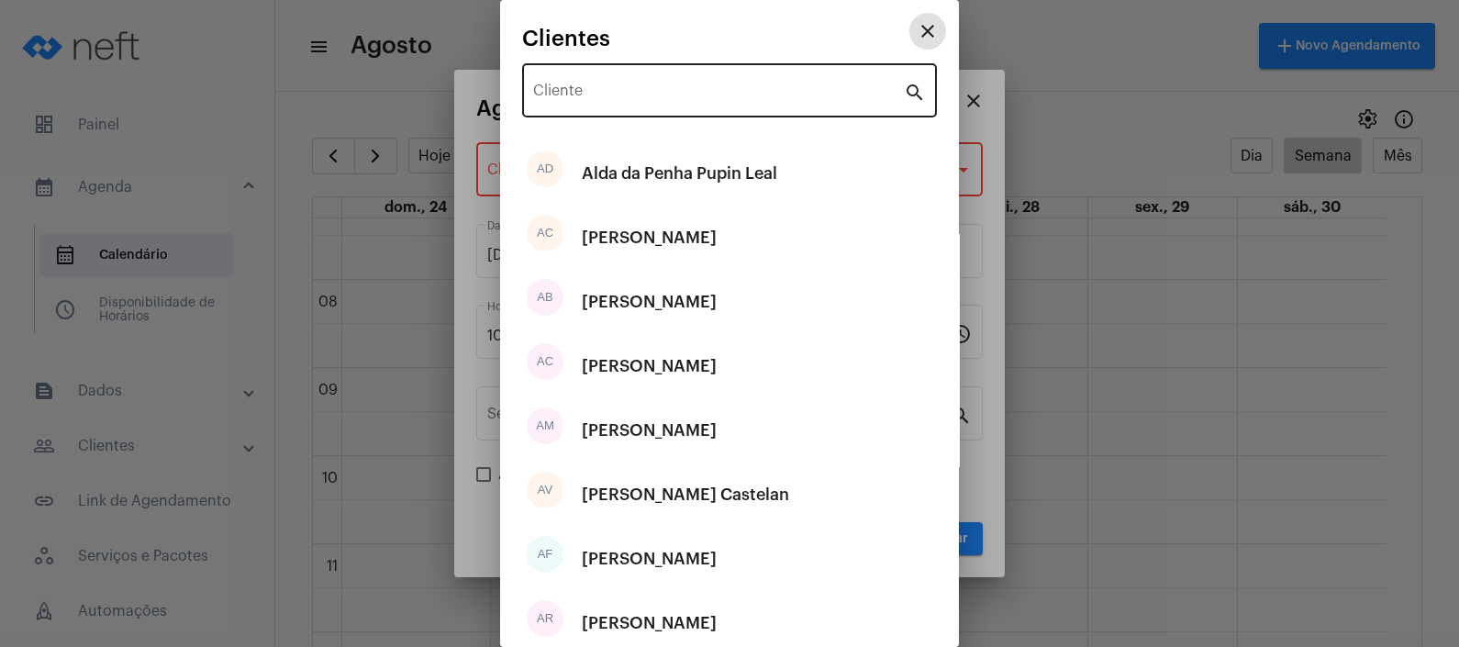
click at [695, 92] on input "Cliente" at bounding box center [718, 94] width 371 height 17
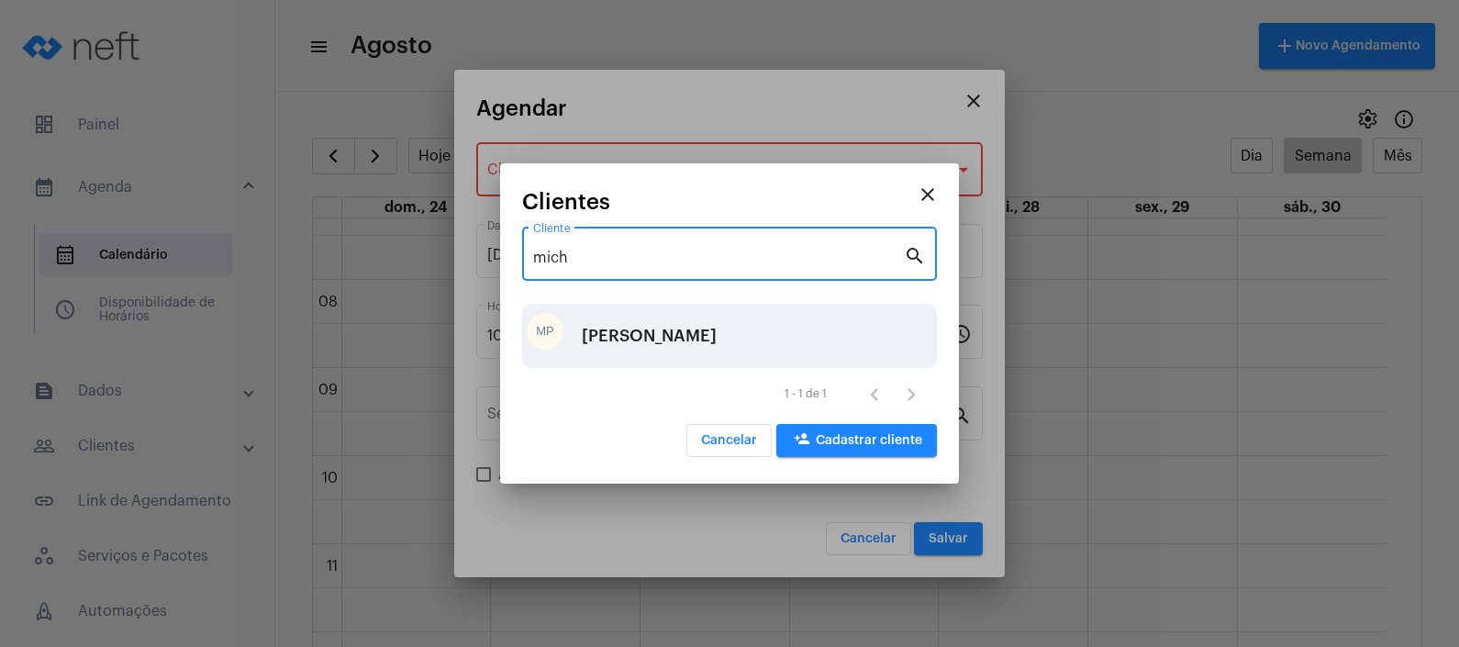
type input "mich"
click at [609, 332] on div "[PERSON_NAME]" at bounding box center [649, 335] width 135 height 55
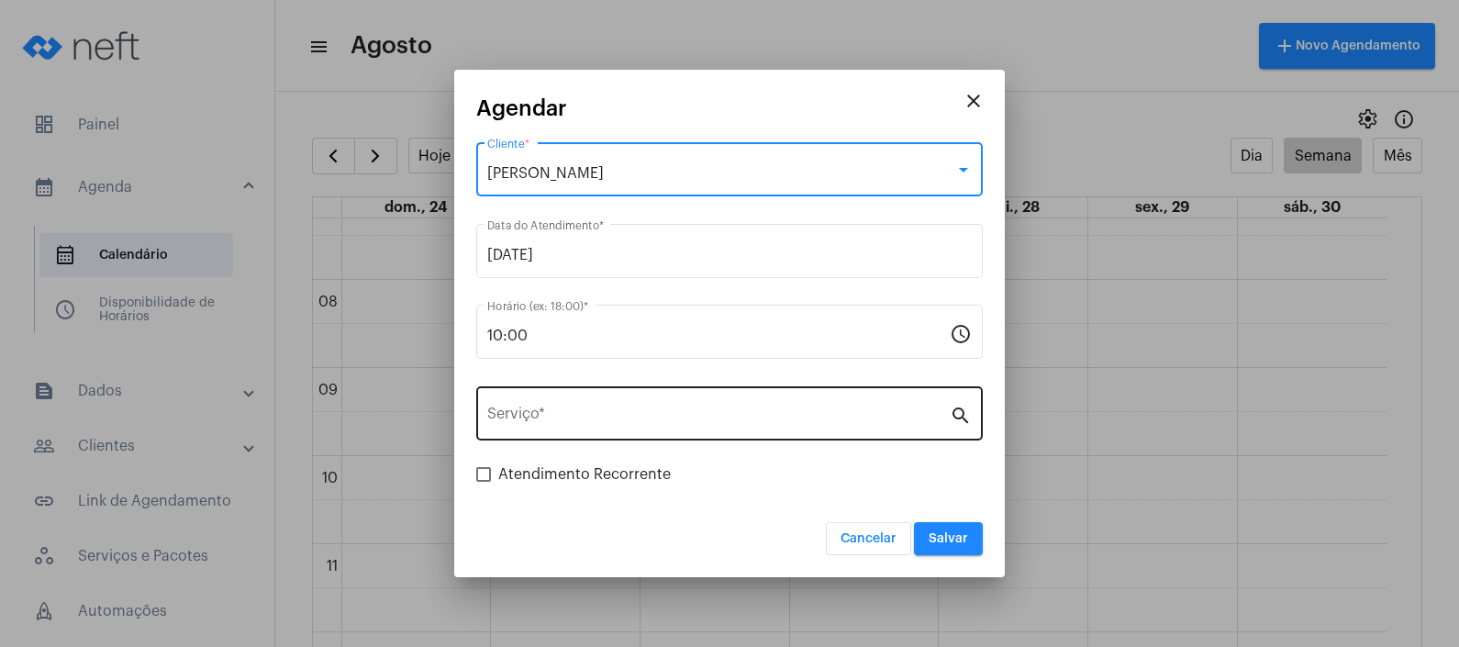
click at [620, 409] on input "Serviço *" at bounding box center [718, 417] width 463 height 17
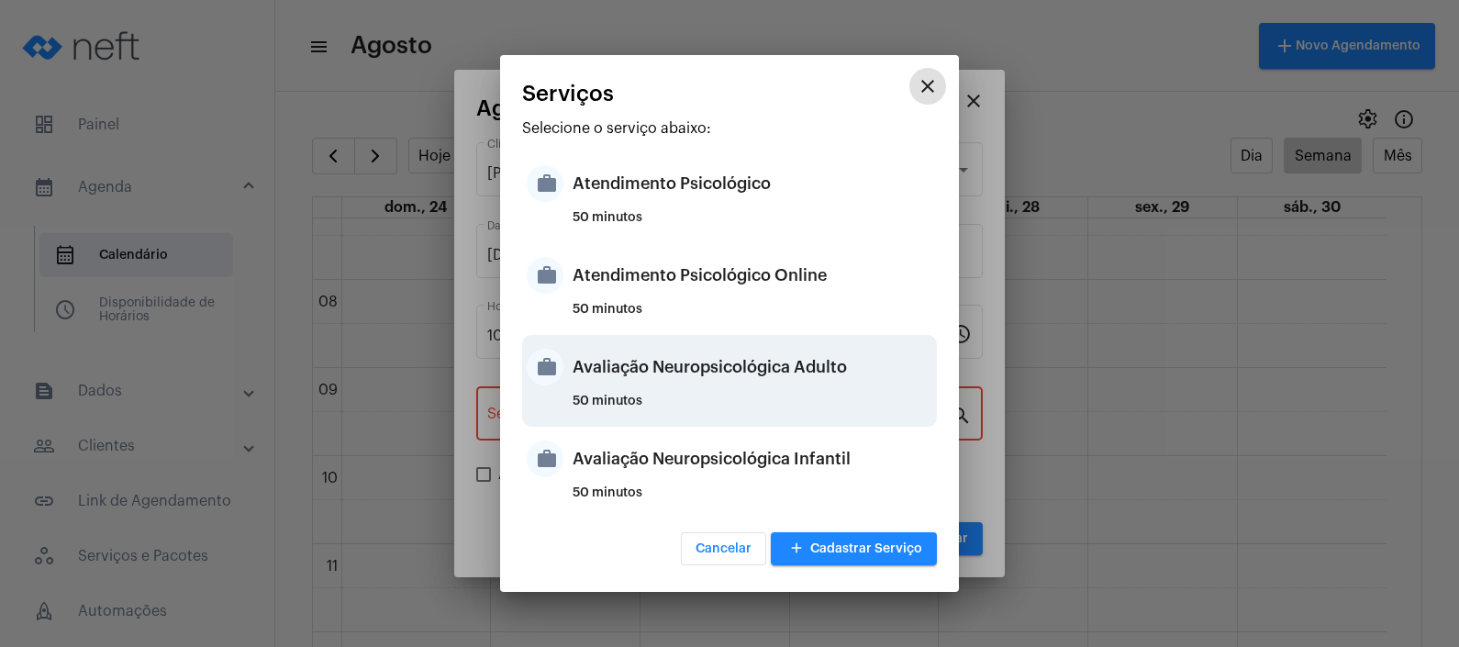
click at [716, 407] on div "50 minutos" at bounding box center [753, 409] width 360 height 28
type input "Avaliação Neuropsicológica Adulto"
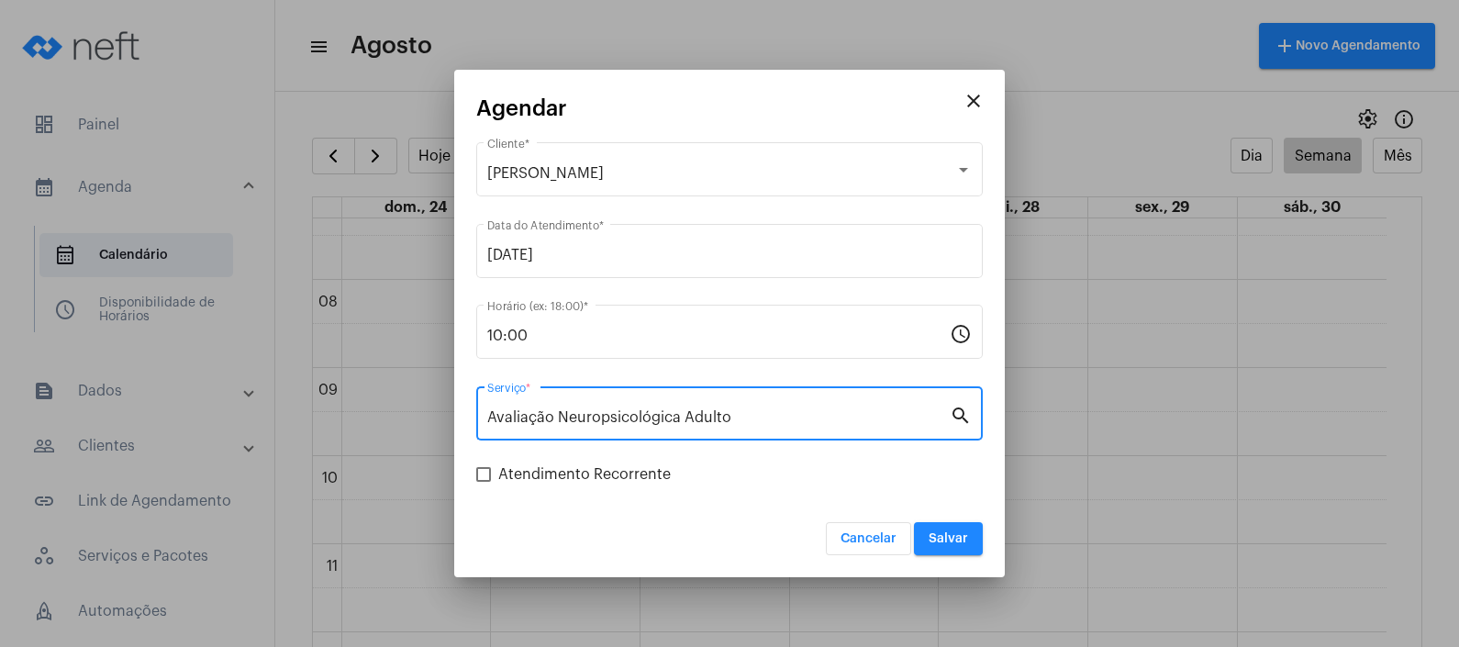
click at [956, 539] on span "Salvar" at bounding box center [948, 538] width 39 height 13
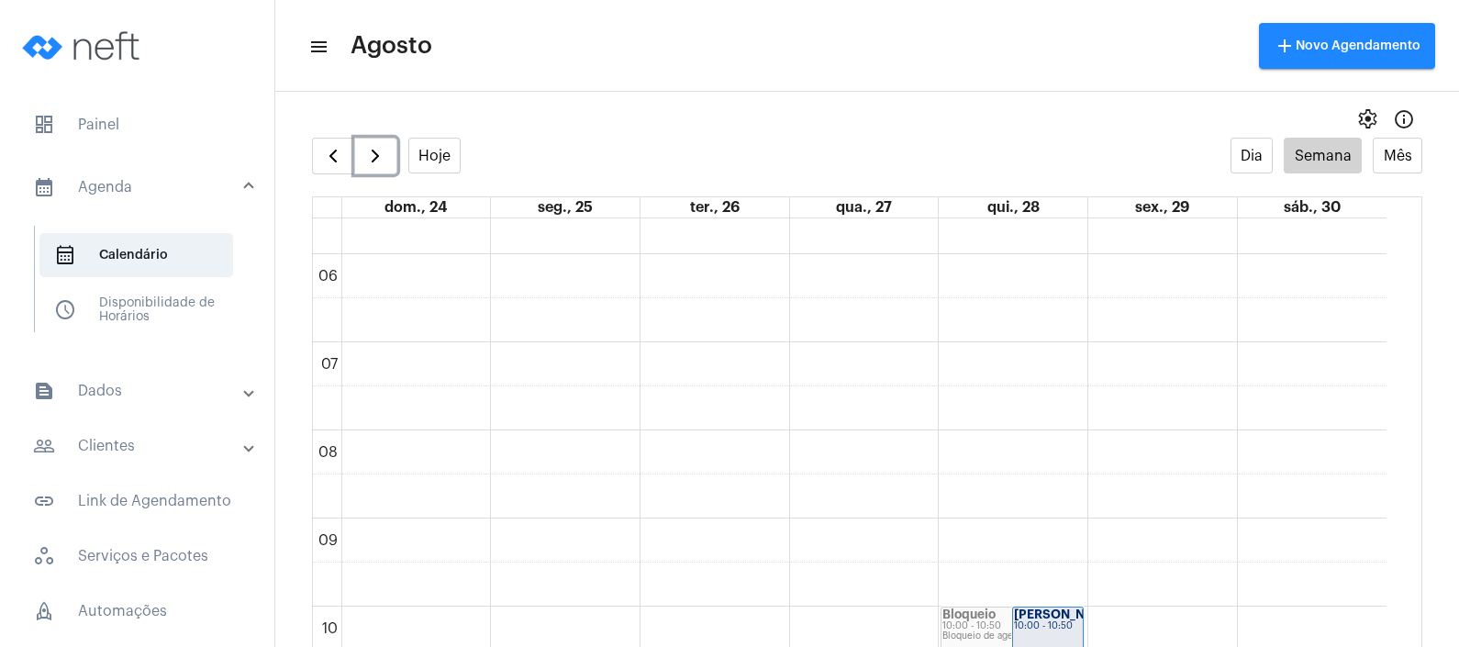
scroll to position [529, 0]
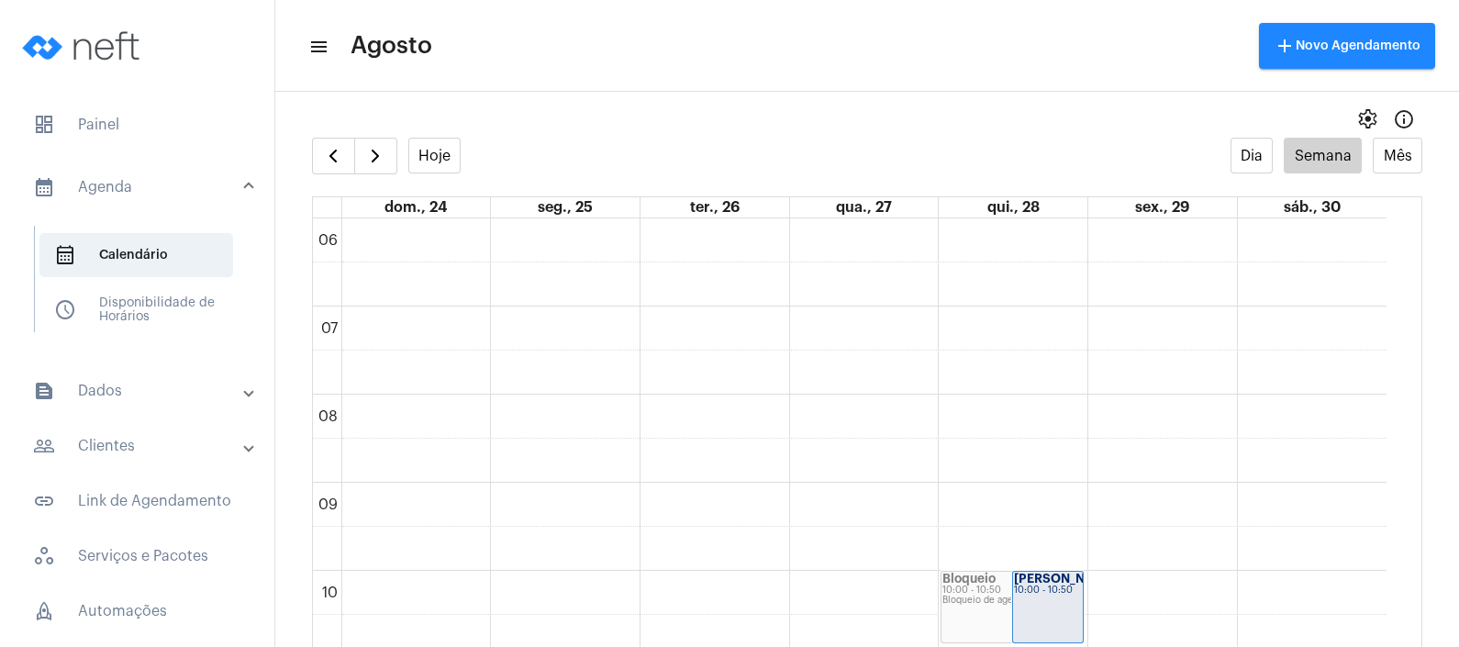
click at [524, 106] on div "settings info_outlined" at bounding box center [867, 119] width 1184 height 37
click at [341, 161] on span "button" at bounding box center [333, 156] width 22 height 22
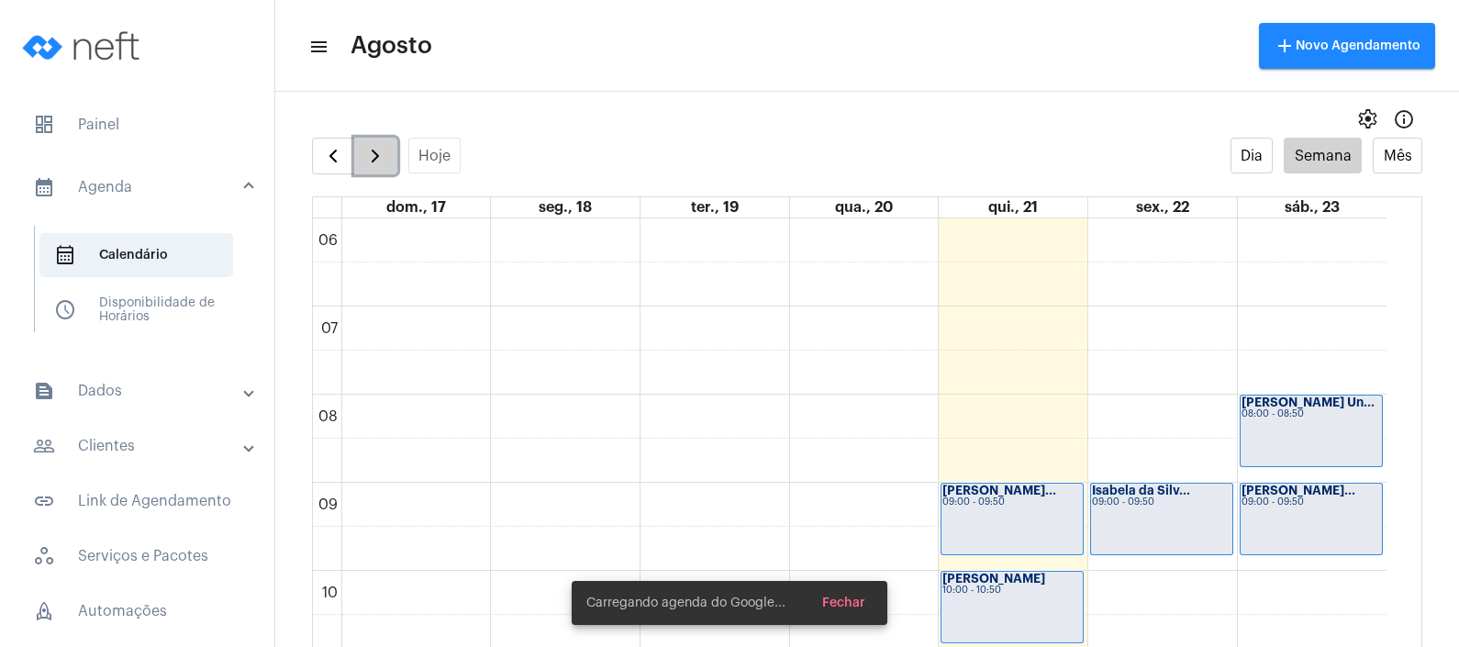
click at [381, 156] on span "button" at bounding box center [375, 156] width 22 height 22
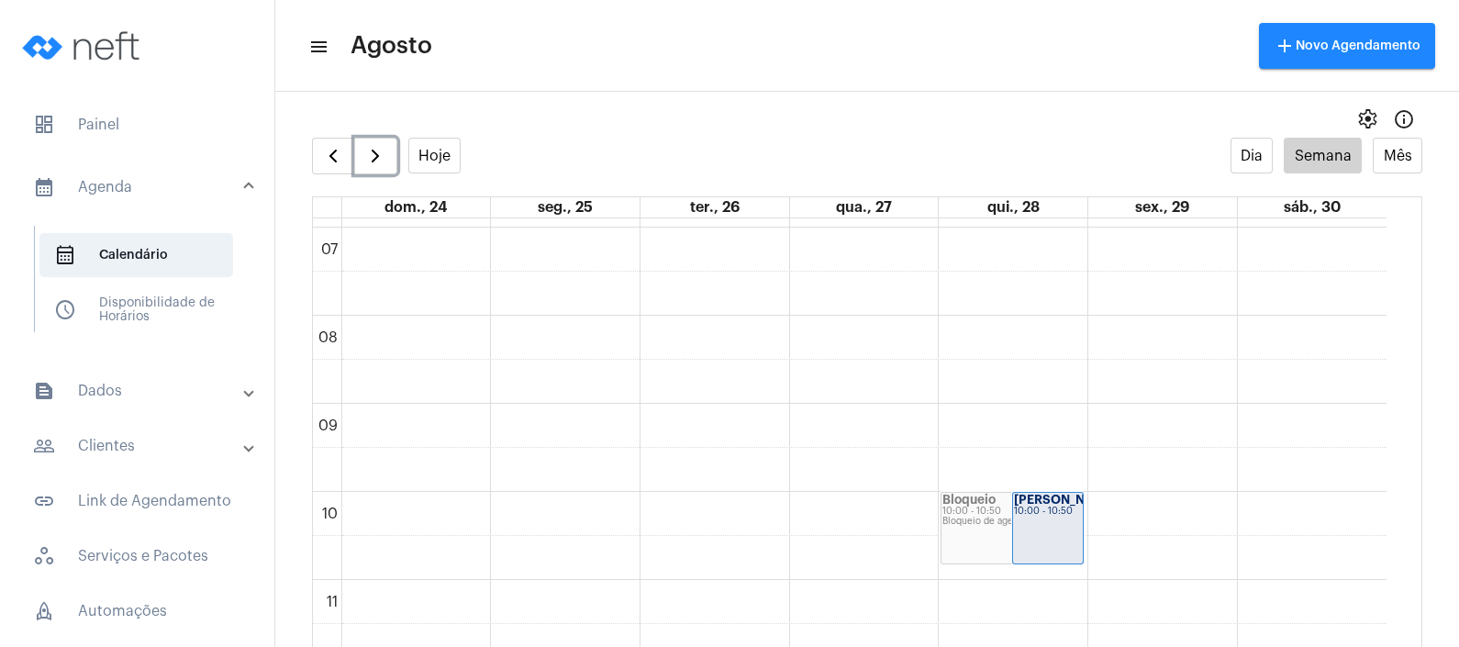
scroll to position [643, 0]
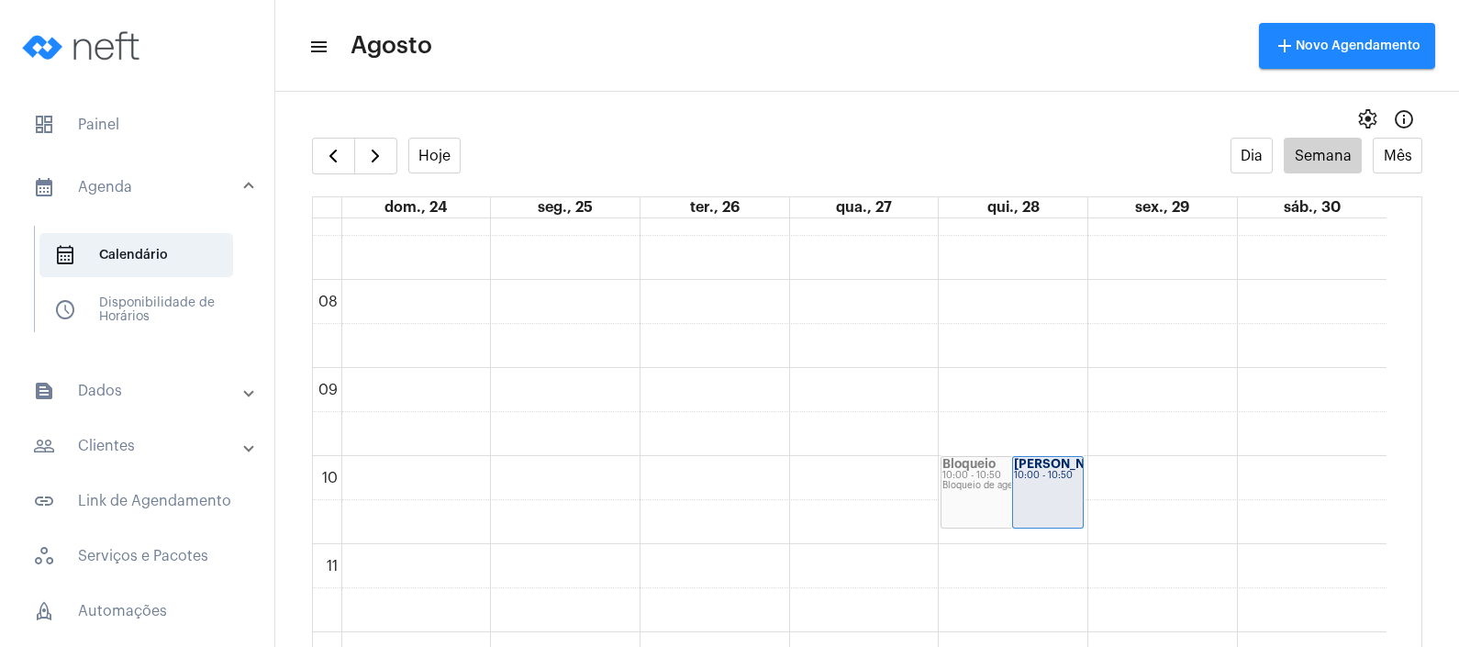
click at [643, 117] on div "settings info_outlined" at bounding box center [867, 119] width 1184 height 37
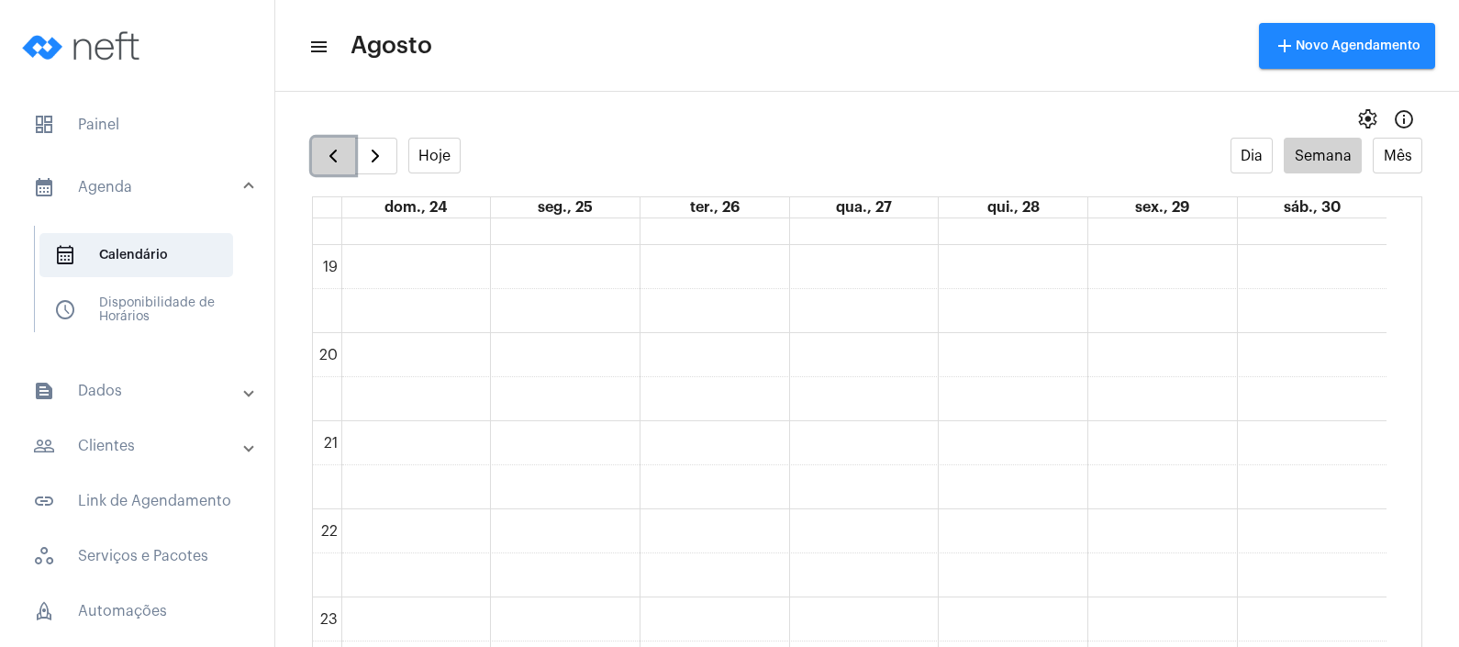
click at [329, 151] on span "button" at bounding box center [333, 156] width 22 height 22
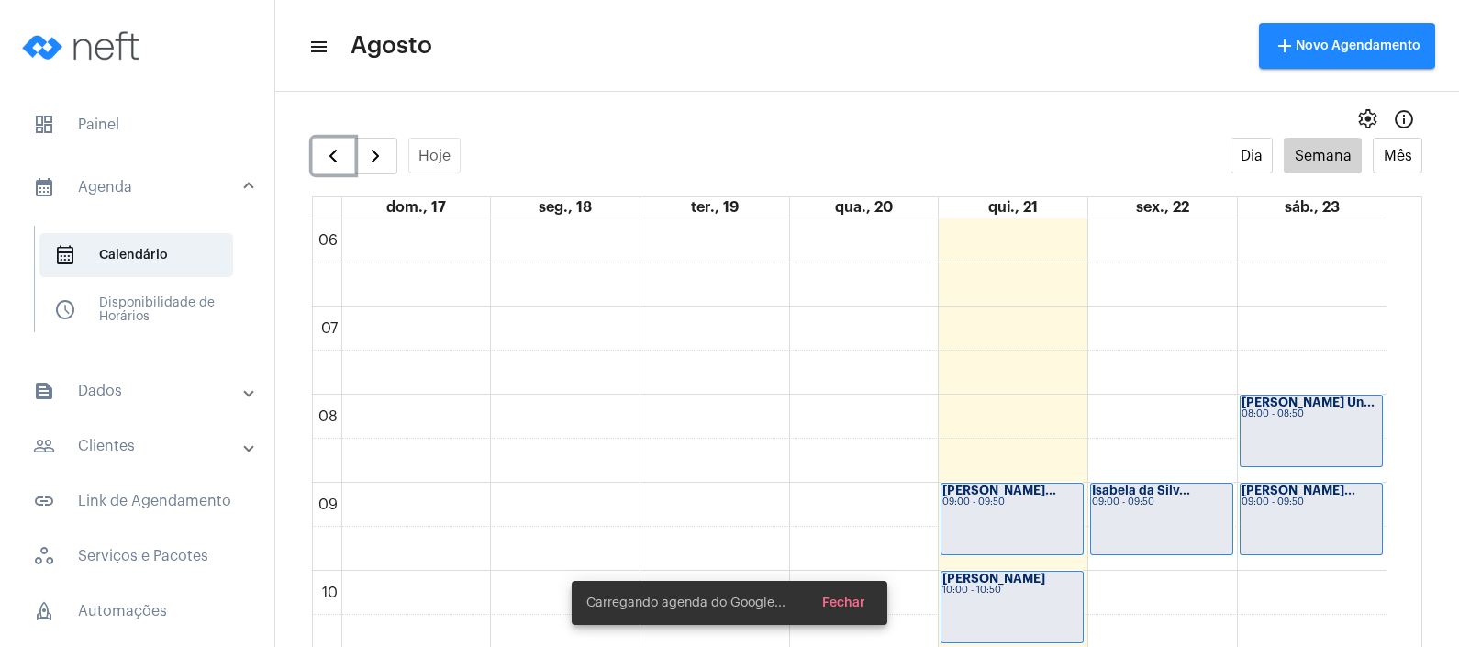
scroll to position [758, 0]
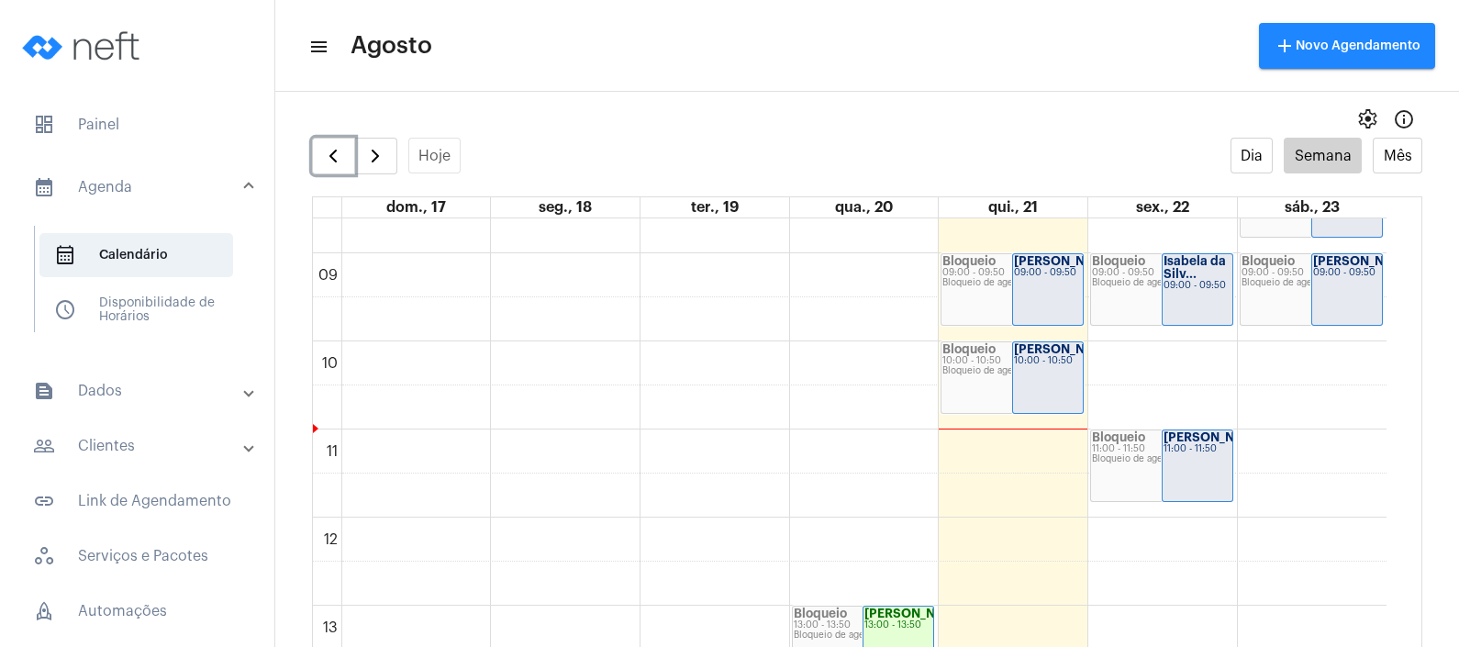
click at [1160, 473] on div "Bloqueio 11:00 - 11:50 Bloqueio de agenda" at bounding box center [1161, 466] width 141 height 71
click at [1170, 480] on div "[PERSON_NAME]... 11:00 - 11:50" at bounding box center [1198, 466] width 70 height 71
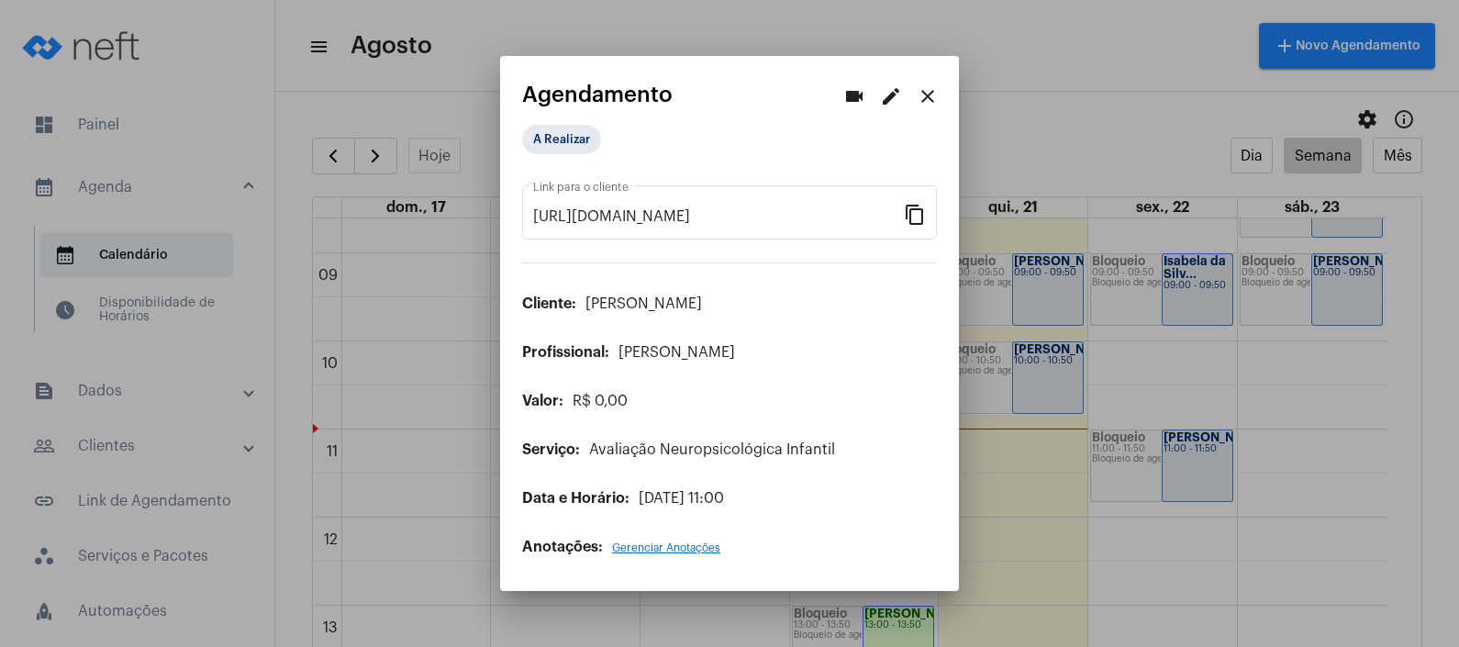
click at [894, 100] on mat-icon "edit" at bounding box center [891, 96] width 22 height 22
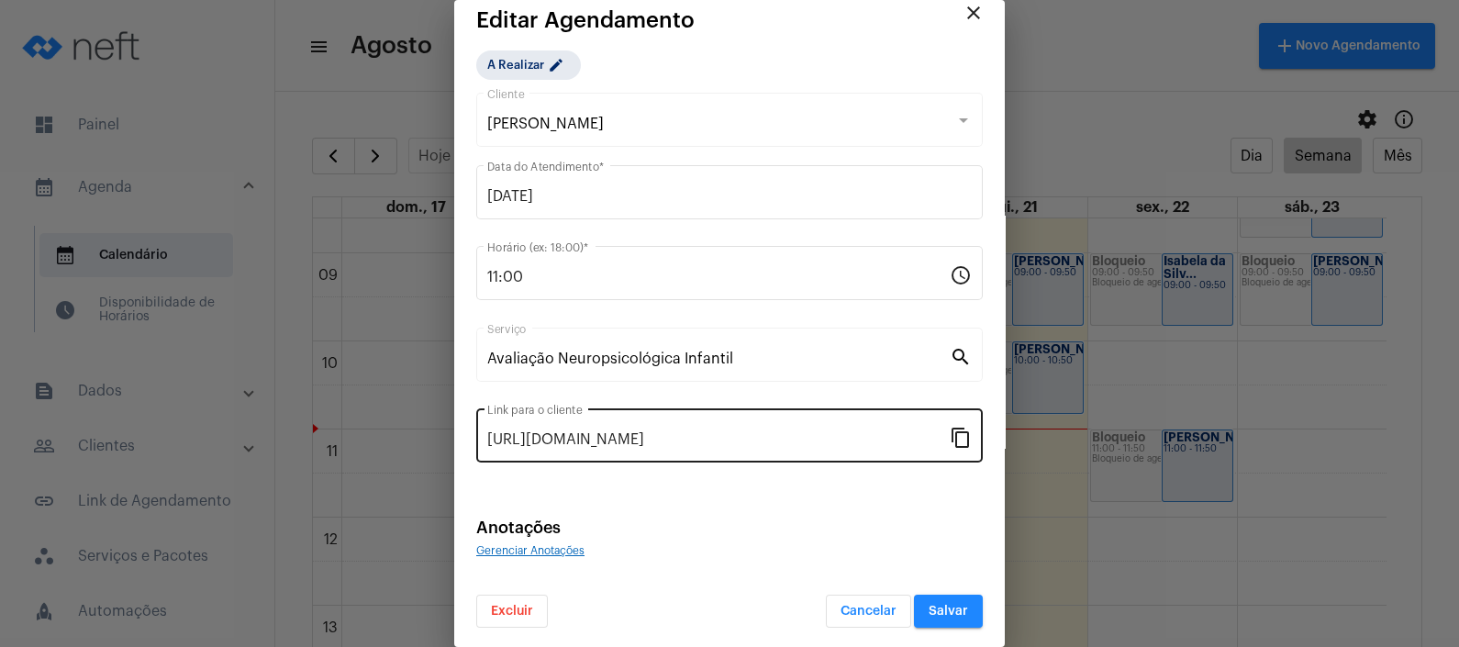
scroll to position [22, 0]
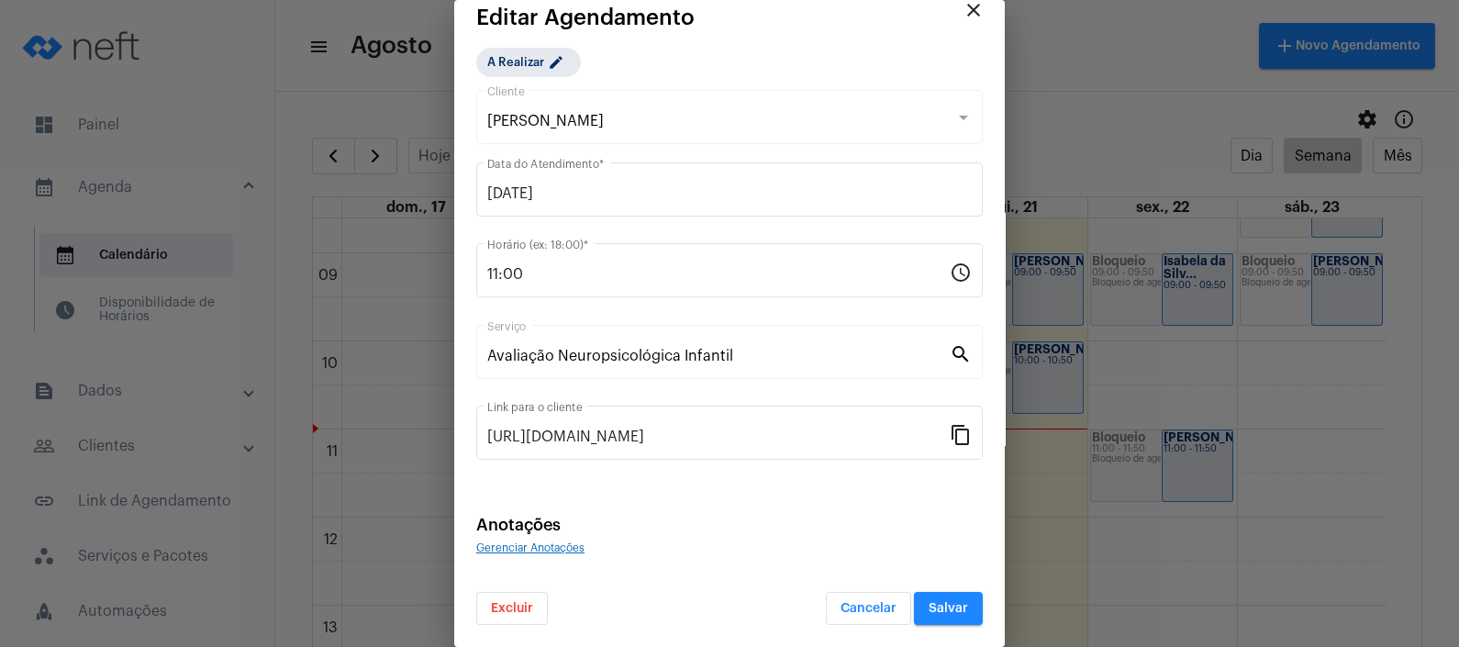
click at [531, 604] on span "Excluir" at bounding box center [512, 608] width 42 height 13
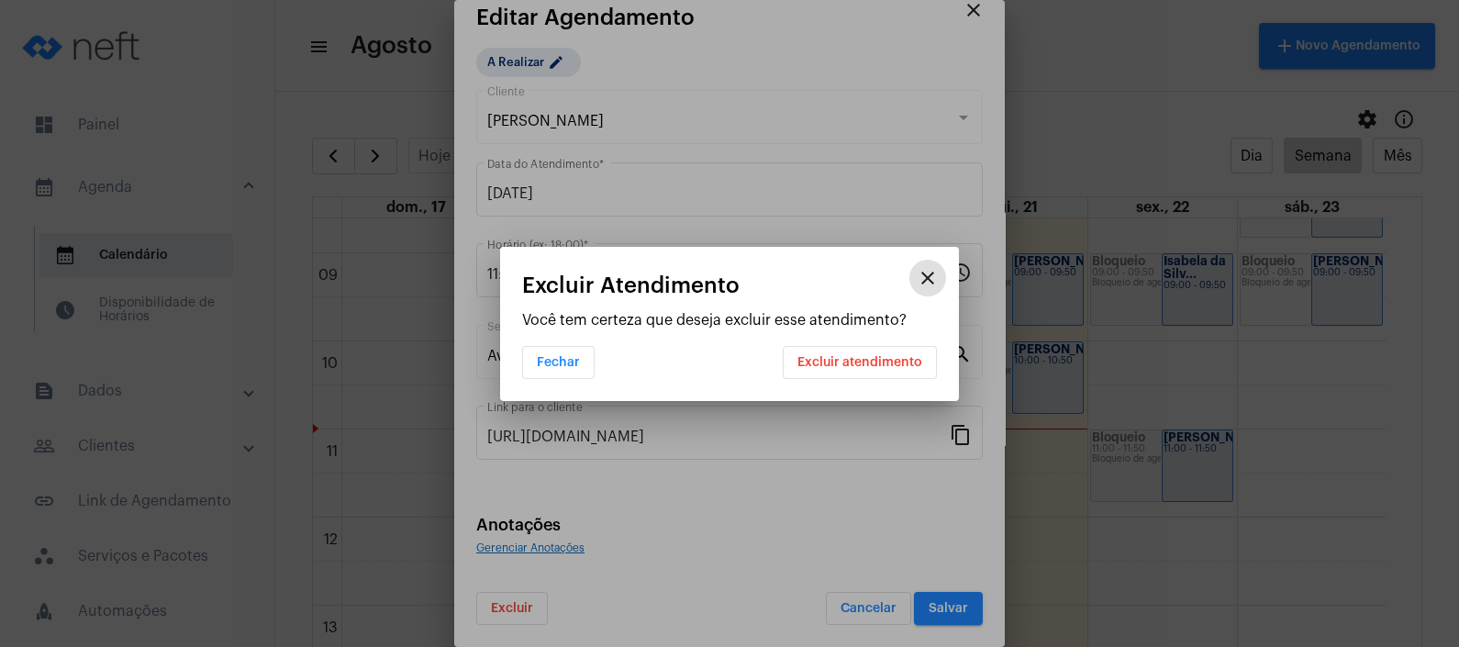
click at [870, 364] on span "Excluir atendimento" at bounding box center [860, 362] width 125 height 13
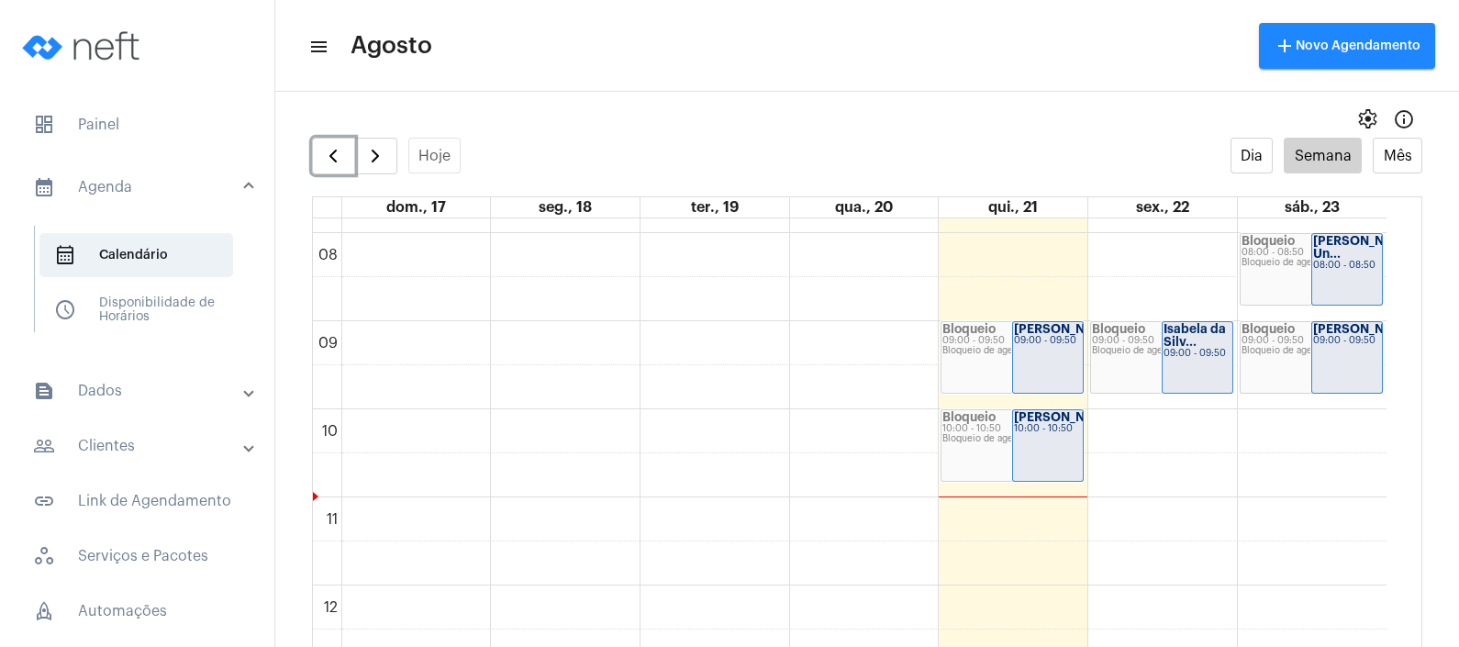
scroll to position [643, 0]
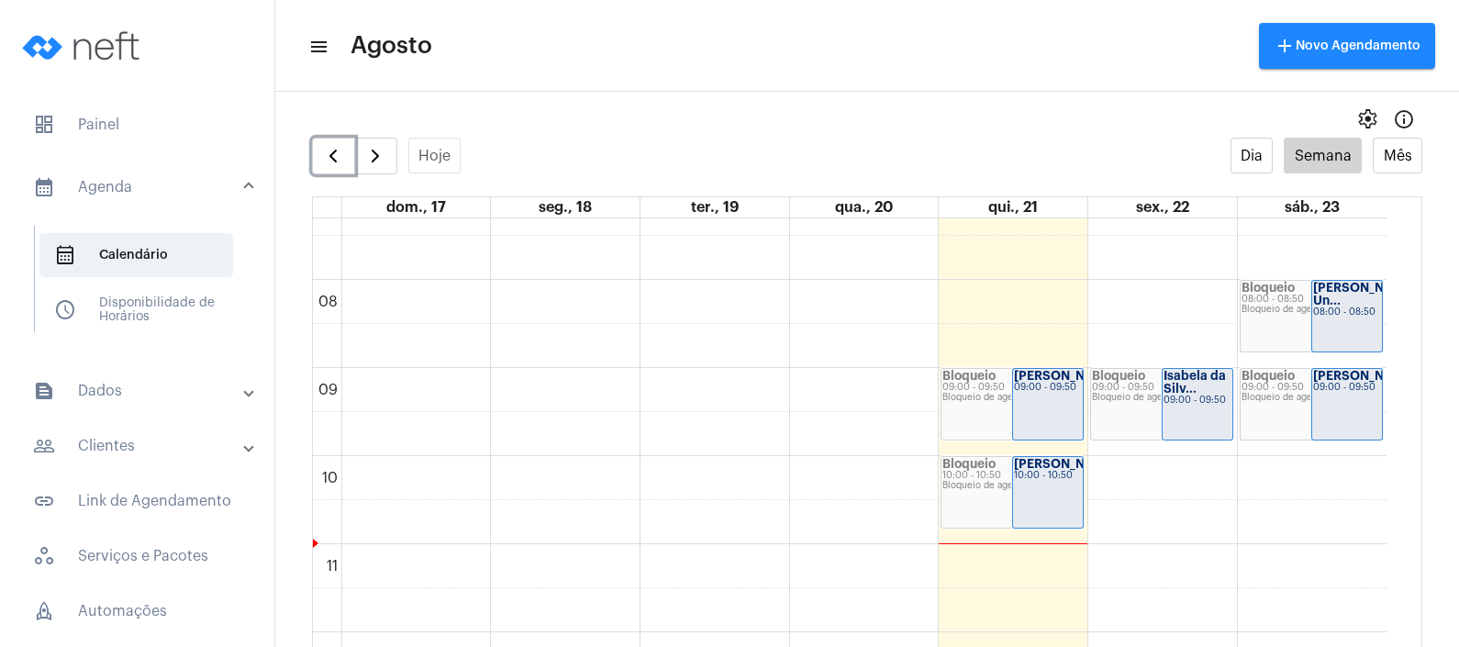
click at [1028, 380] on strong "[PERSON_NAME]..." at bounding box center [1071, 376] width 114 height 12
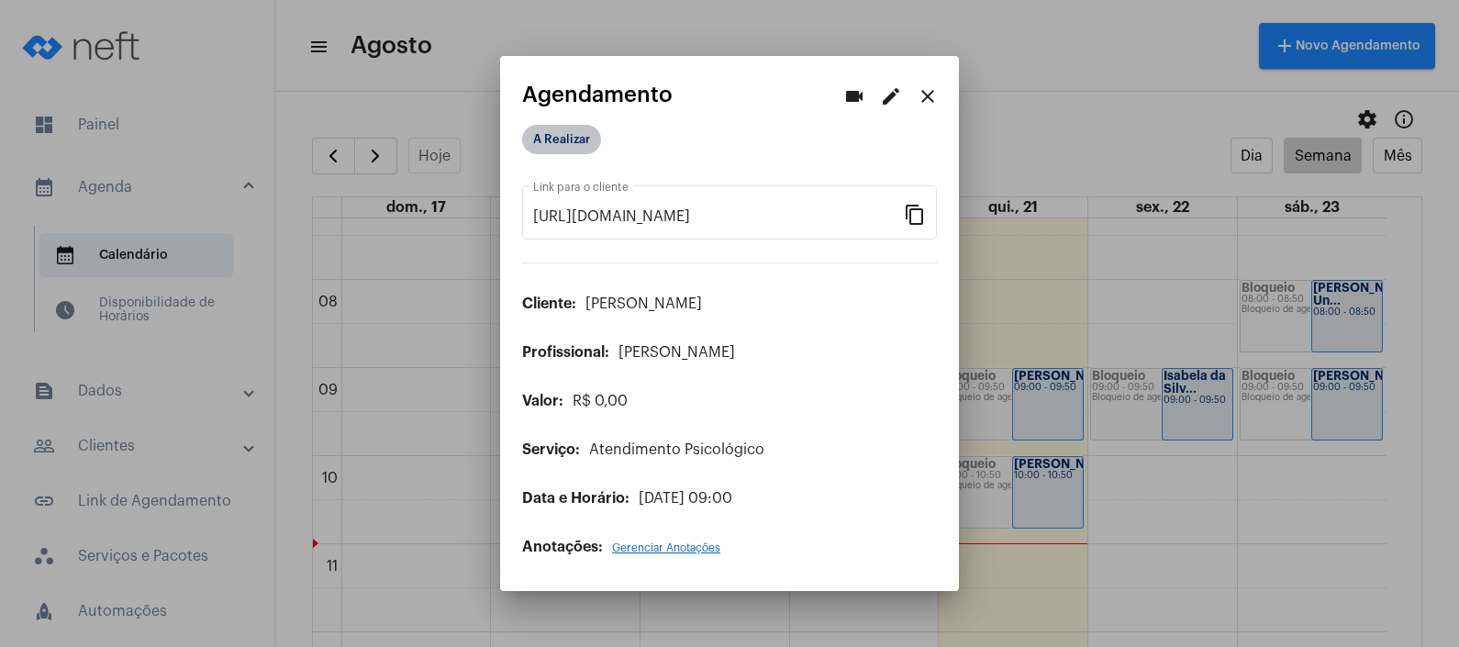
click at [578, 136] on mat-chip "A Realizar" at bounding box center [561, 139] width 79 height 29
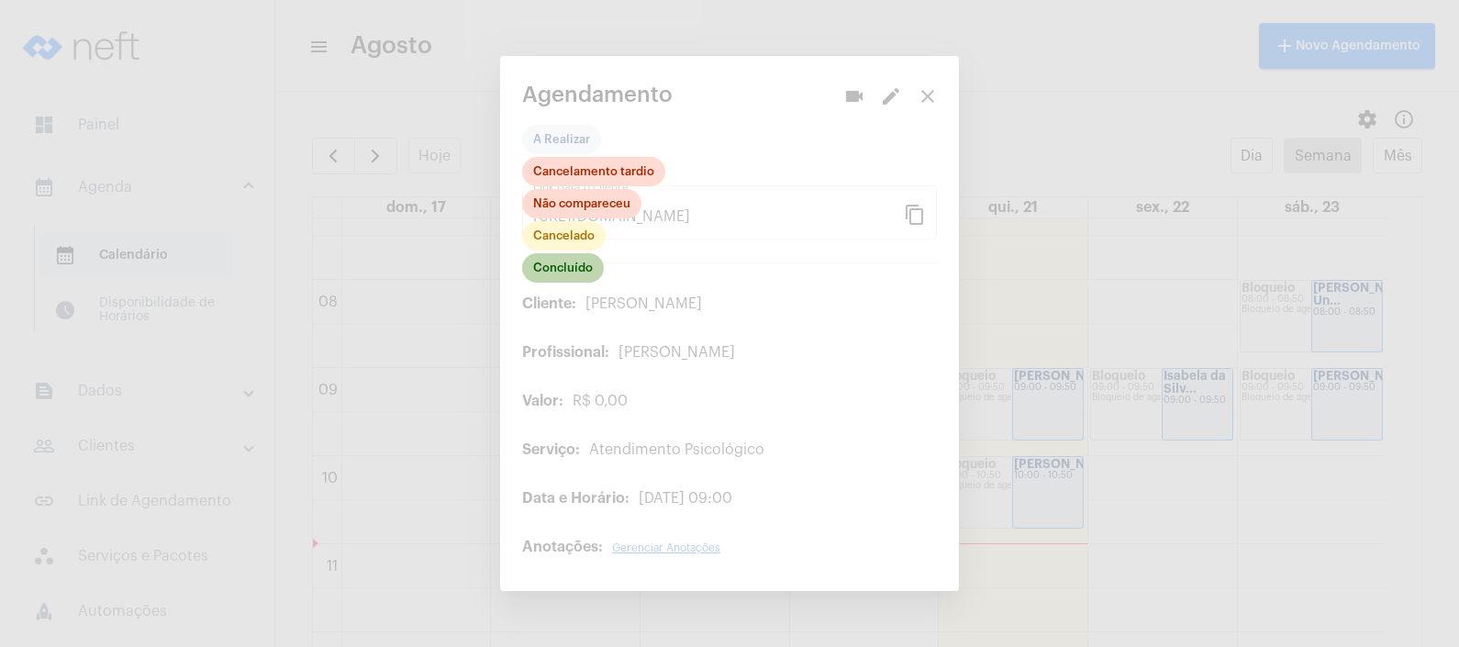
click at [582, 268] on mat-chip "Concluído" at bounding box center [563, 267] width 82 height 29
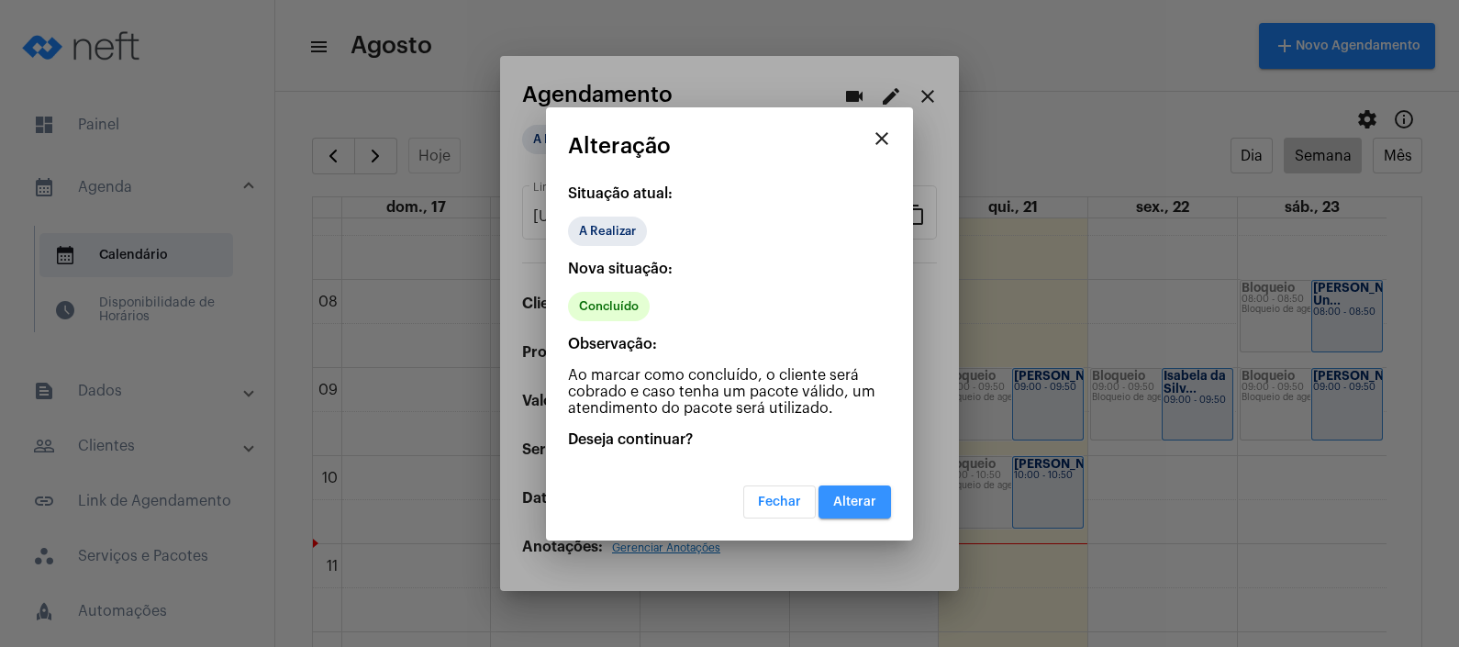
click at [856, 496] on span "Alterar" at bounding box center [854, 502] width 43 height 13
